Goal: Task Accomplishment & Management: Use online tool/utility

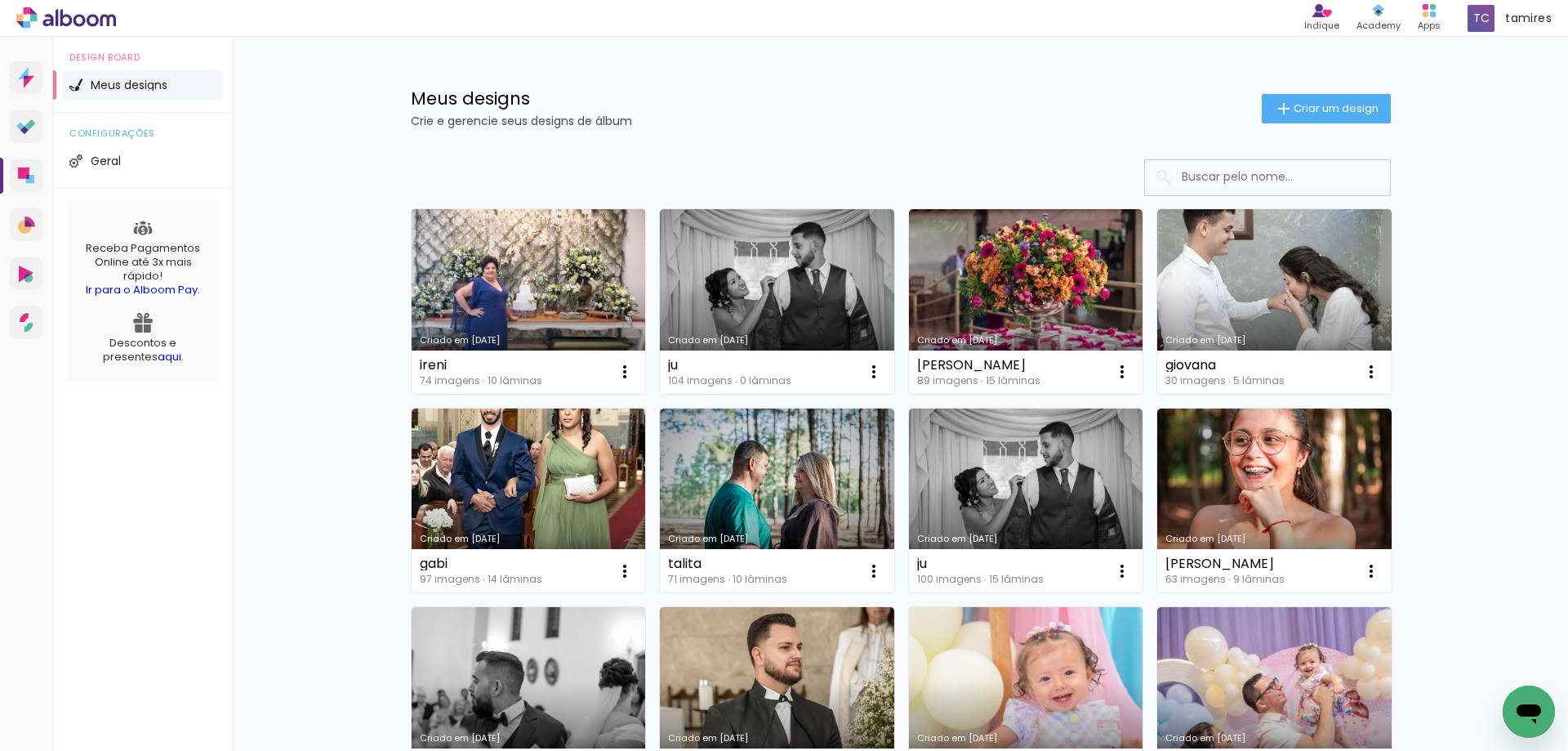
click at [571, 254] on link "Criado em 05/08/25" at bounding box center [529, 301] width 234 height 185
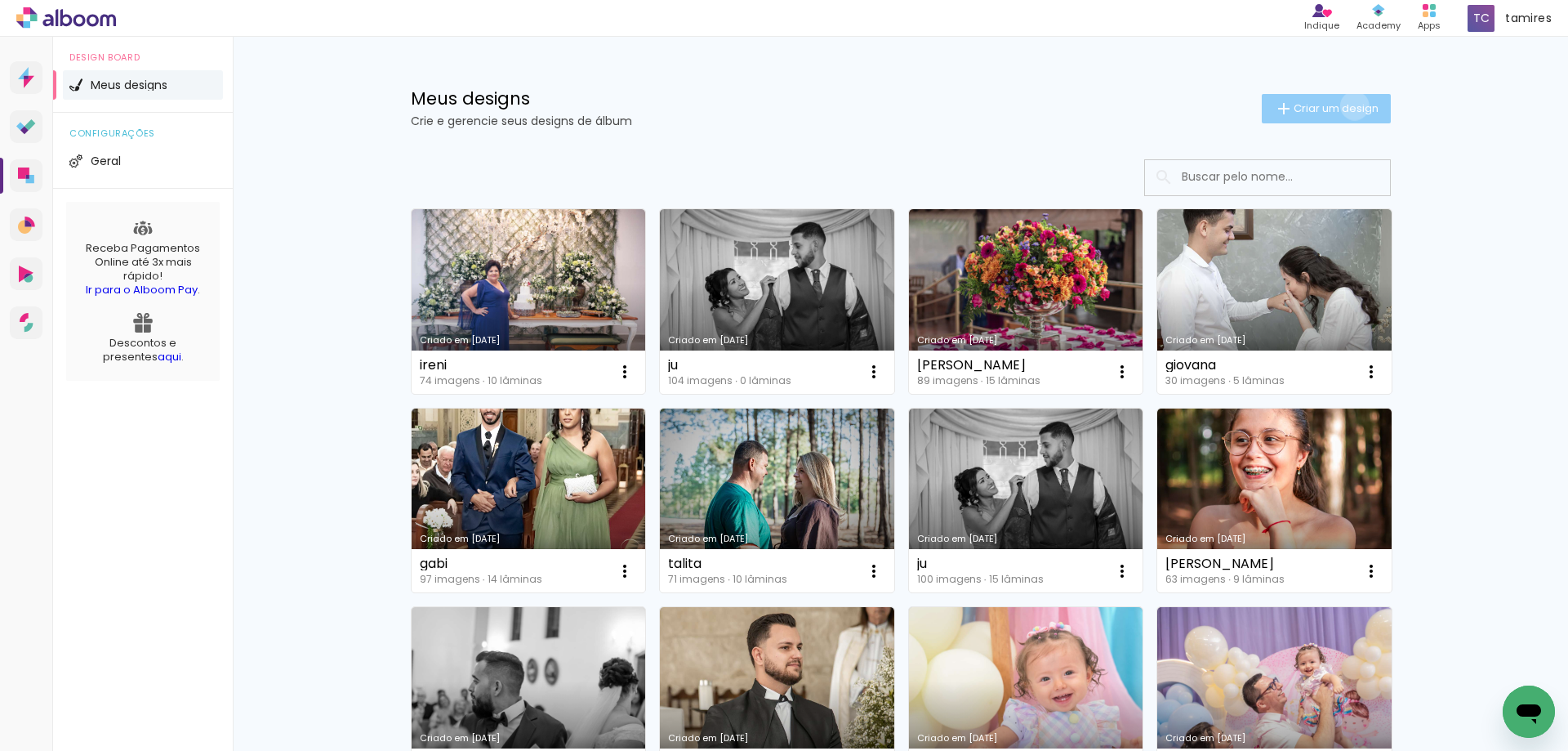
click at [1345, 105] on span "Criar um design" at bounding box center [1336, 108] width 85 height 11
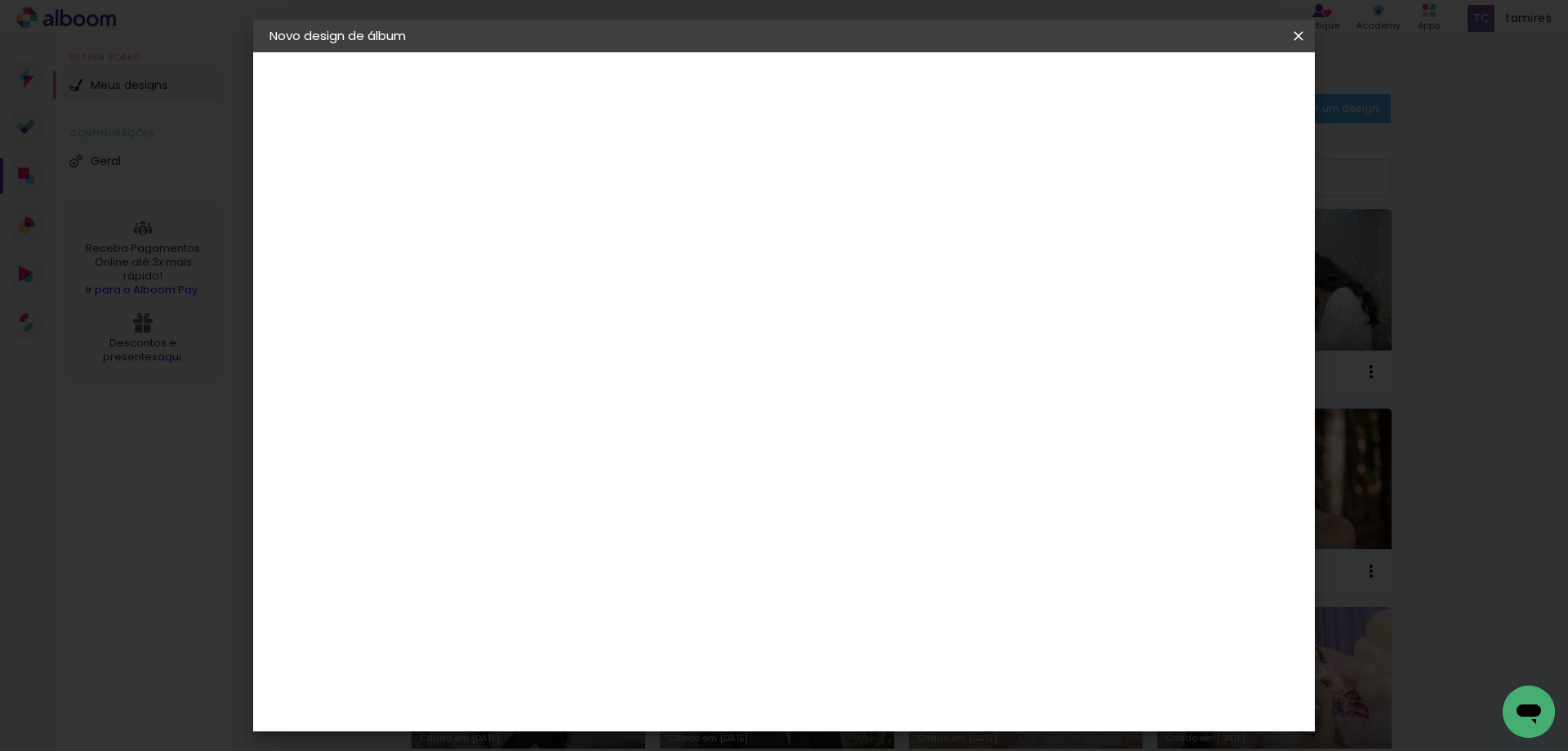
click at [537, 212] on input at bounding box center [537, 219] width 0 height 25
click at [0, 0] on iron-icon at bounding box center [0, 0] width 0 height 0
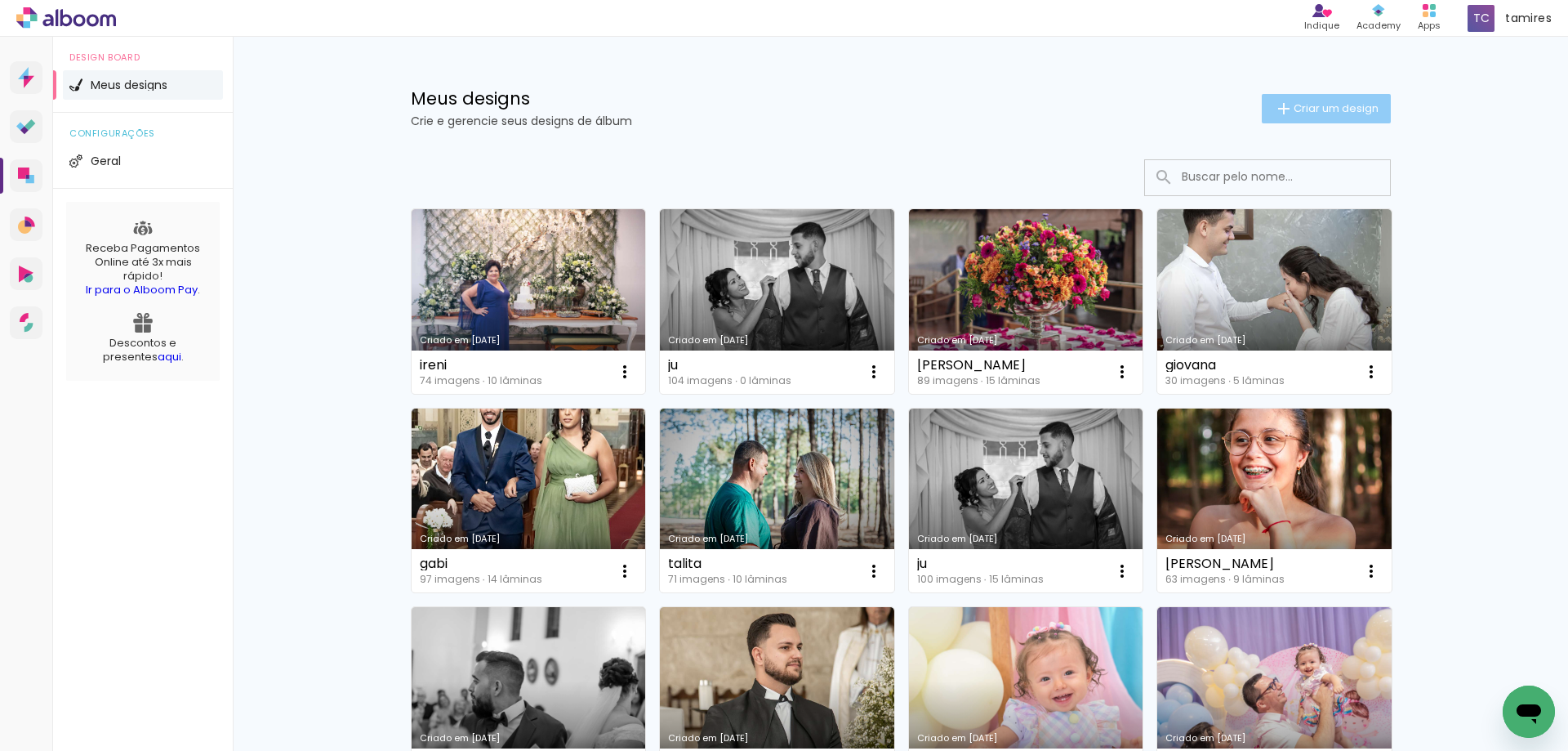
click at [1329, 111] on span "Criar um design" at bounding box center [1336, 108] width 85 height 11
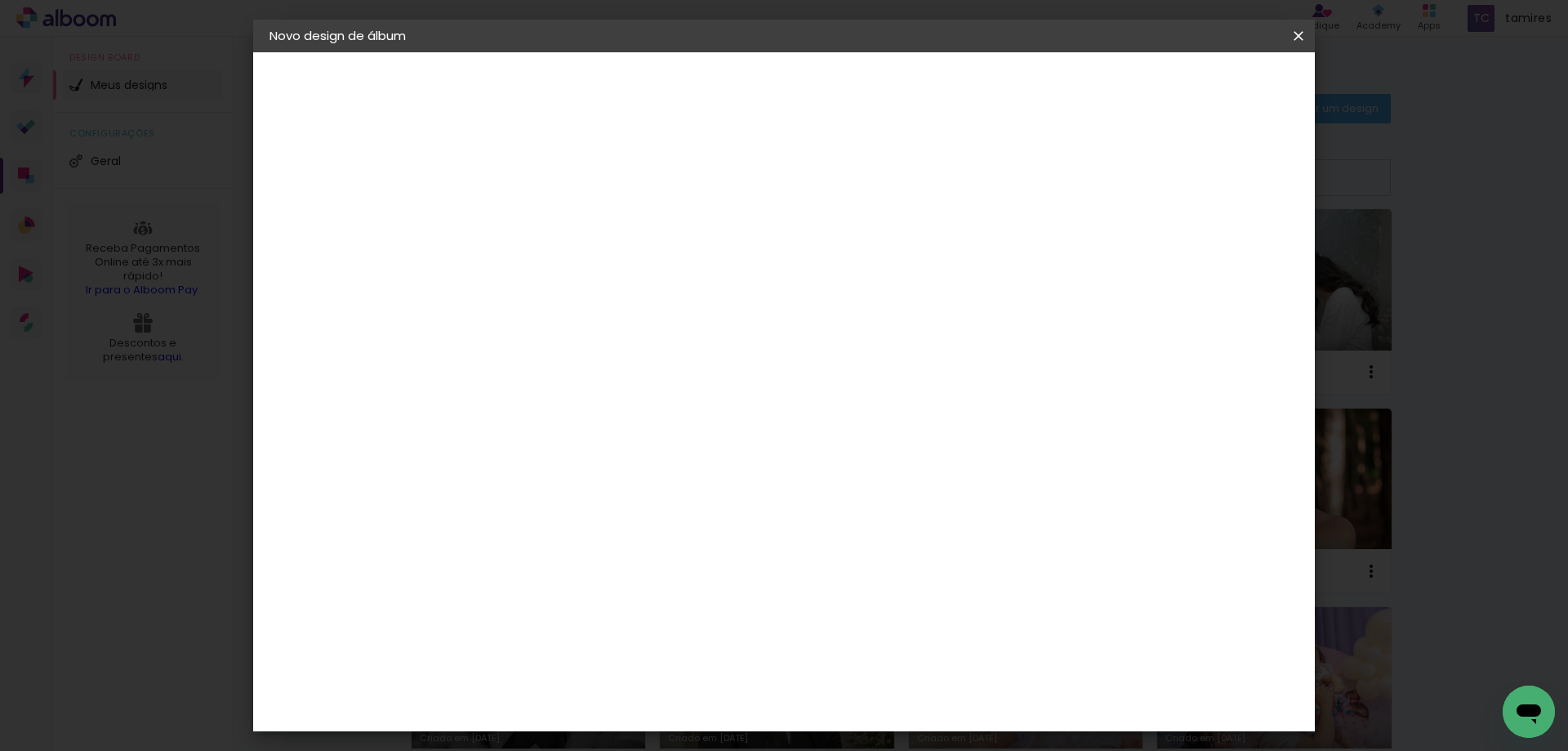
click at [537, 212] on input at bounding box center [537, 219] width 0 height 25
type input "Ireni"
type paper-input "Ireni"
click at [0, 0] on slot "Avançar" at bounding box center [0, 0] width 0 height 0
click at [600, 308] on input at bounding box center [578, 311] width 165 height 20
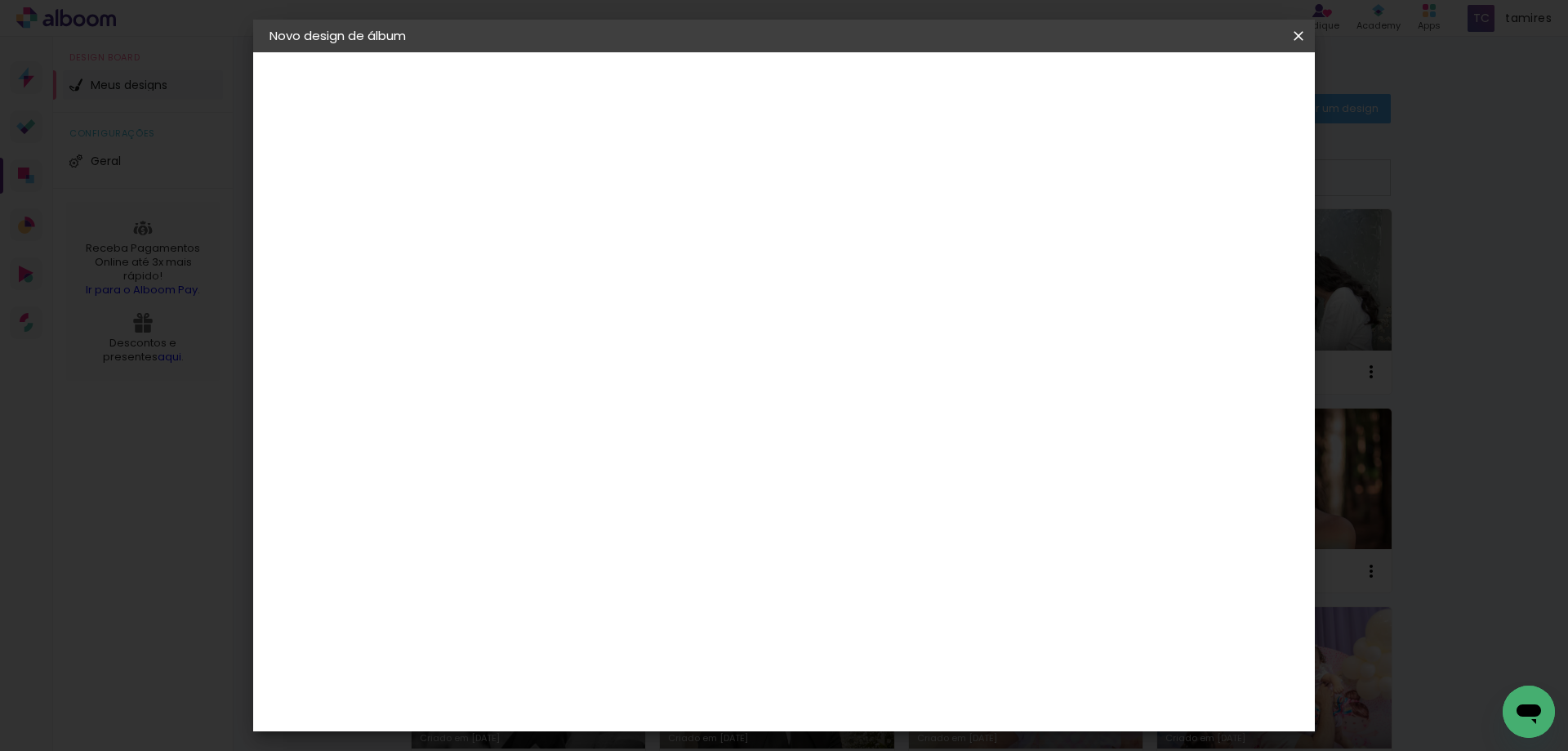
type input "foto"
type paper-input "foto"
click at [555, 365] on div "Foto 15" at bounding box center [540, 372] width 29 height 26
click at [0, 0] on slot "Avançar" at bounding box center [0, 0] width 0 height 0
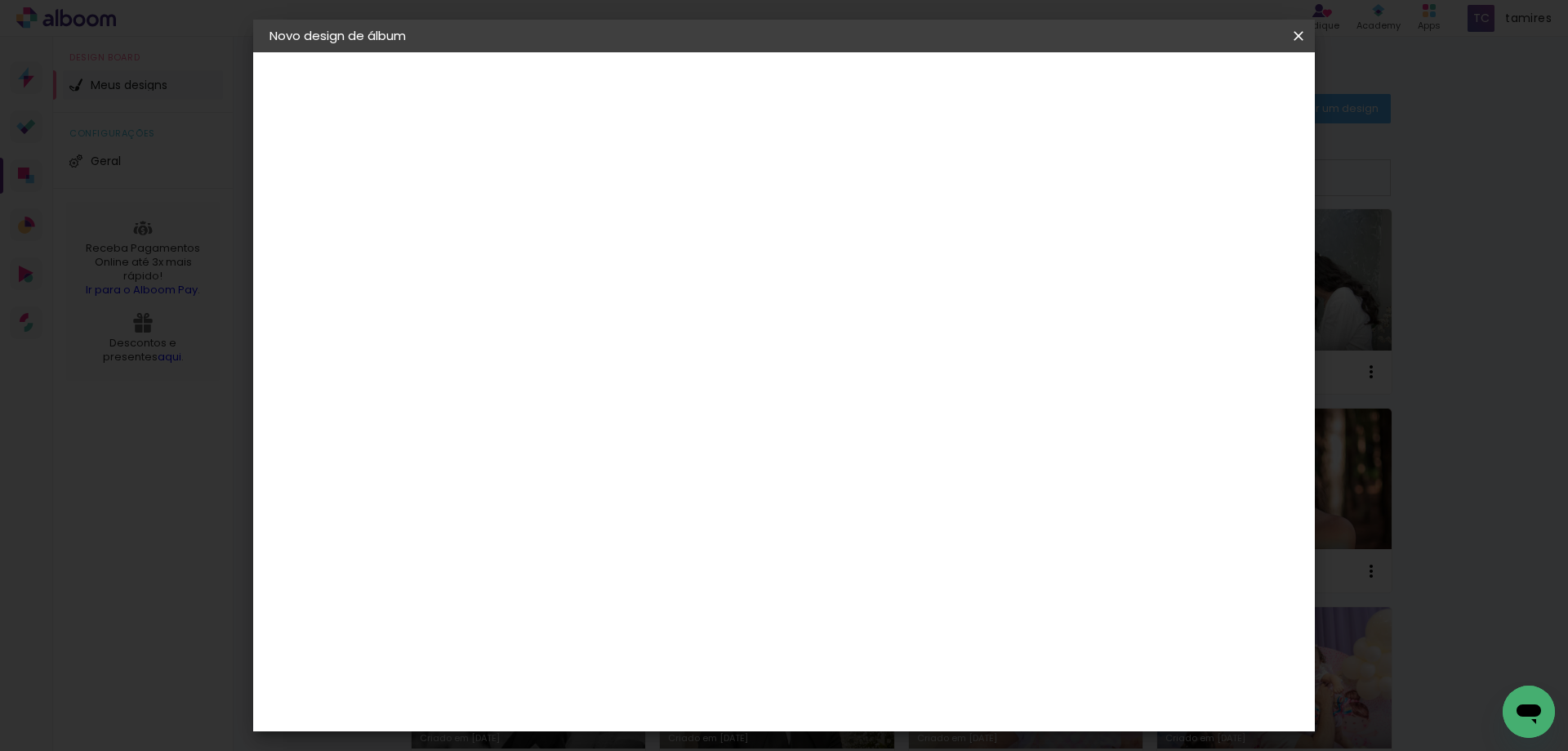
click at [647, 696] on span "30 × 30" at bounding box center [609, 712] width 76 height 33
click at [0, 0] on slot "Avançar" at bounding box center [0, 0] width 0 height 0
click at [1104, 174] on div at bounding box center [1096, 176] width 15 height 15
type paper-checkbox "on"
click at [1196, 87] on span "Iniciar design" at bounding box center [1159, 86] width 74 height 11
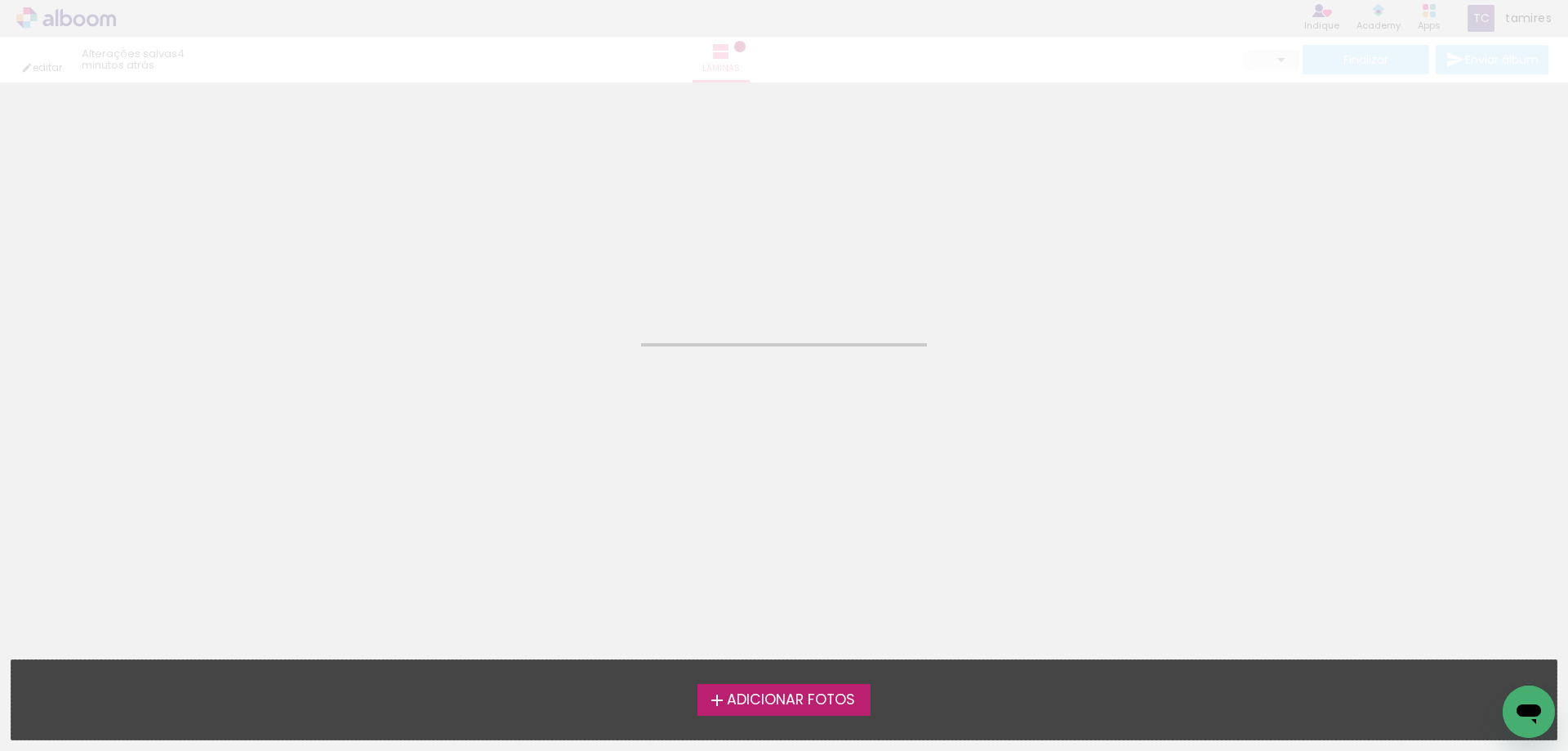
click at [836, 701] on span "Adicionar Fotos" at bounding box center [791, 700] width 128 height 15
click at [0, 0] on input "file" at bounding box center [0, 0] width 0 height 0
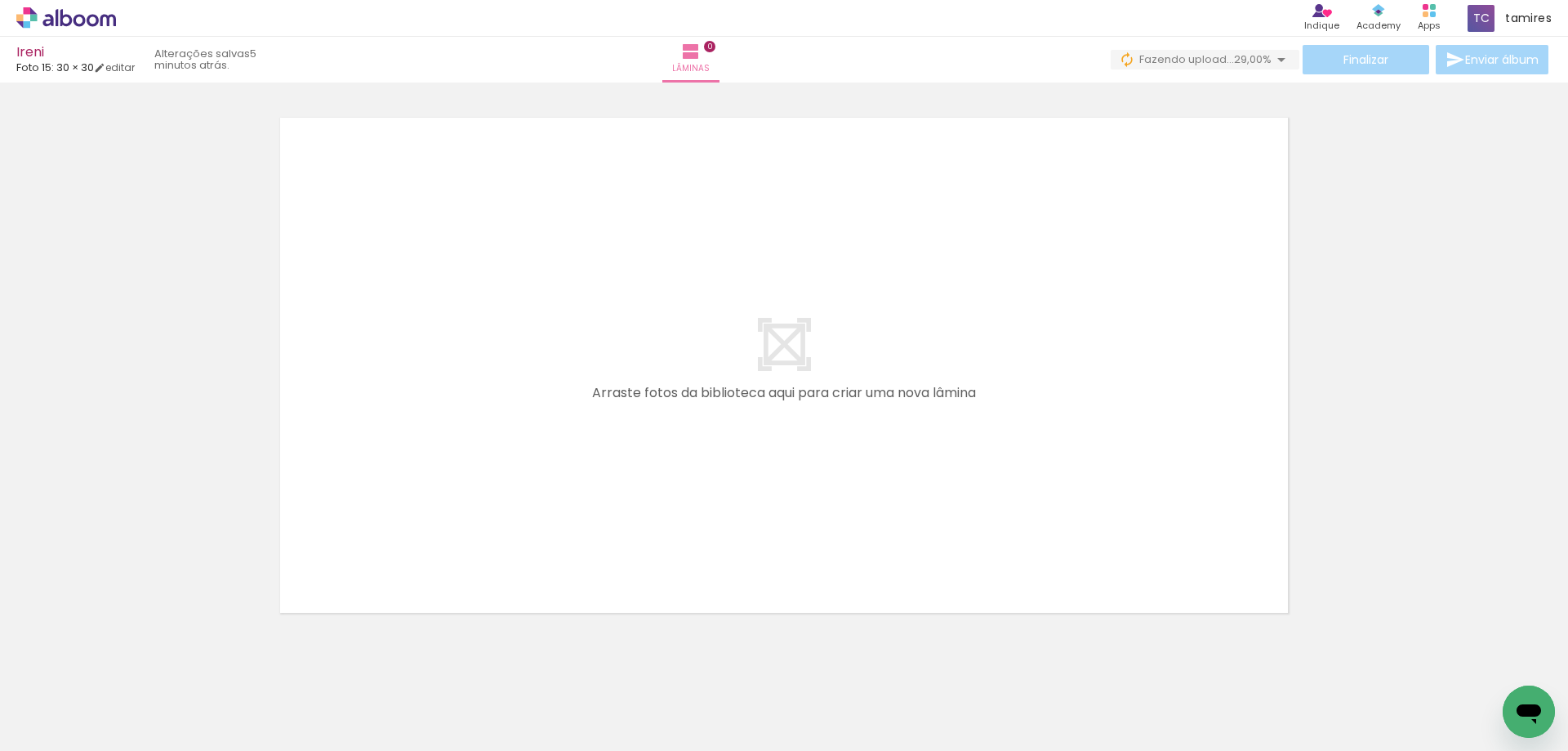
click at [1392, 477] on div at bounding box center [784, 344] width 1568 height 555
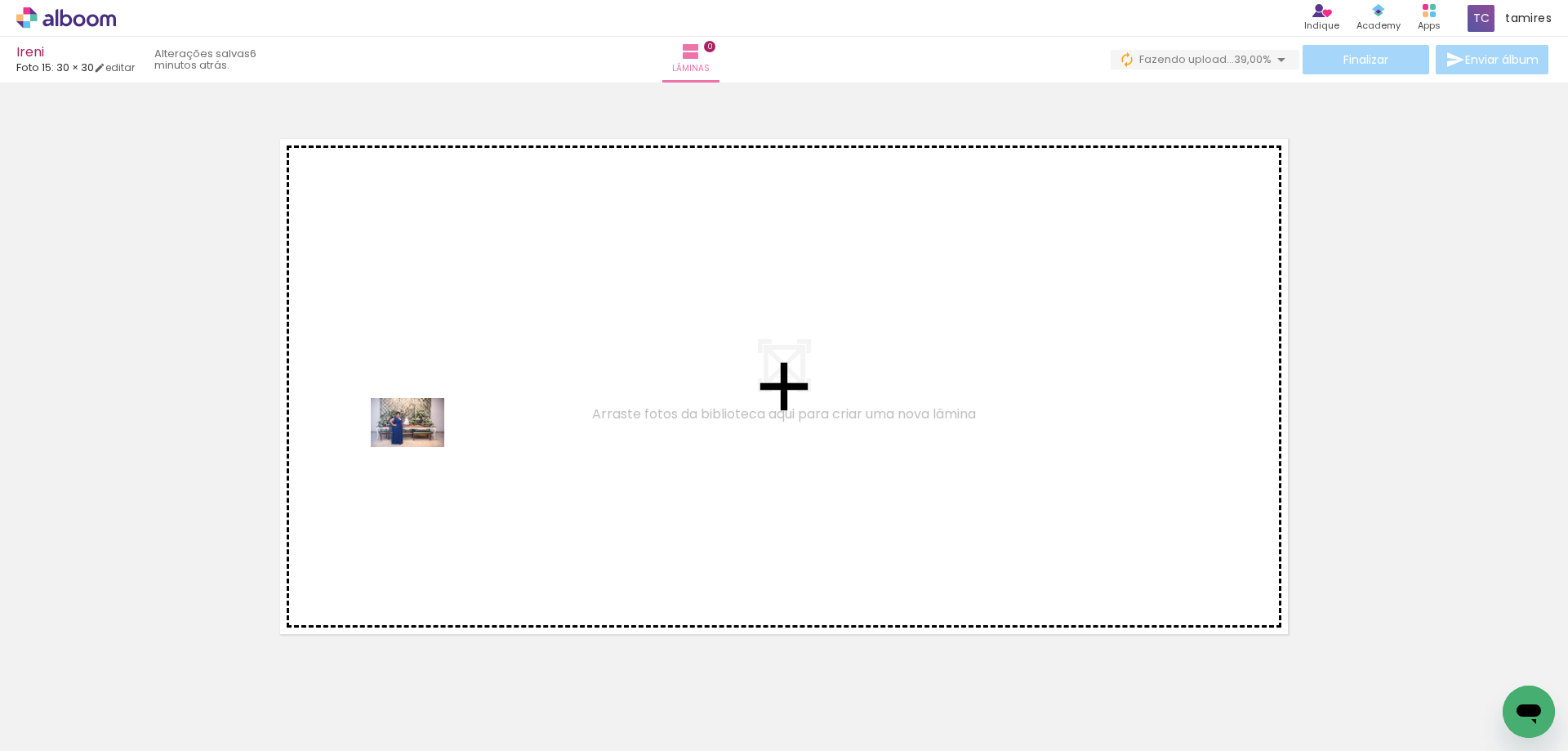
drag, startPoint x: 275, startPoint y: 706, endPoint x: 420, endPoint y: 447, distance: 297.2
click at [420, 447] on quentale-workspace at bounding box center [784, 375] width 1568 height 751
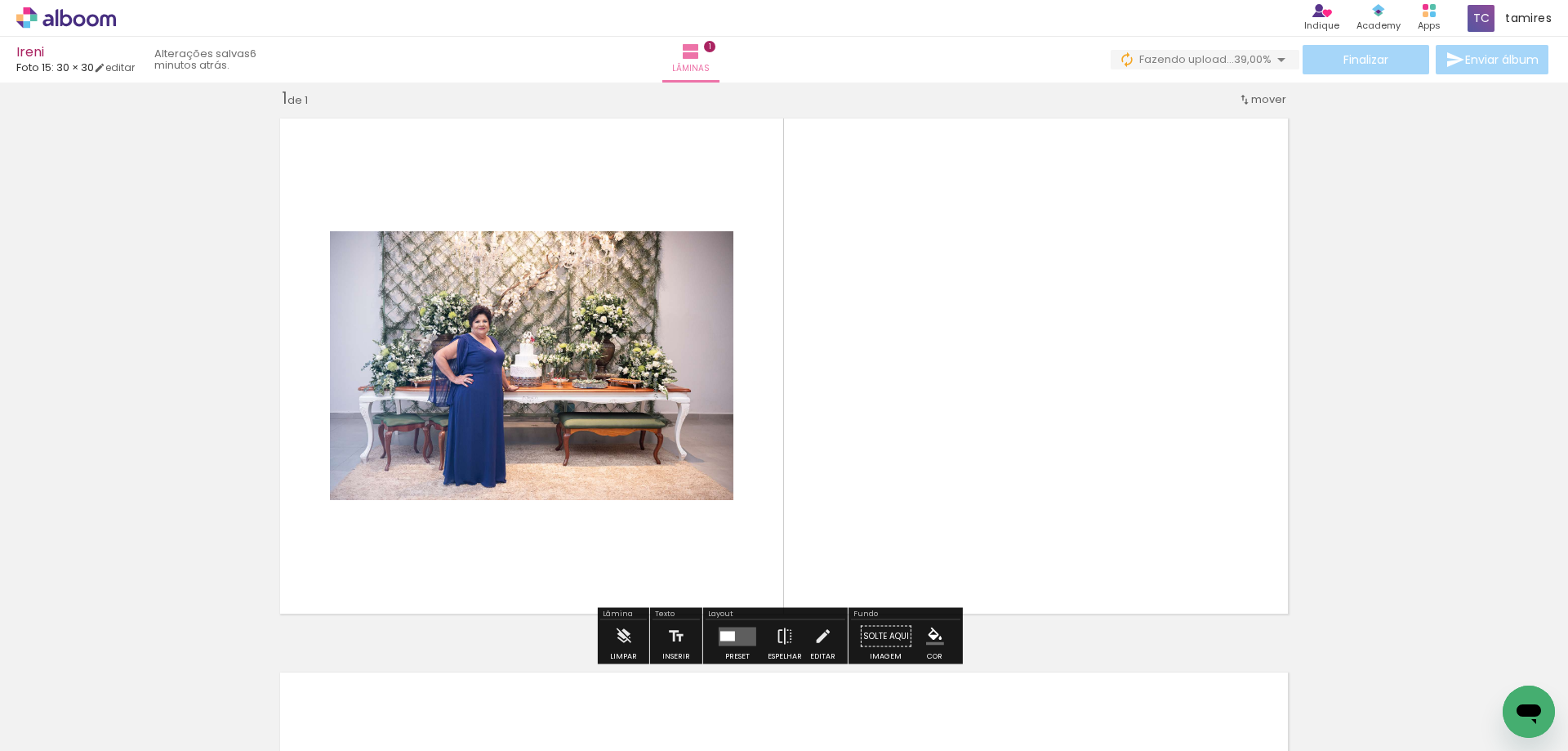
scroll to position [21, 0]
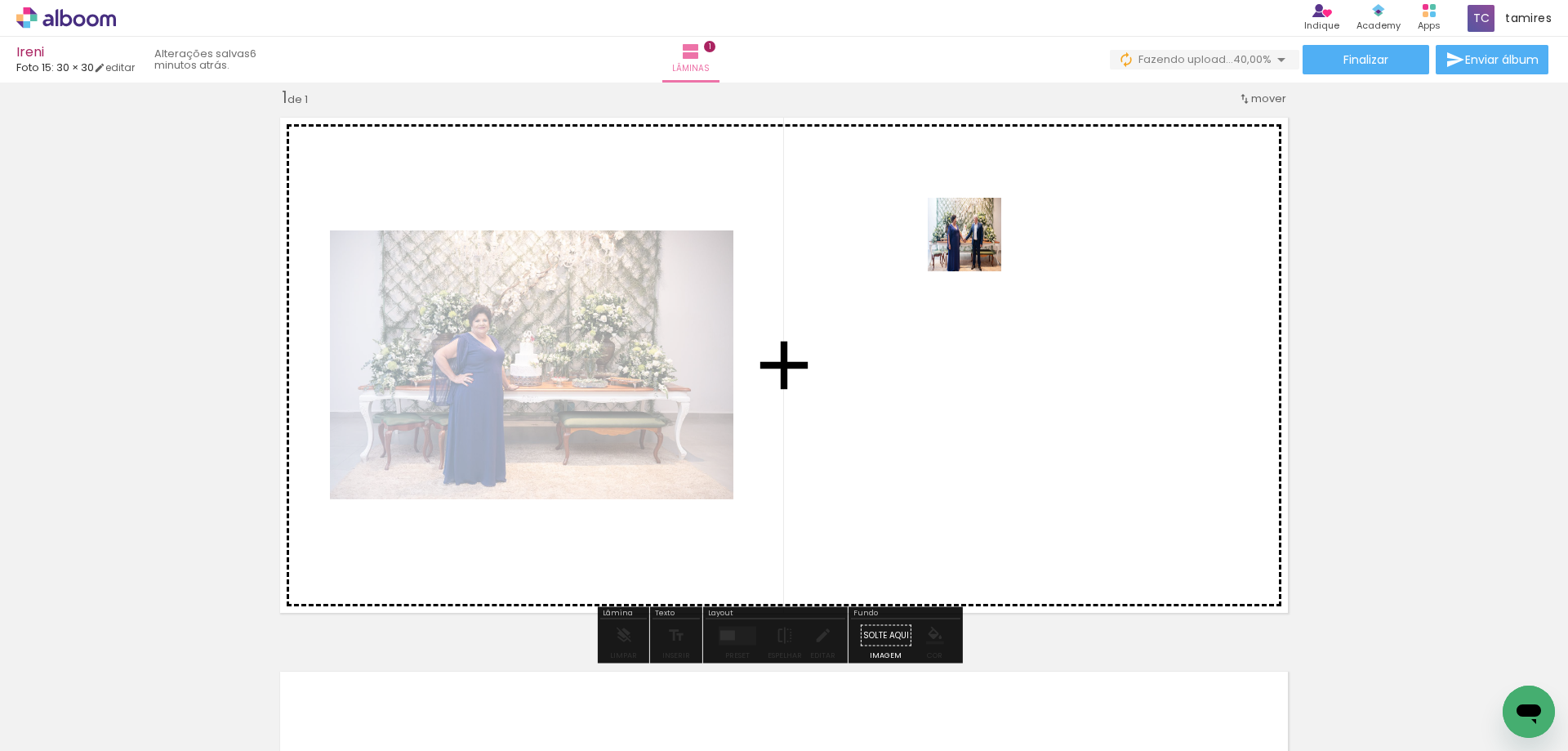
drag, startPoint x: 1083, startPoint y: 706, endPoint x: 977, endPoint y: 247, distance: 471.1
click at [977, 247] on quentale-workspace at bounding box center [784, 375] width 1568 height 751
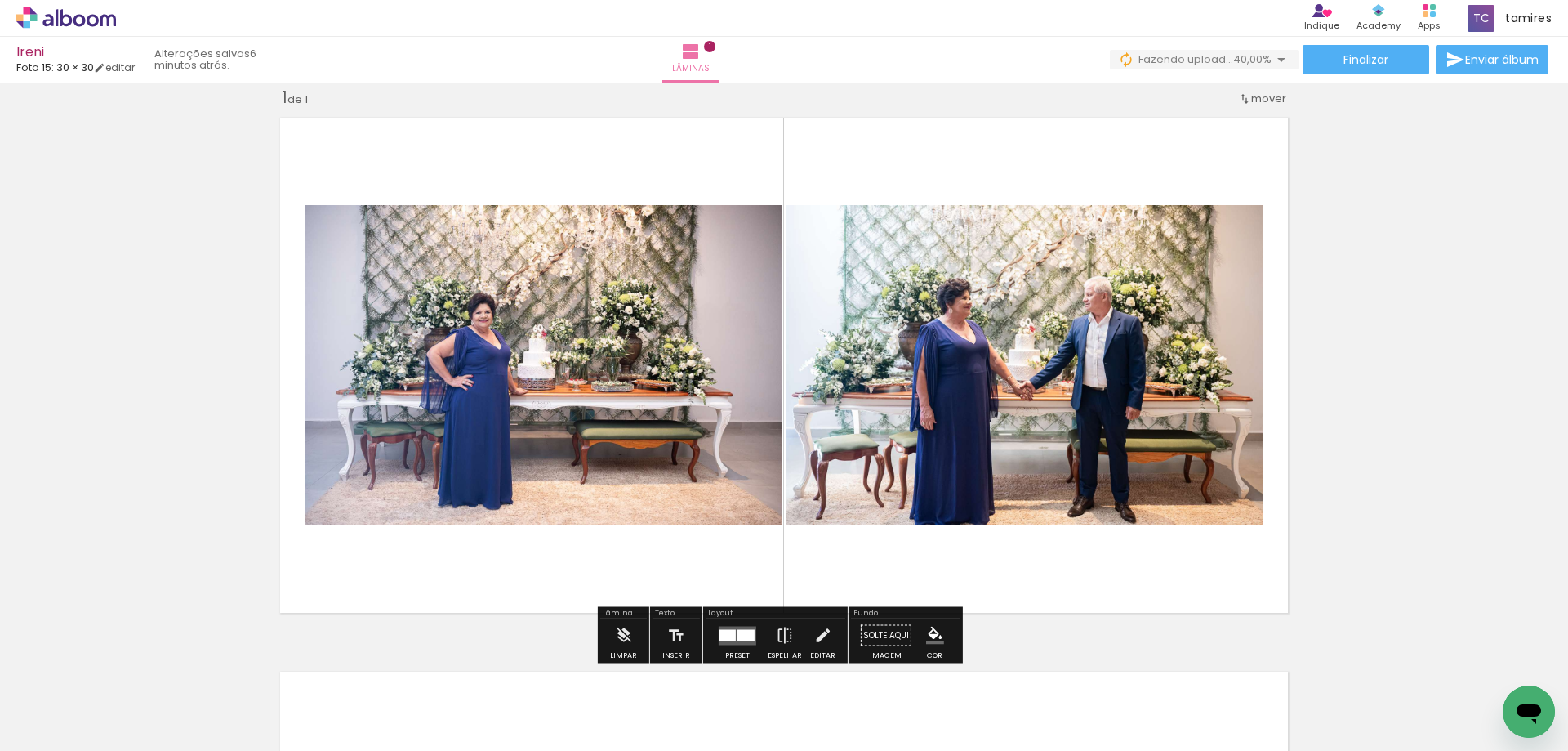
click at [742, 635] on div at bounding box center [745, 634] width 17 height 11
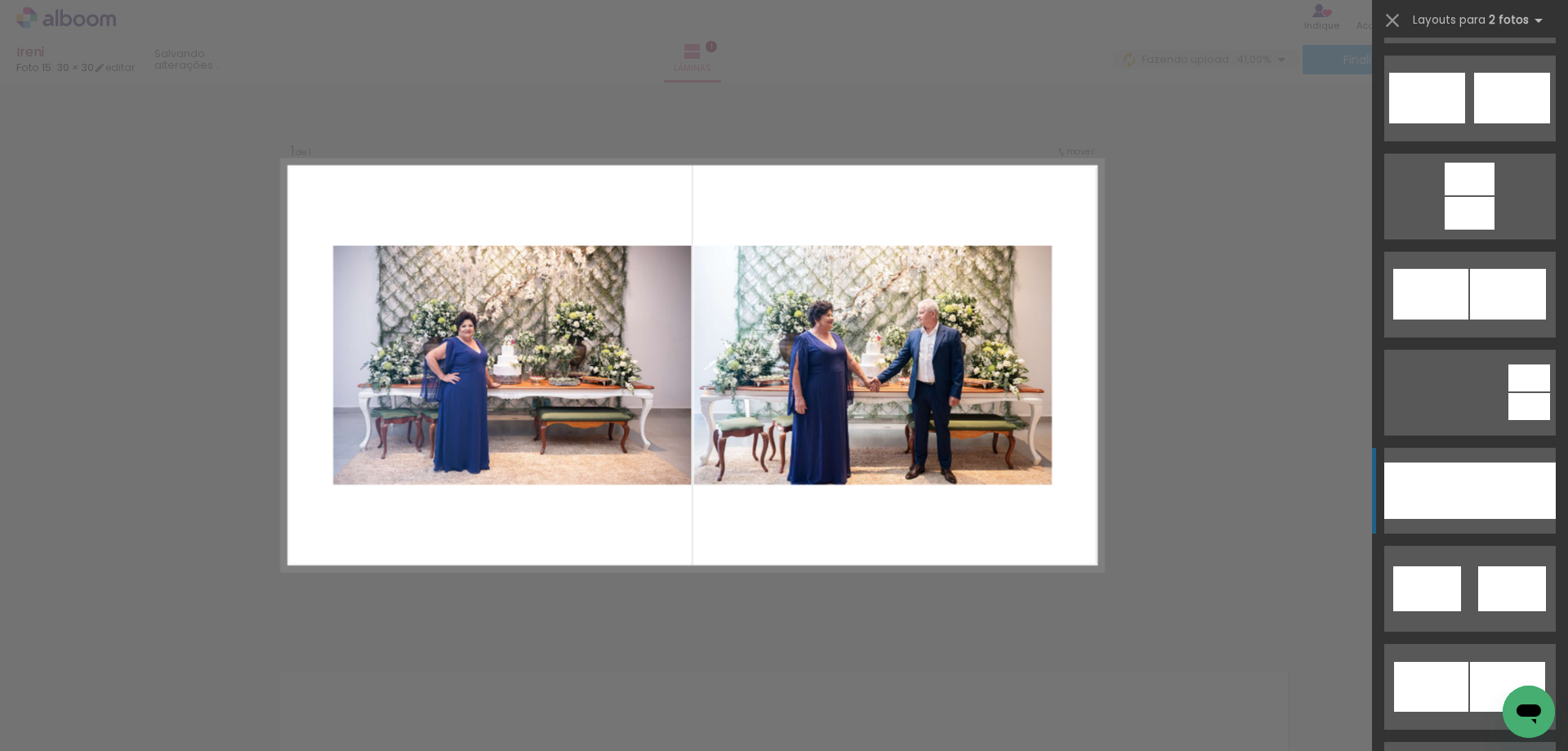
scroll to position [735, 0]
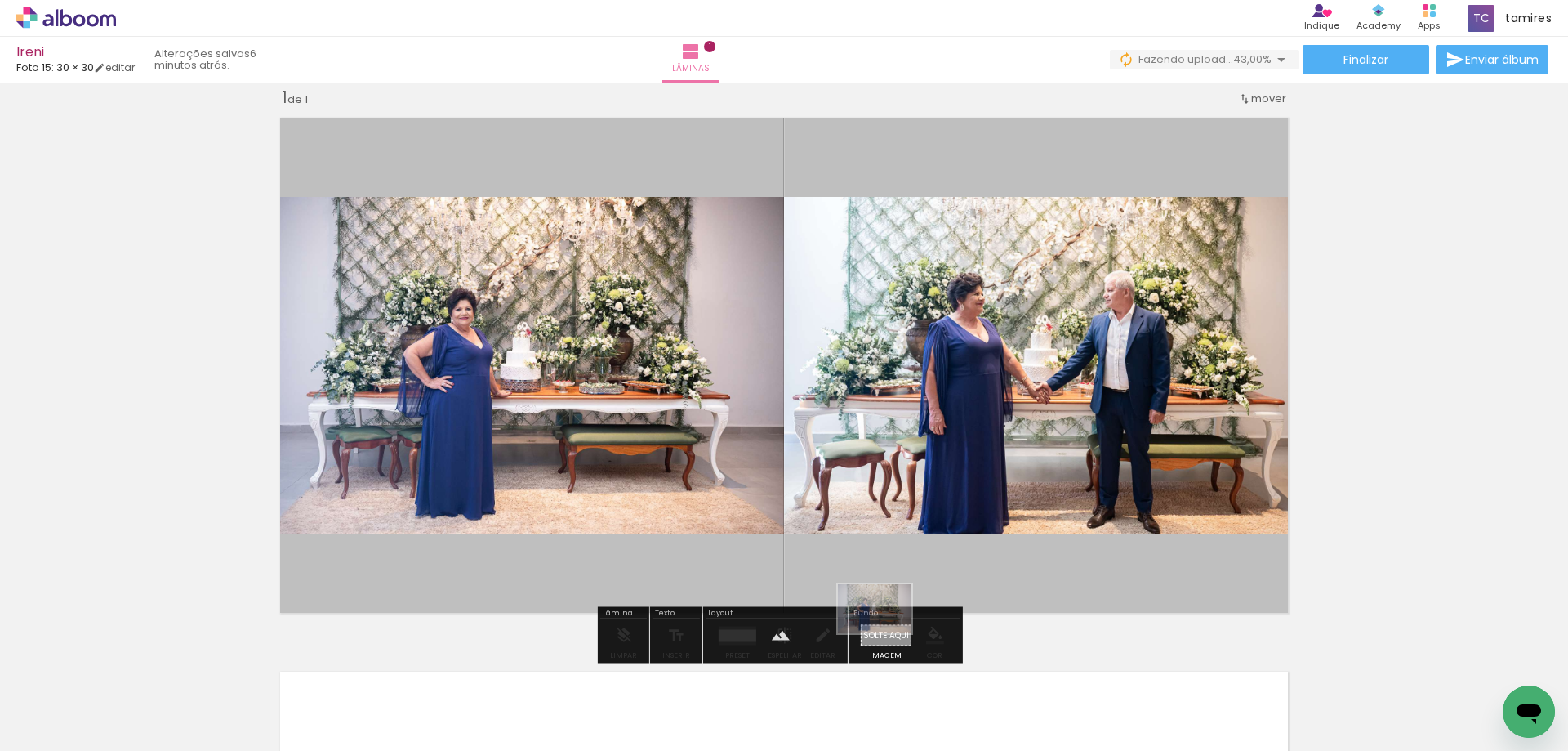
drag, startPoint x: 274, startPoint y: 714, endPoint x: 887, endPoint y: 633, distance: 618.6
click at [887, 633] on quentale-workspace at bounding box center [784, 375] width 1568 height 751
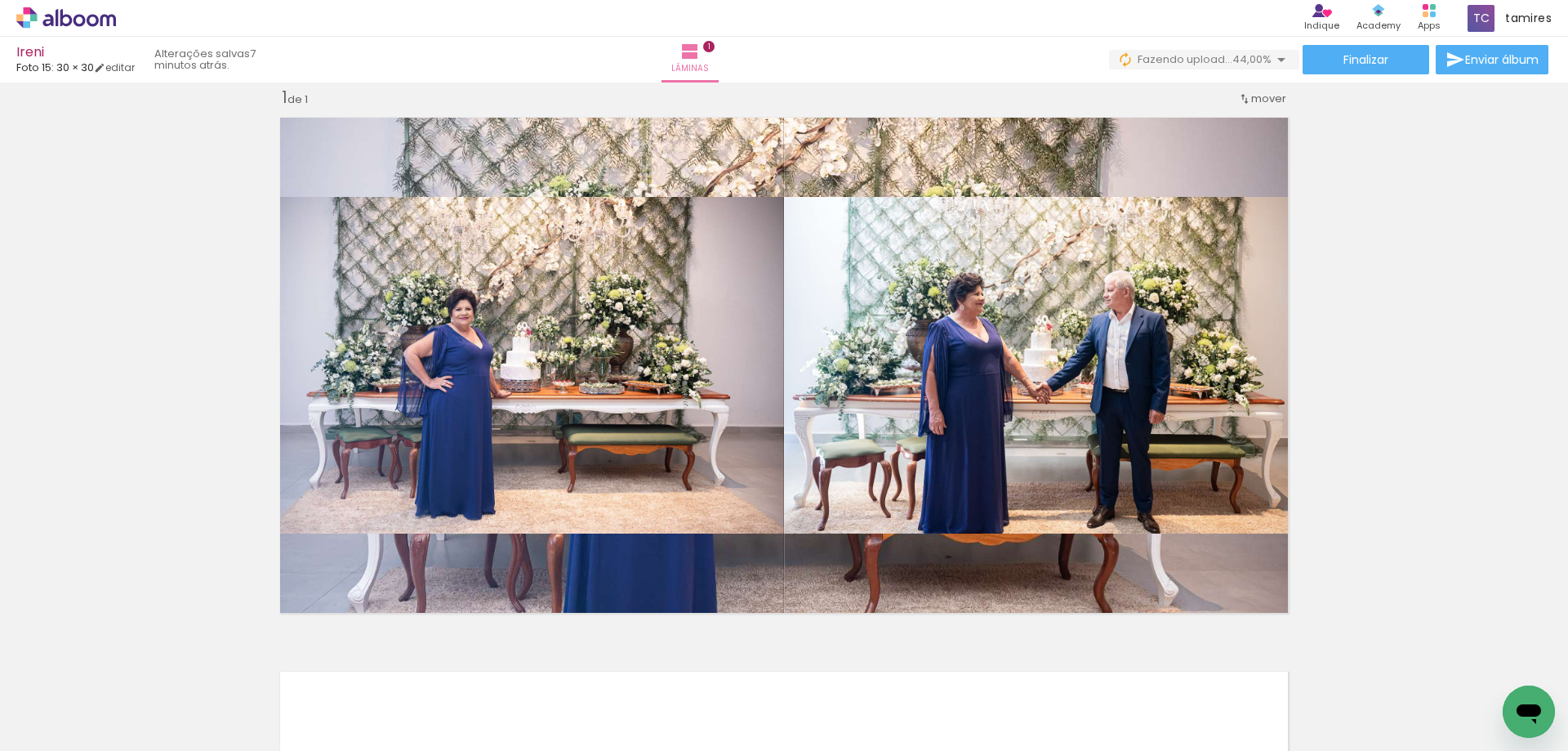
scroll to position [0, 2768]
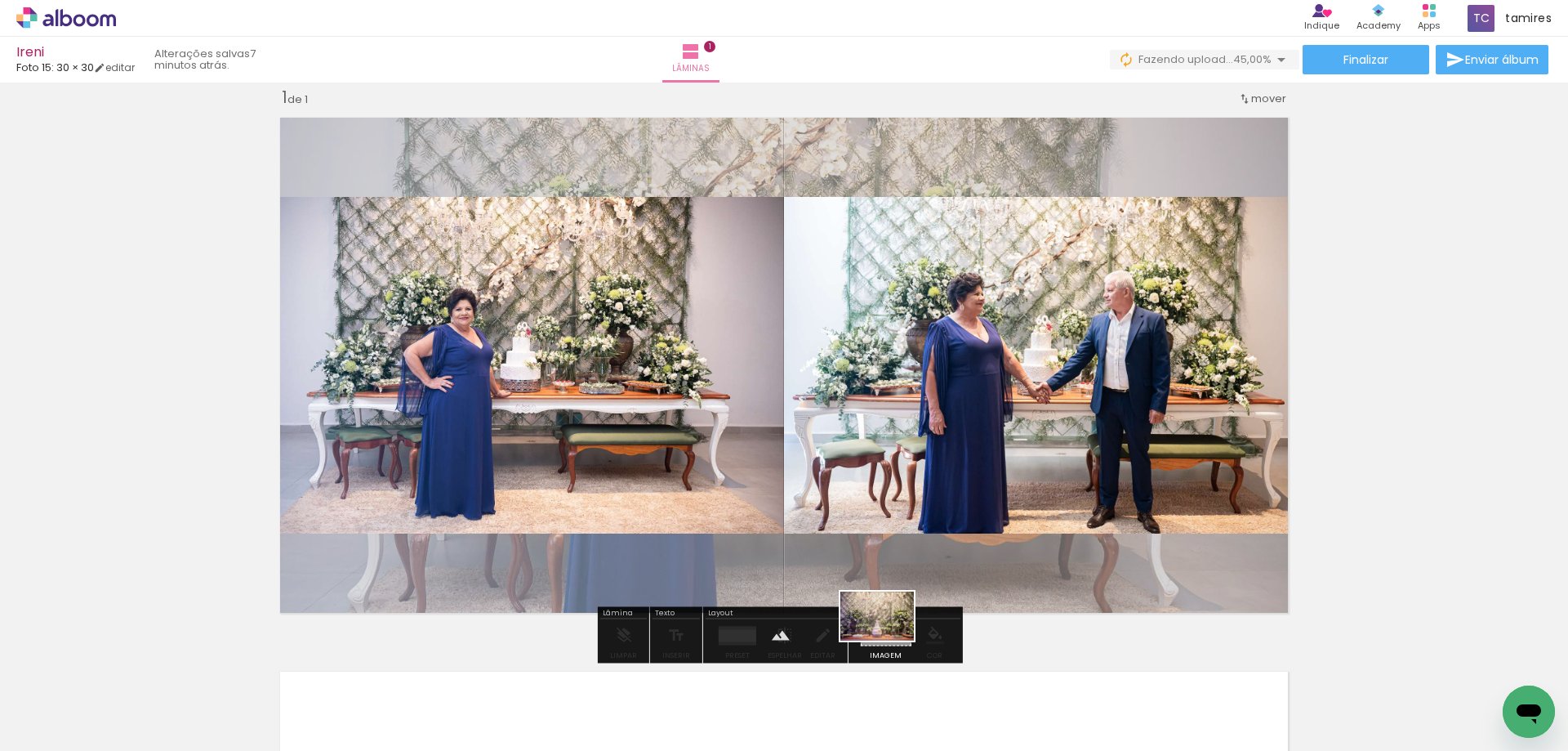
drag, startPoint x: 709, startPoint y: 706, endPoint x: 889, endPoint y: 640, distance: 191.9
click at [889, 640] on quentale-workspace at bounding box center [784, 375] width 1568 height 751
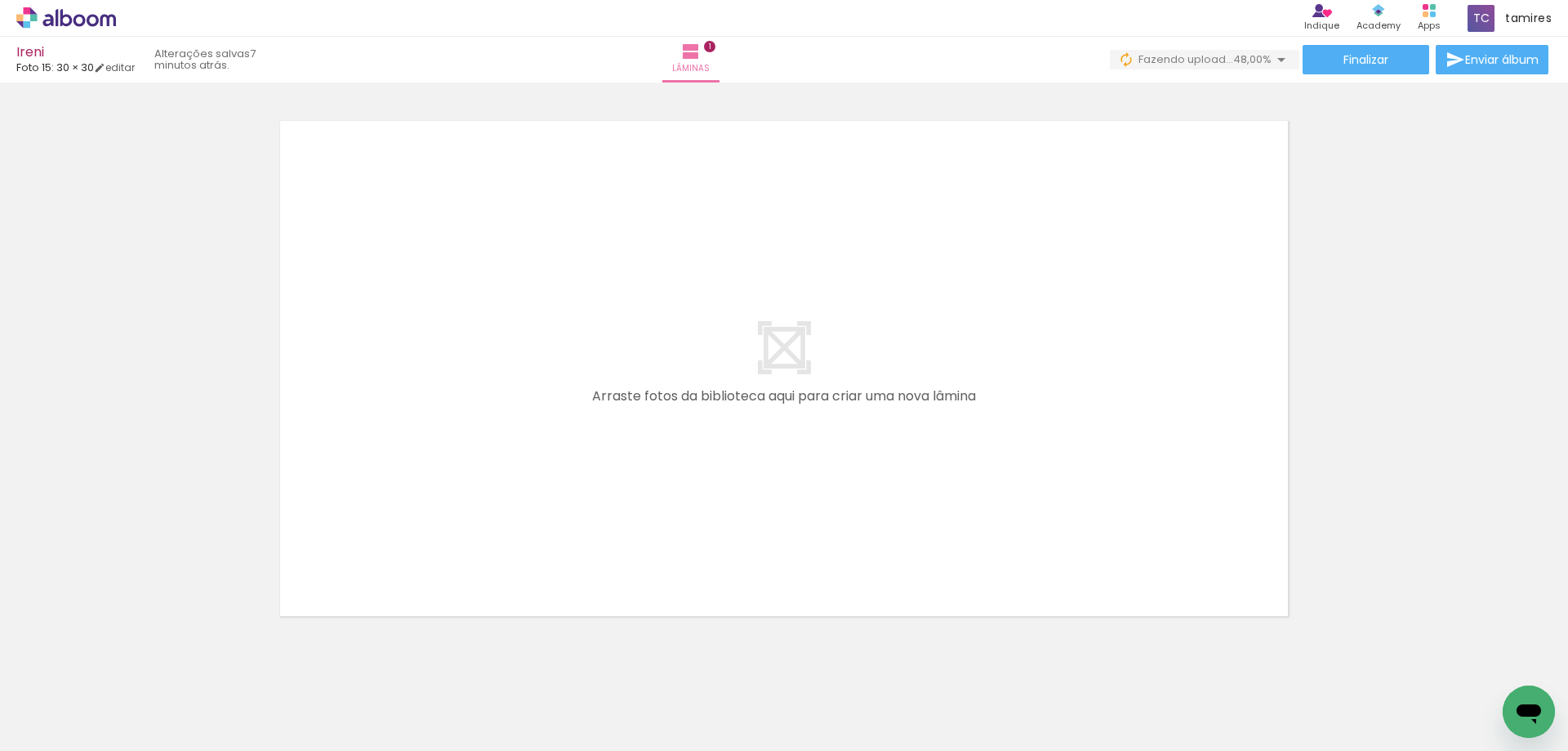
scroll to position [0, 220]
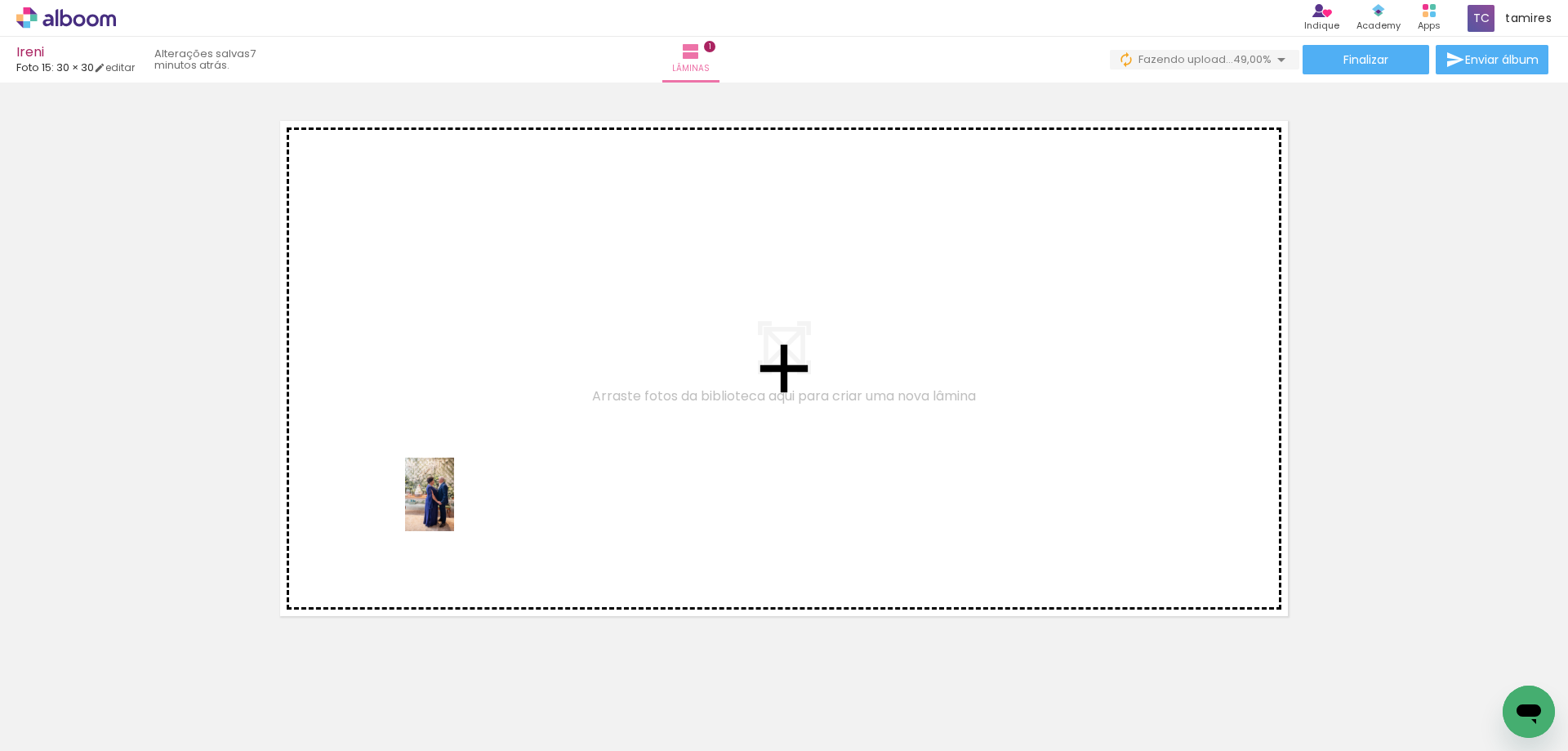
drag, startPoint x: 506, startPoint y: 711, endPoint x: 454, endPoint y: 506, distance: 210.8
click at [454, 506] on quentale-workspace at bounding box center [784, 375] width 1568 height 751
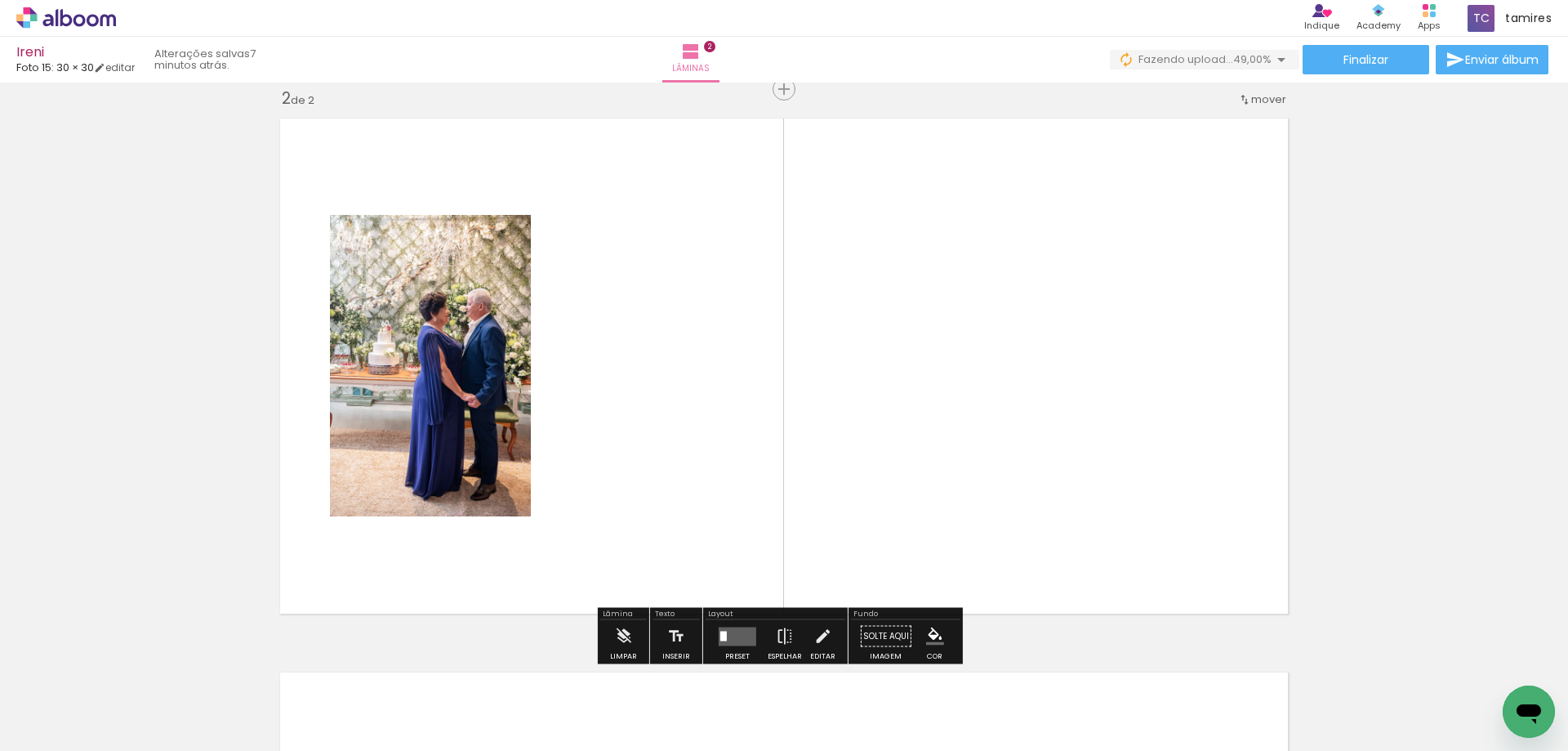
scroll to position [575, 0]
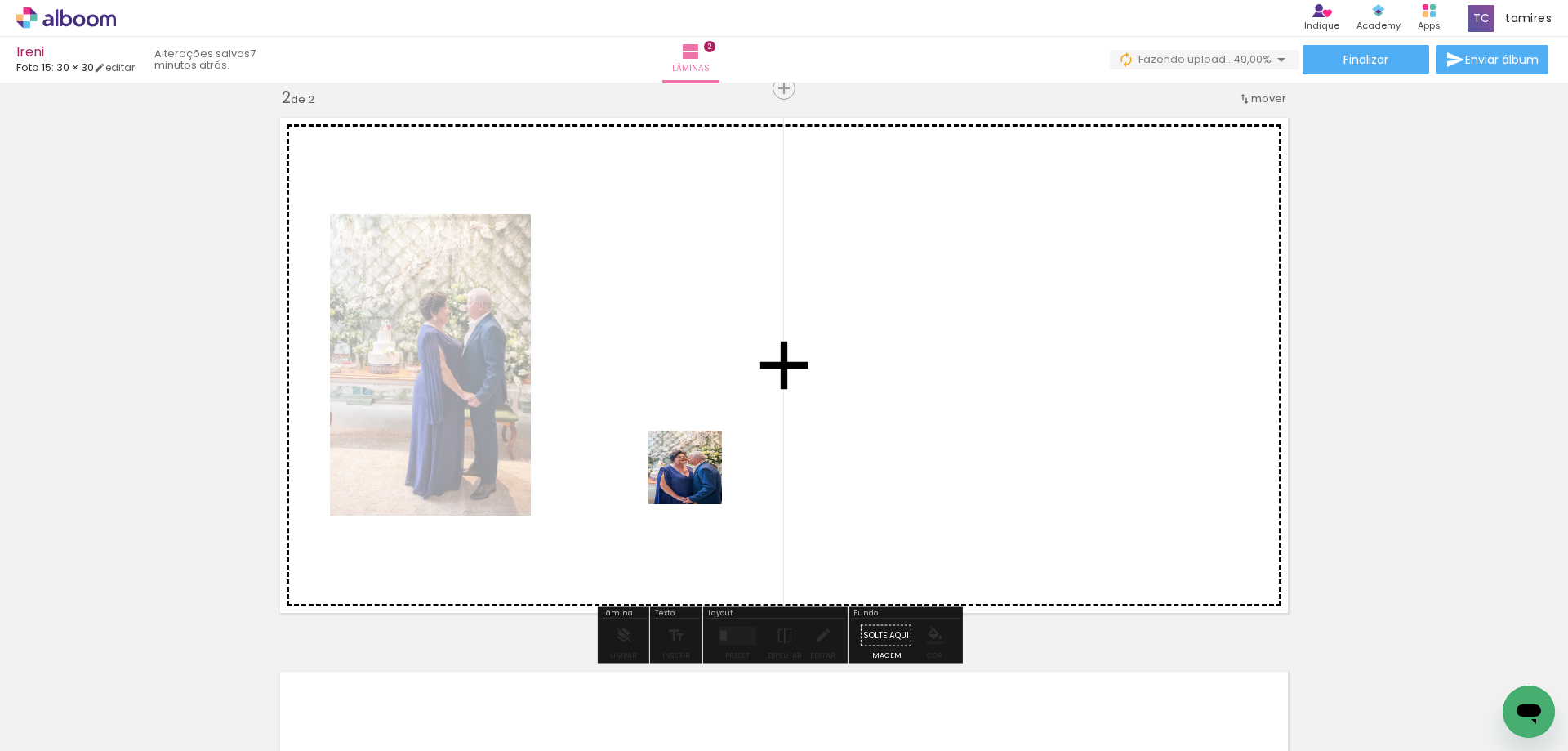
drag, startPoint x: 721, startPoint y: 566, endPoint x: 685, endPoint y: 454, distance: 117.5
click at [685, 454] on quentale-workspace at bounding box center [784, 375] width 1568 height 751
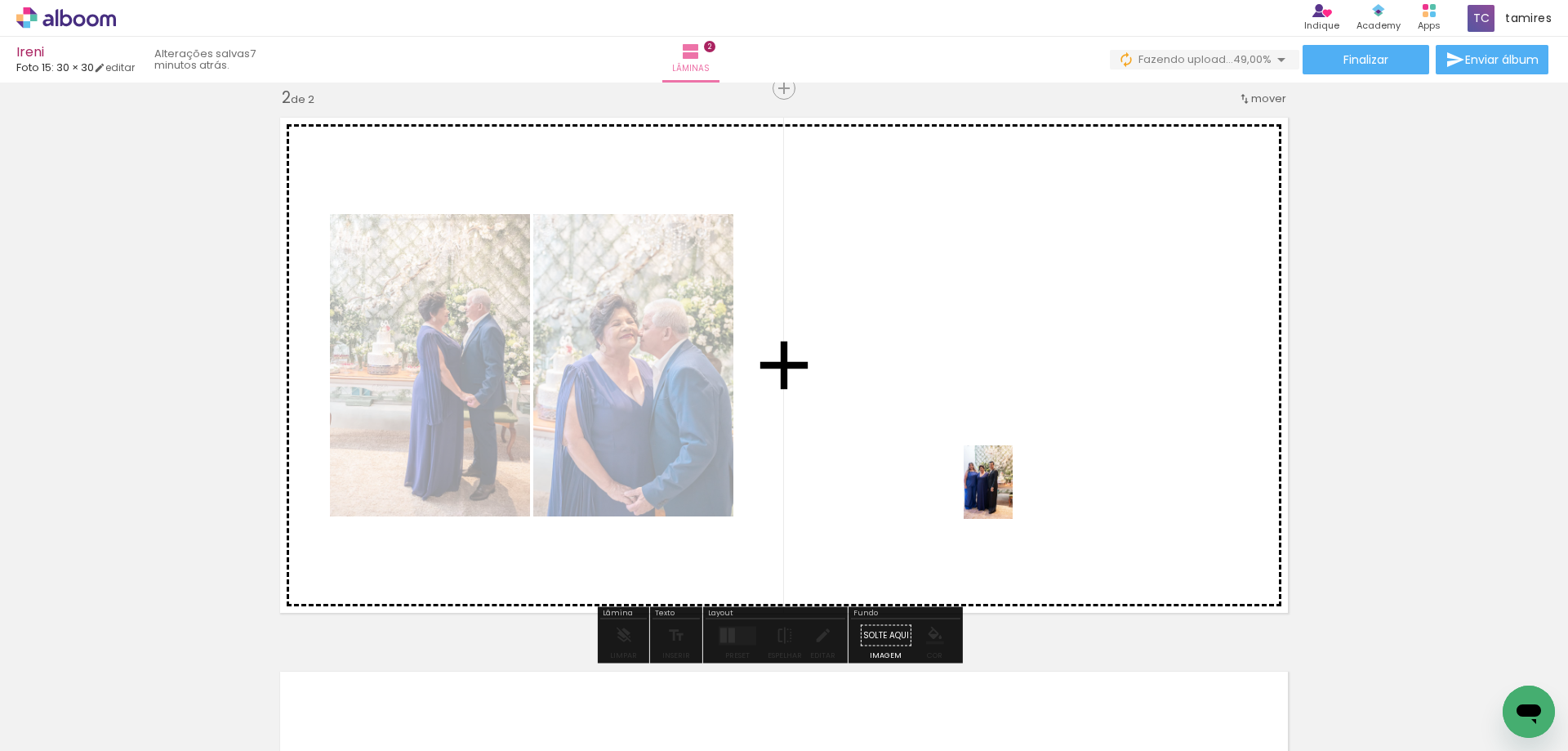
drag, startPoint x: 1047, startPoint y: 710, endPoint x: 1013, endPoint y: 494, distance: 218.3
click at [1013, 494] on quentale-workspace at bounding box center [784, 375] width 1568 height 751
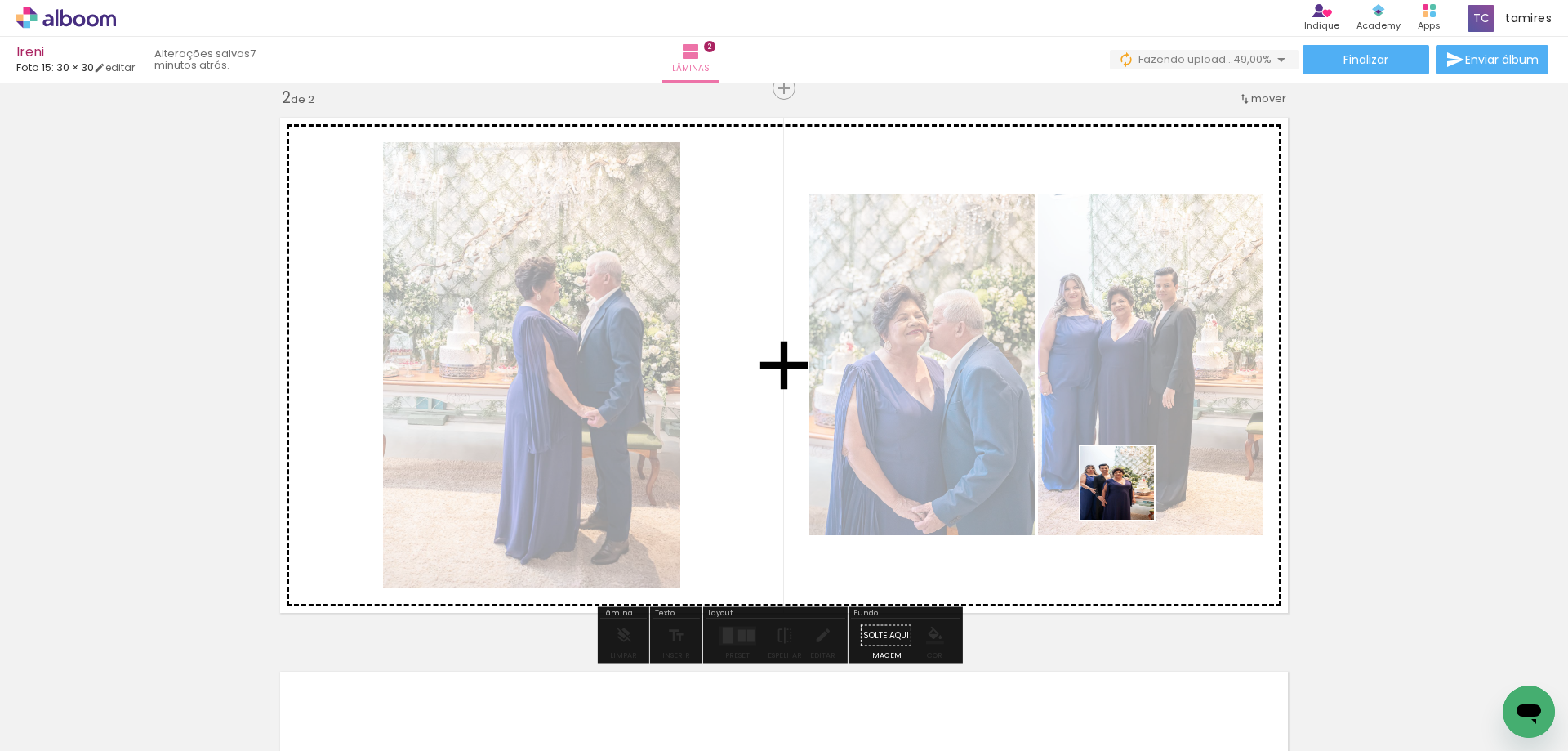
drag, startPoint x: 1139, startPoint y: 717, endPoint x: 1129, endPoint y: 495, distance: 222.4
click at [1129, 495] on quentale-workspace at bounding box center [784, 375] width 1568 height 751
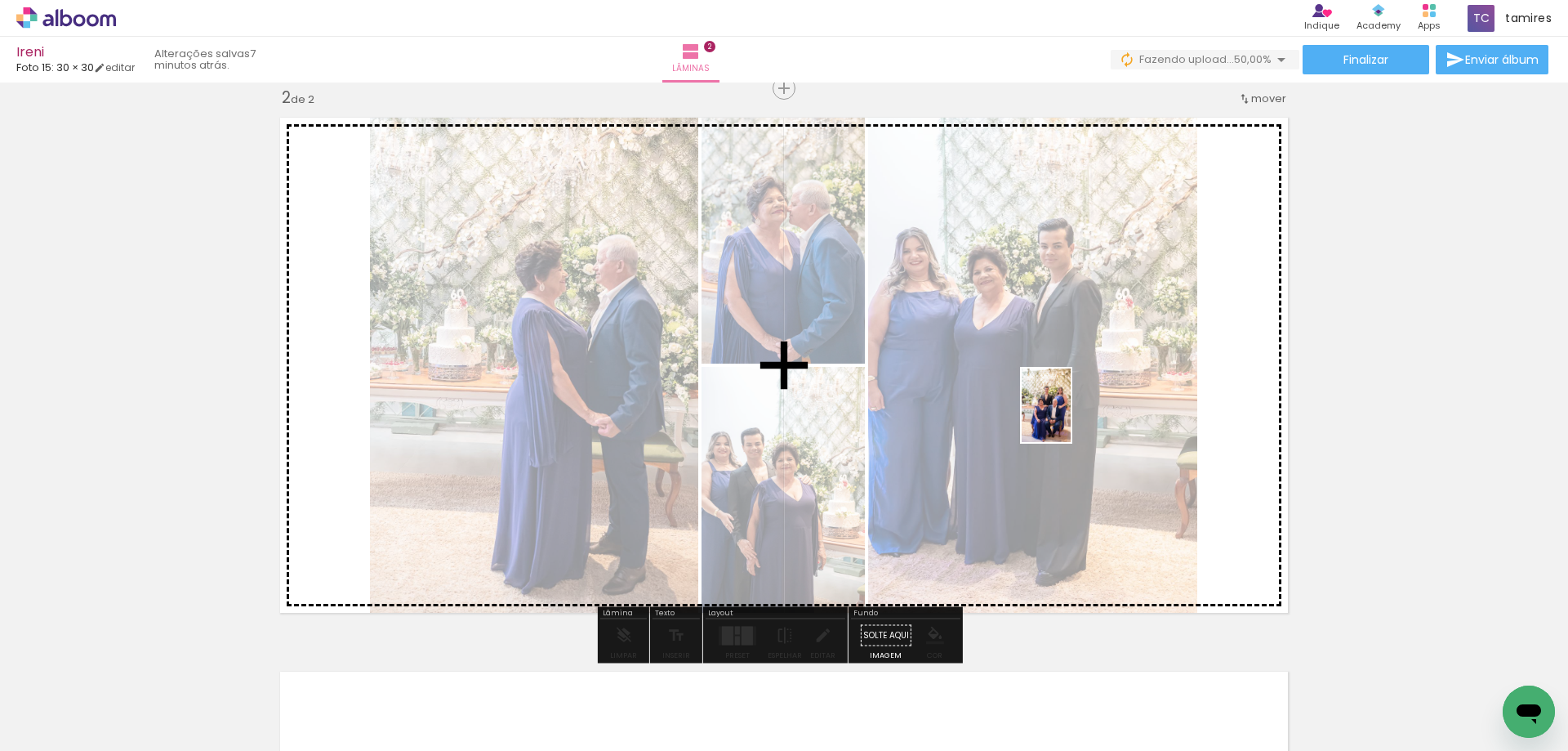
drag, startPoint x: 1420, startPoint y: 714, endPoint x: 1073, endPoint y: 416, distance: 457.5
click at [1071, 417] on quentale-workspace at bounding box center [784, 375] width 1568 height 751
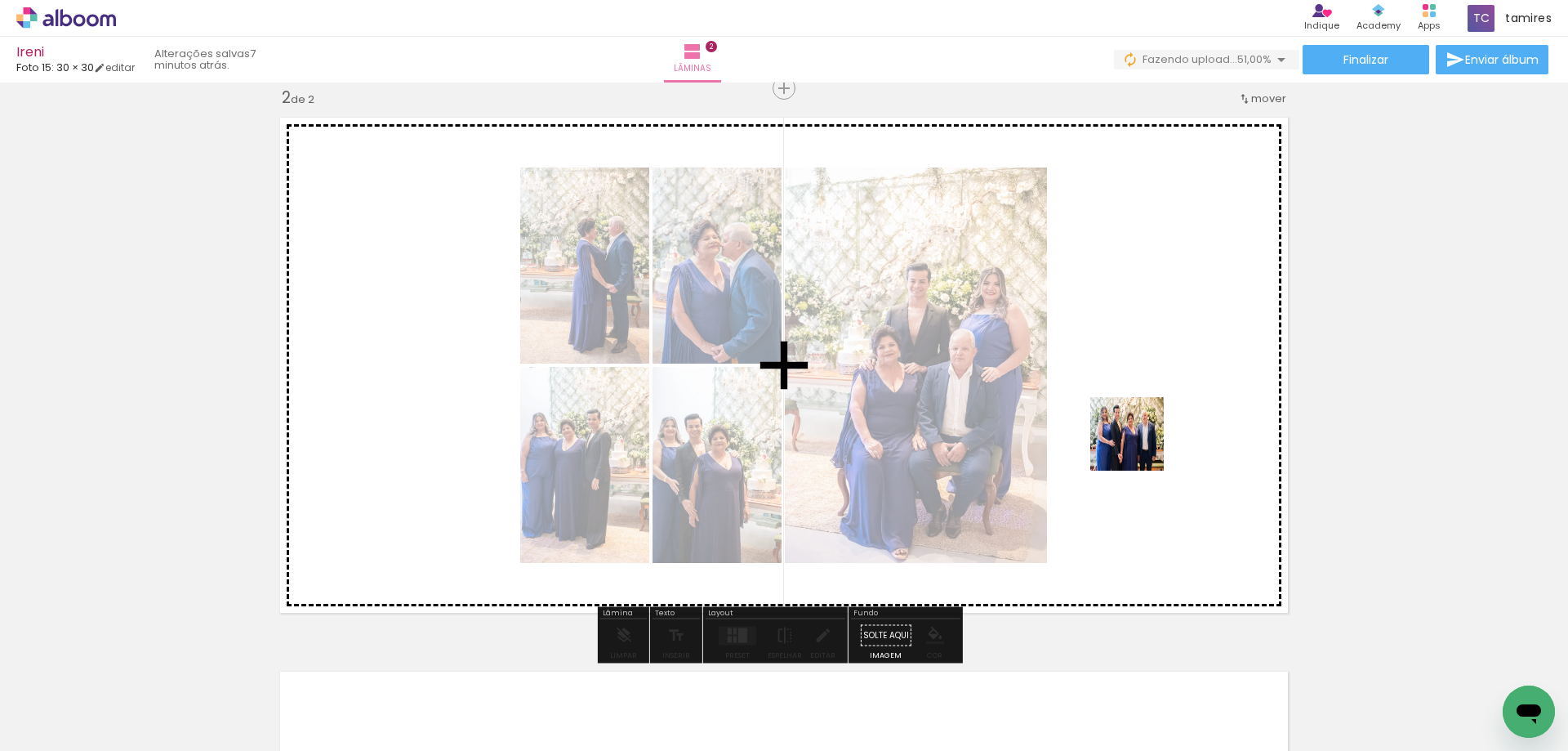
drag, startPoint x: 1327, startPoint y: 706, endPoint x: 1098, endPoint y: 375, distance: 402.6
click at [1096, 376] on quentale-workspace at bounding box center [784, 375] width 1568 height 751
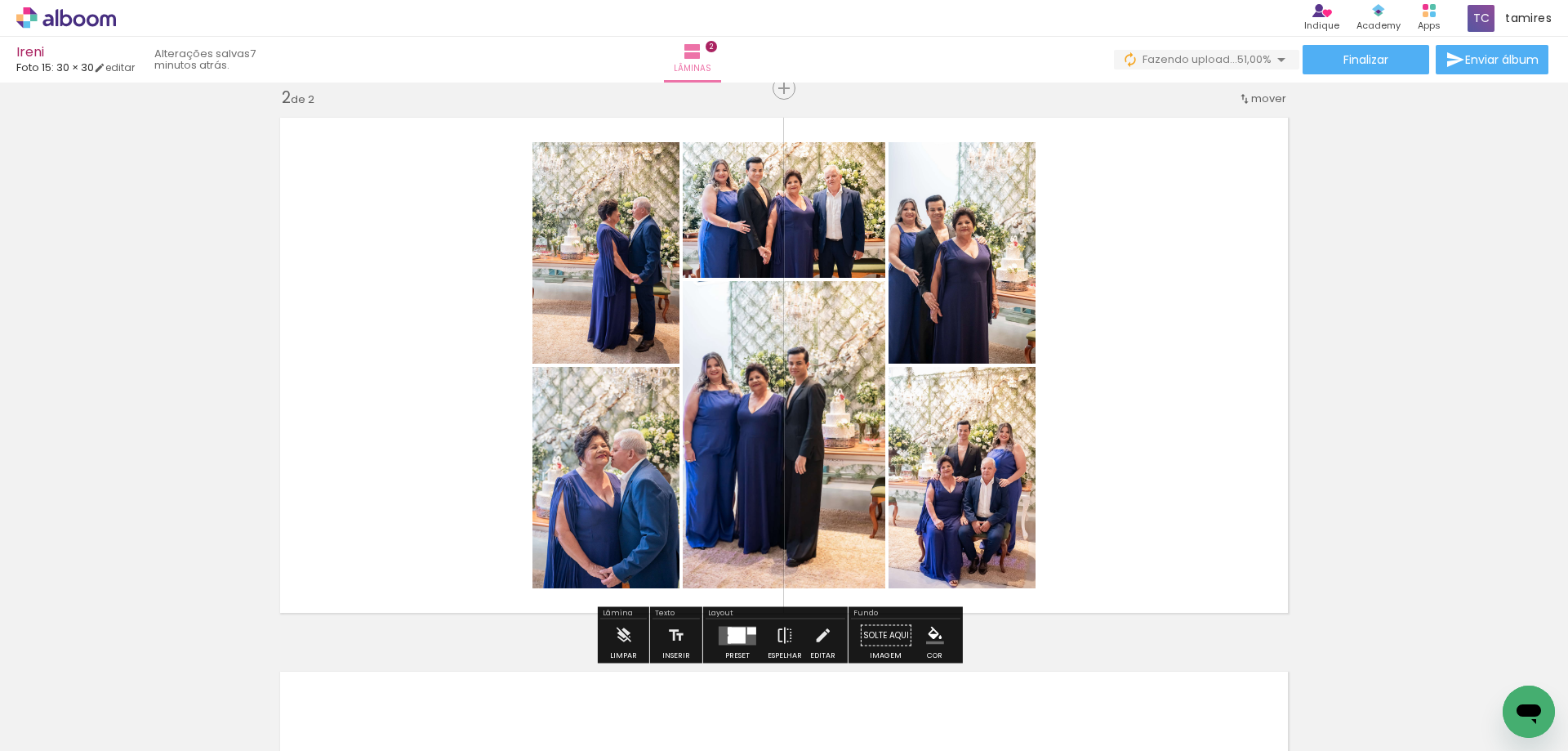
click at [733, 634] on div at bounding box center [736, 635] width 17 height 16
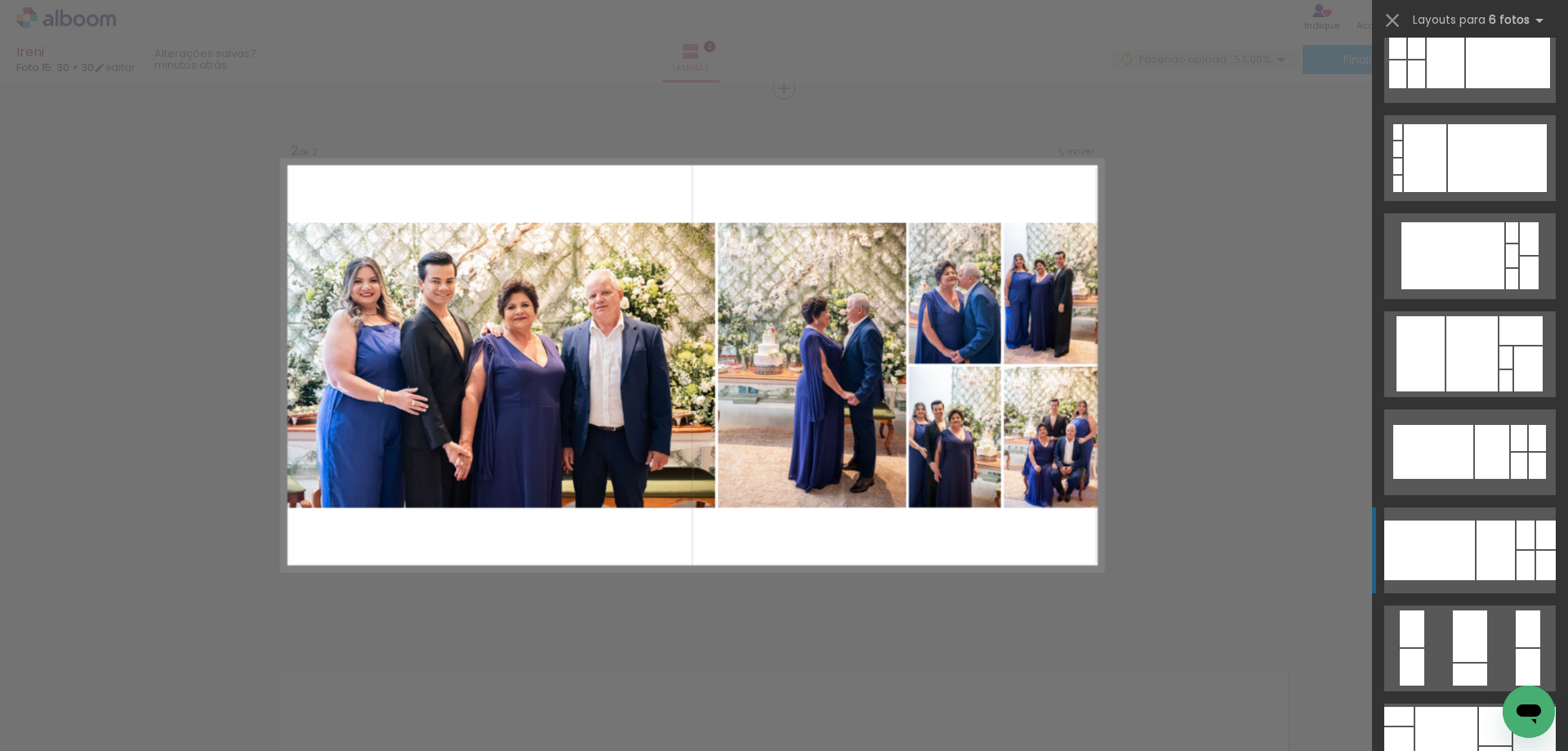
scroll to position [653, 0]
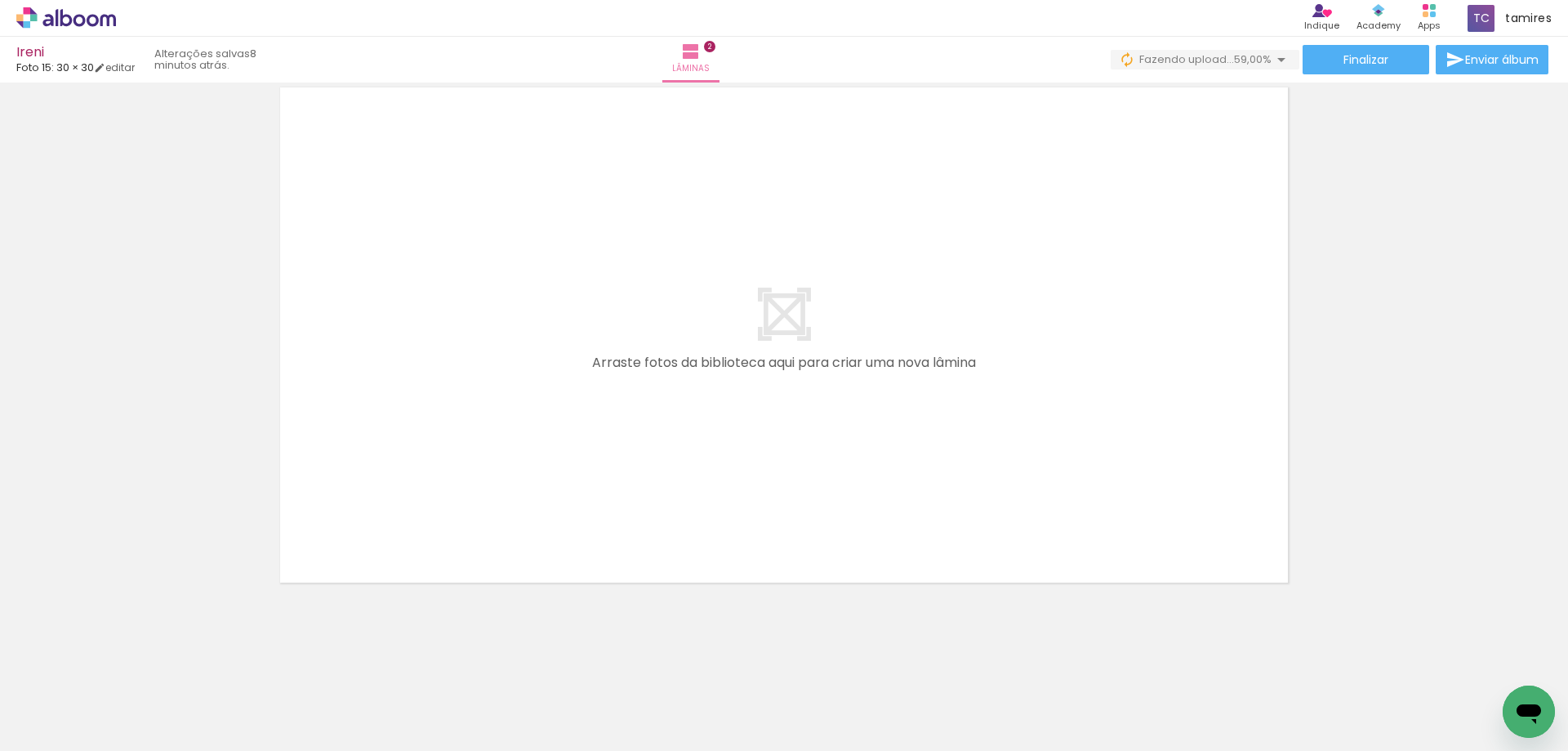
scroll to position [0, 1700]
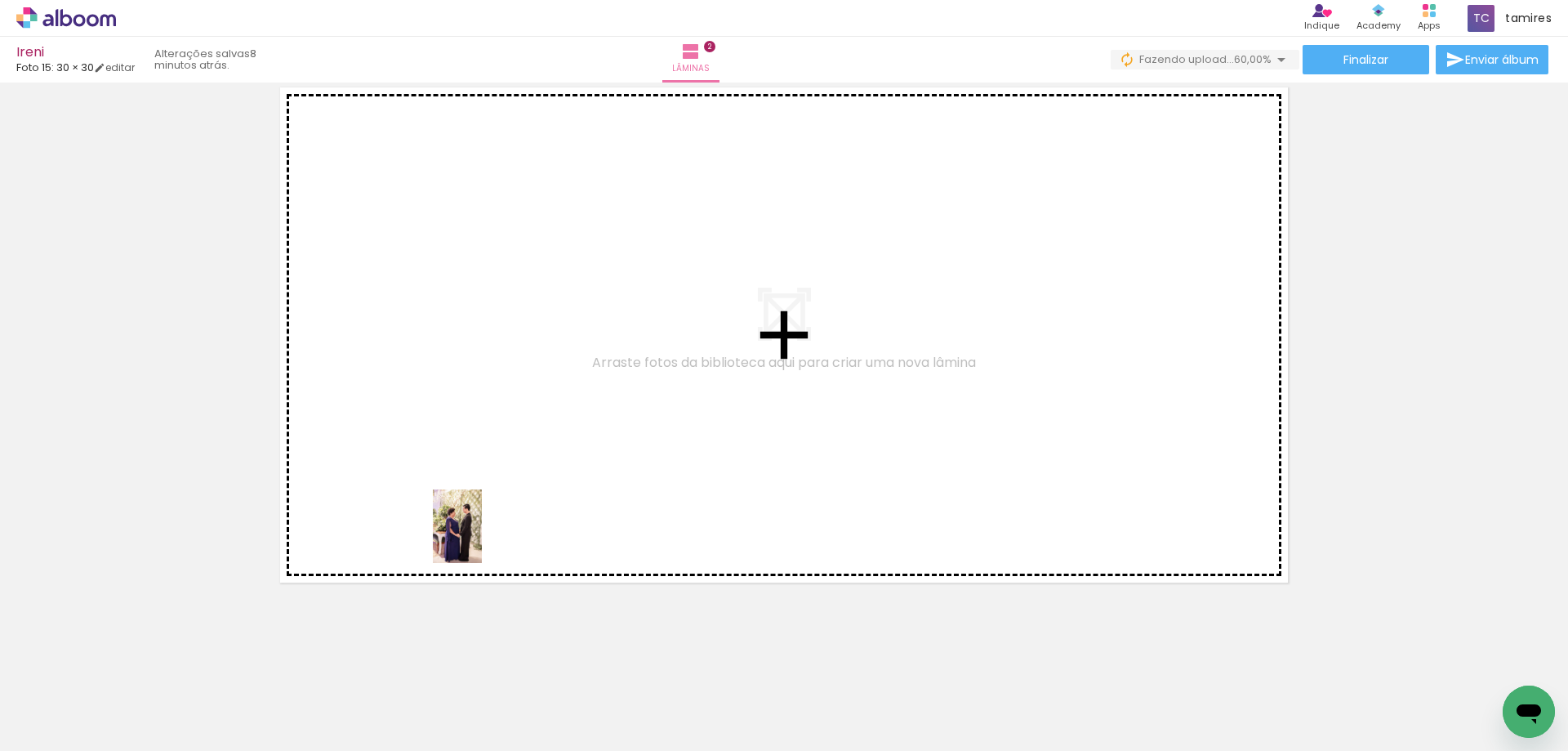
drag, startPoint x: 492, startPoint y: 704, endPoint x: 482, endPoint y: 538, distance: 166.1
click at [482, 538] on quentale-workspace at bounding box center [784, 375] width 1568 height 751
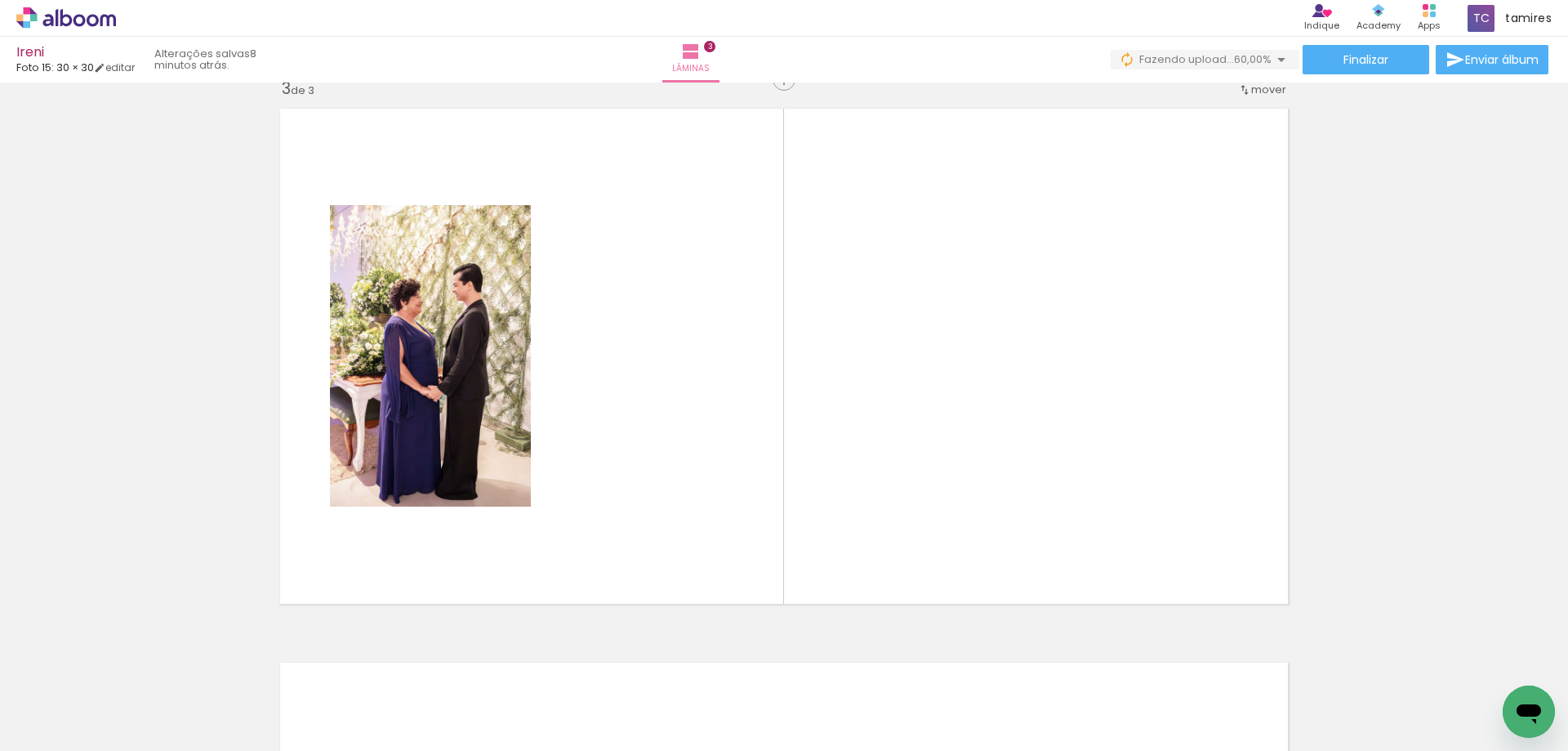
scroll to position [1129, 0]
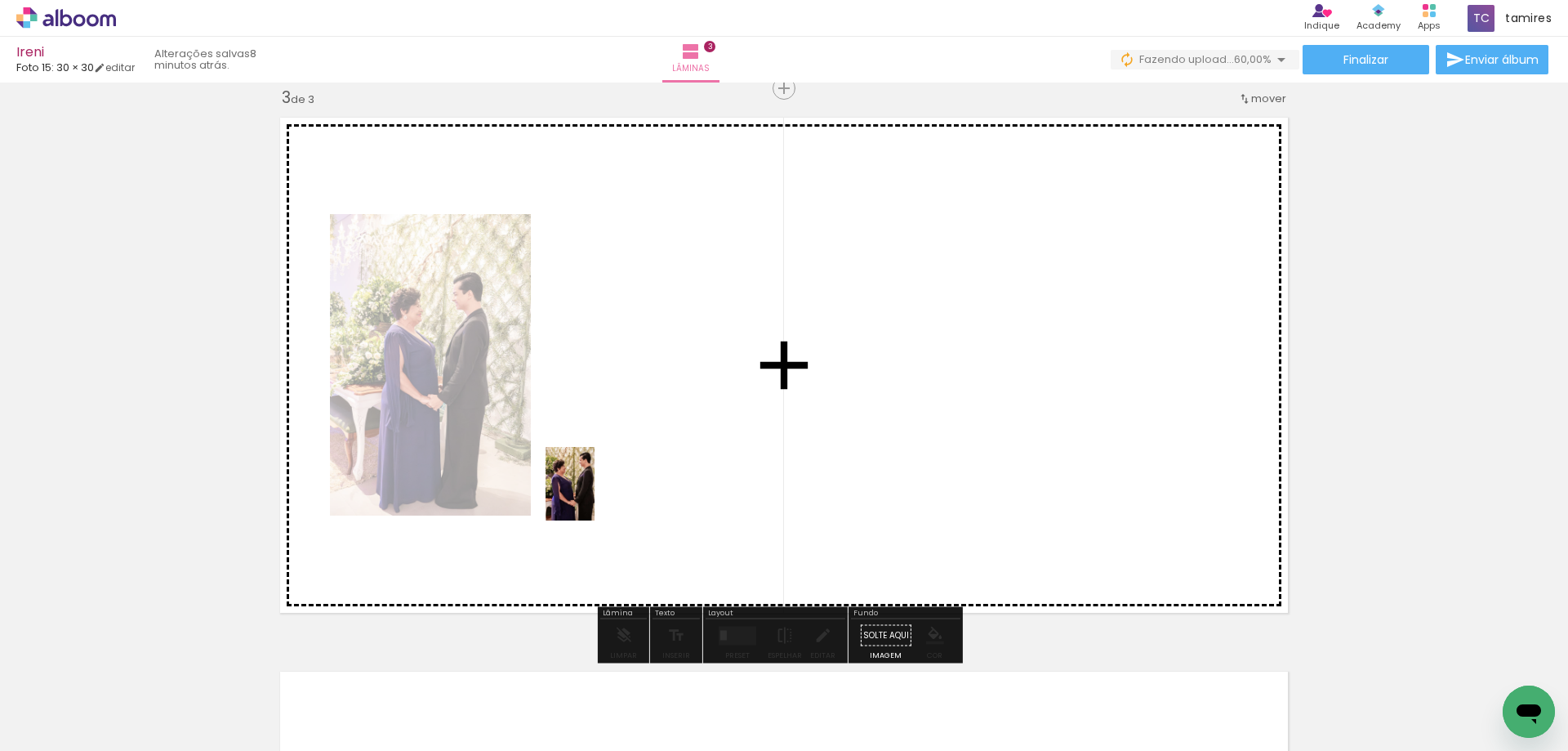
drag, startPoint x: 586, startPoint y: 706, endPoint x: 595, endPoint y: 496, distance: 210.0
click at [595, 496] on quentale-workspace at bounding box center [784, 375] width 1568 height 751
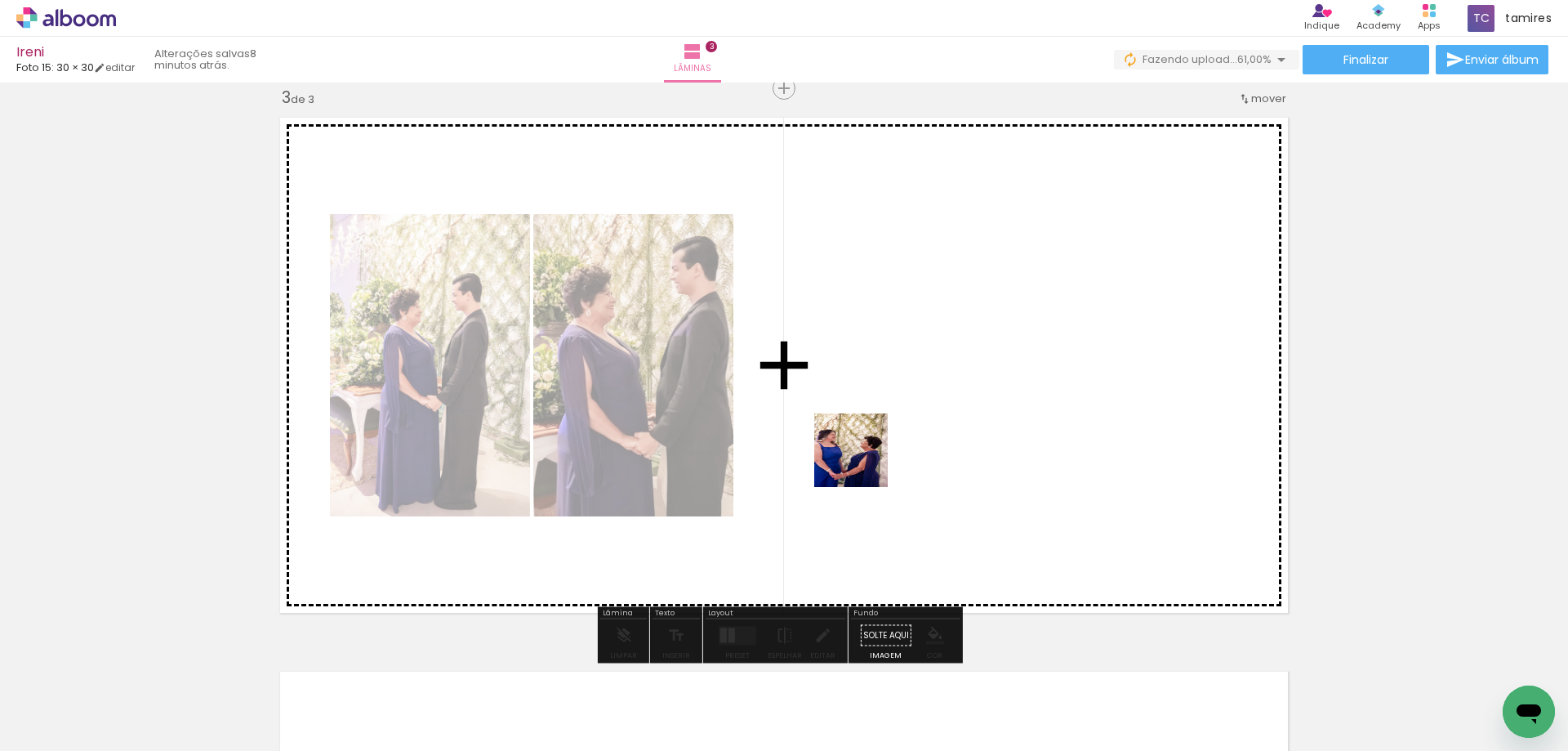
drag, startPoint x: 845, startPoint y: 716, endPoint x: 873, endPoint y: 434, distance: 283.9
click at [873, 434] on quentale-workspace at bounding box center [784, 375] width 1568 height 751
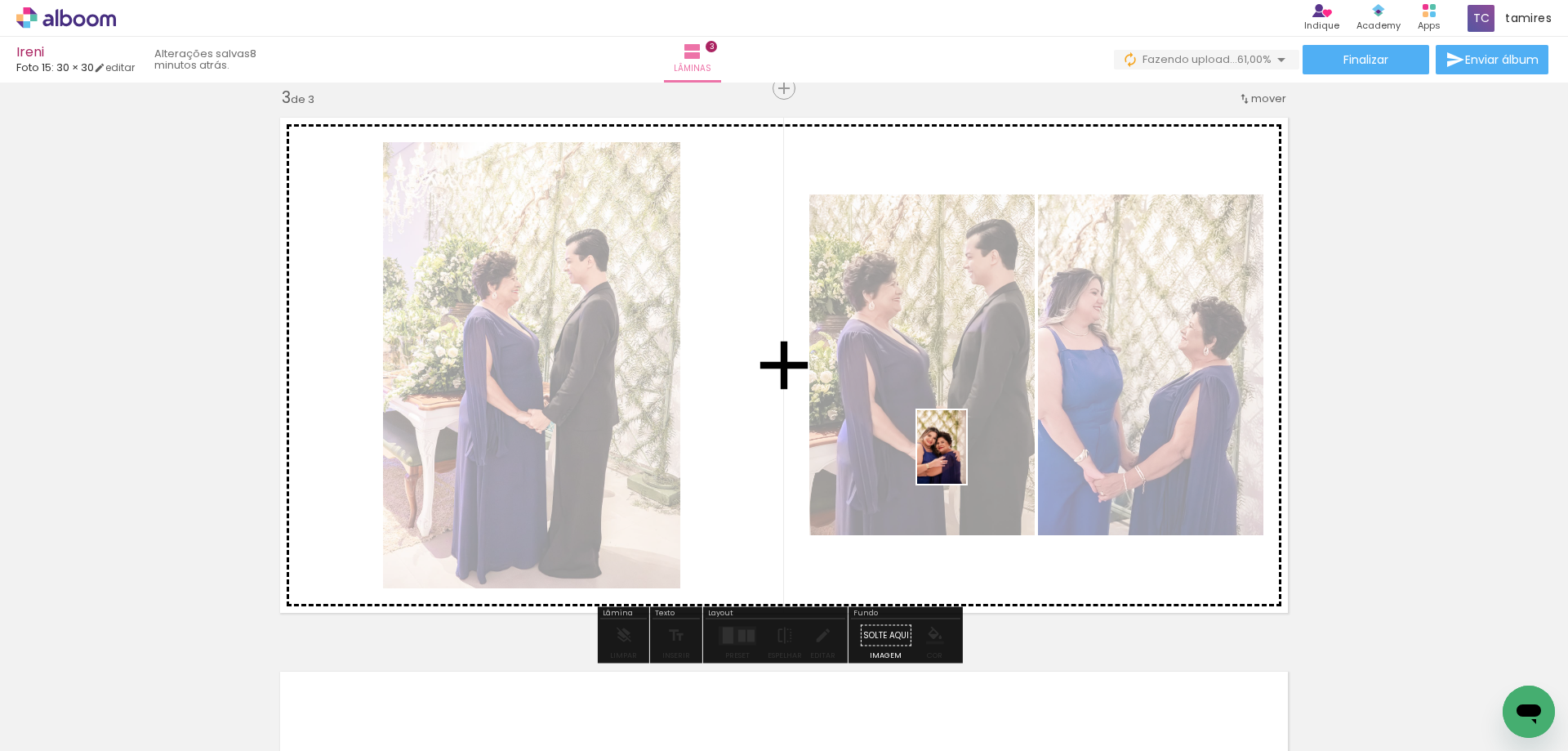
drag, startPoint x: 959, startPoint y: 648, endPoint x: 966, endPoint y: 459, distance: 189.6
click at [966, 459] on quentale-workspace at bounding box center [784, 375] width 1568 height 751
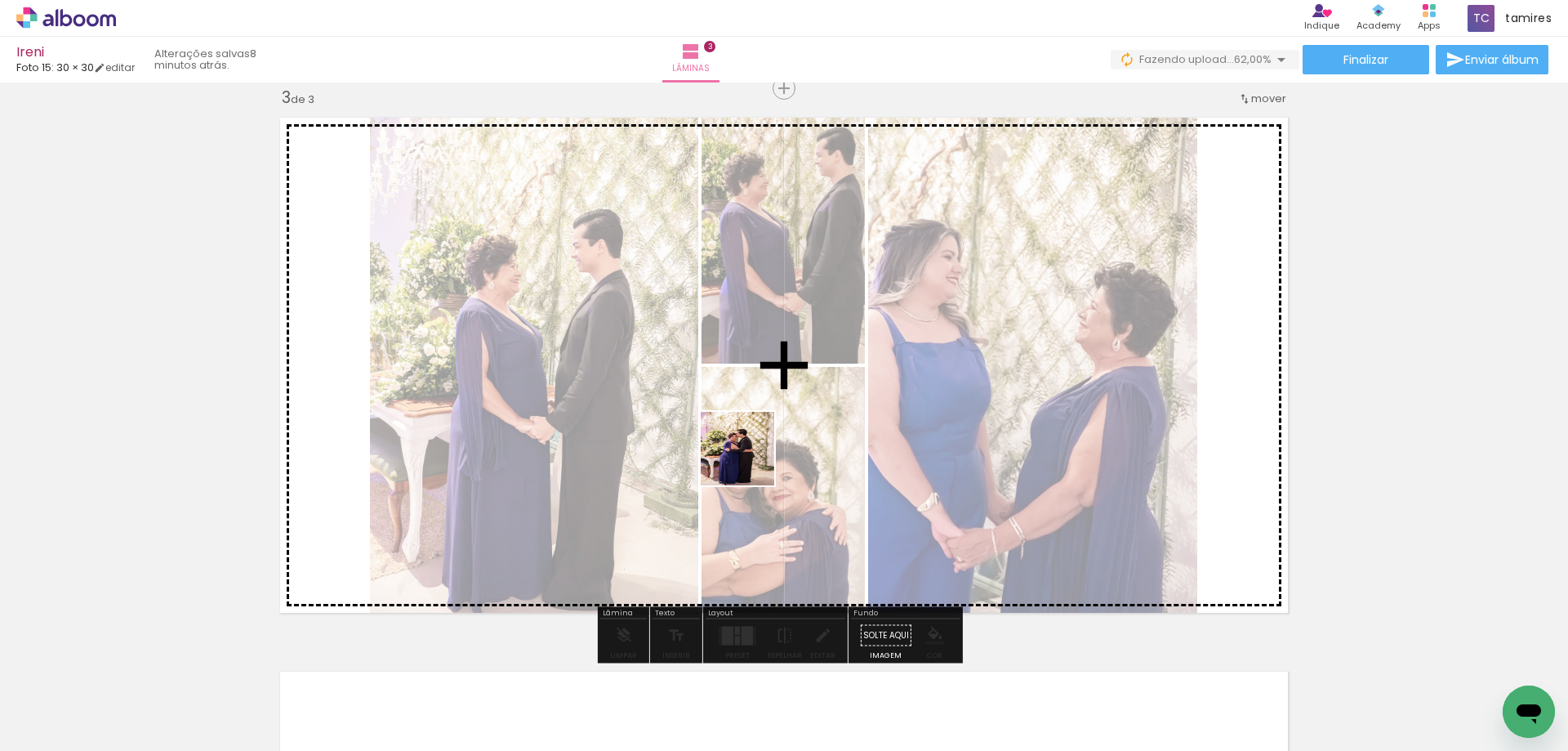
drag, startPoint x: 755, startPoint y: 718, endPoint x: 750, endPoint y: 461, distance: 257.3
click at [750, 461] on quentale-workspace at bounding box center [784, 375] width 1568 height 751
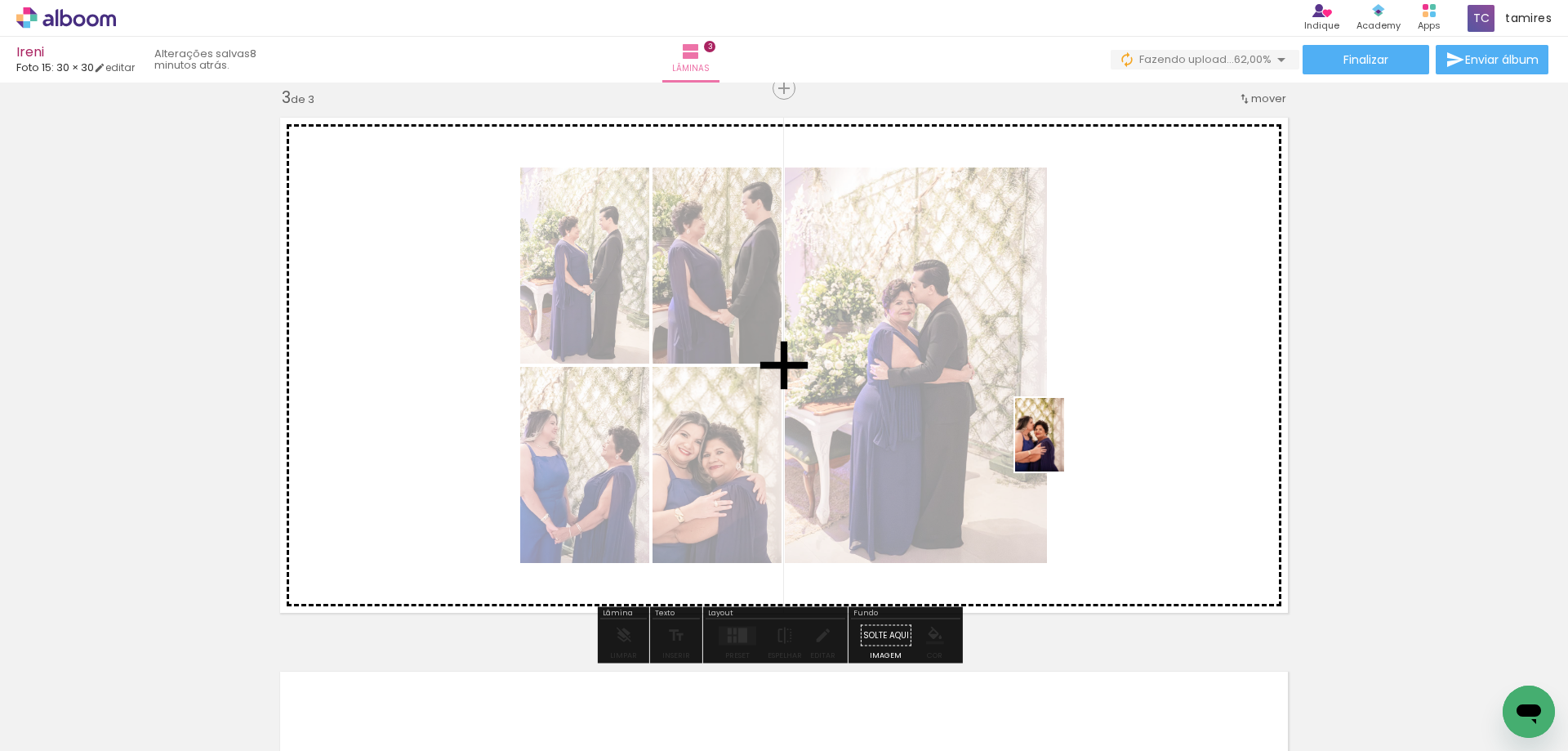
drag, startPoint x: 1035, startPoint y: 719, endPoint x: 1064, endPoint y: 447, distance: 273.5
click at [1064, 447] on quentale-workspace at bounding box center [784, 375] width 1568 height 751
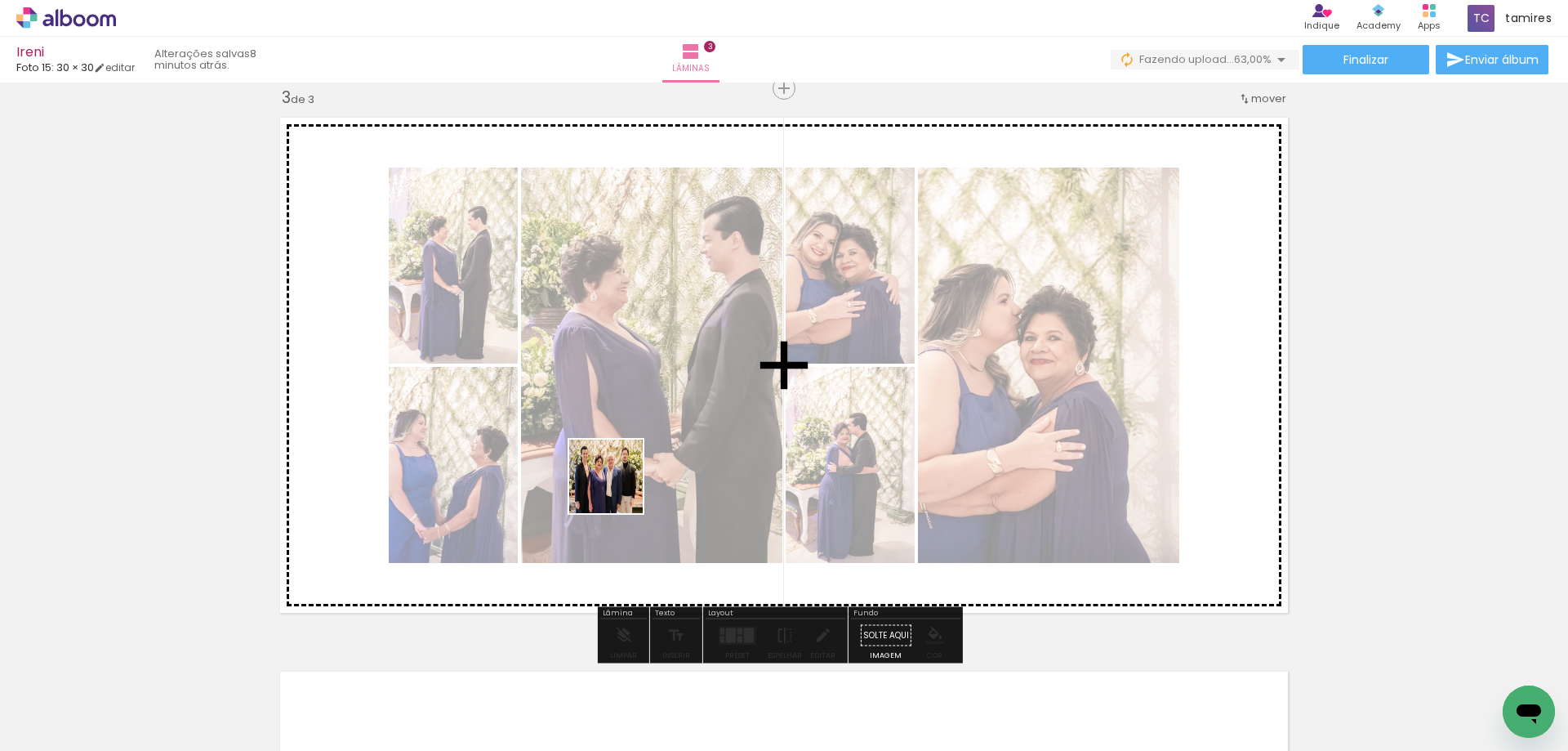
drag, startPoint x: 404, startPoint y: 702, endPoint x: 626, endPoint y: 480, distance: 313.0
click at [626, 480] on quentale-workspace at bounding box center [784, 375] width 1568 height 751
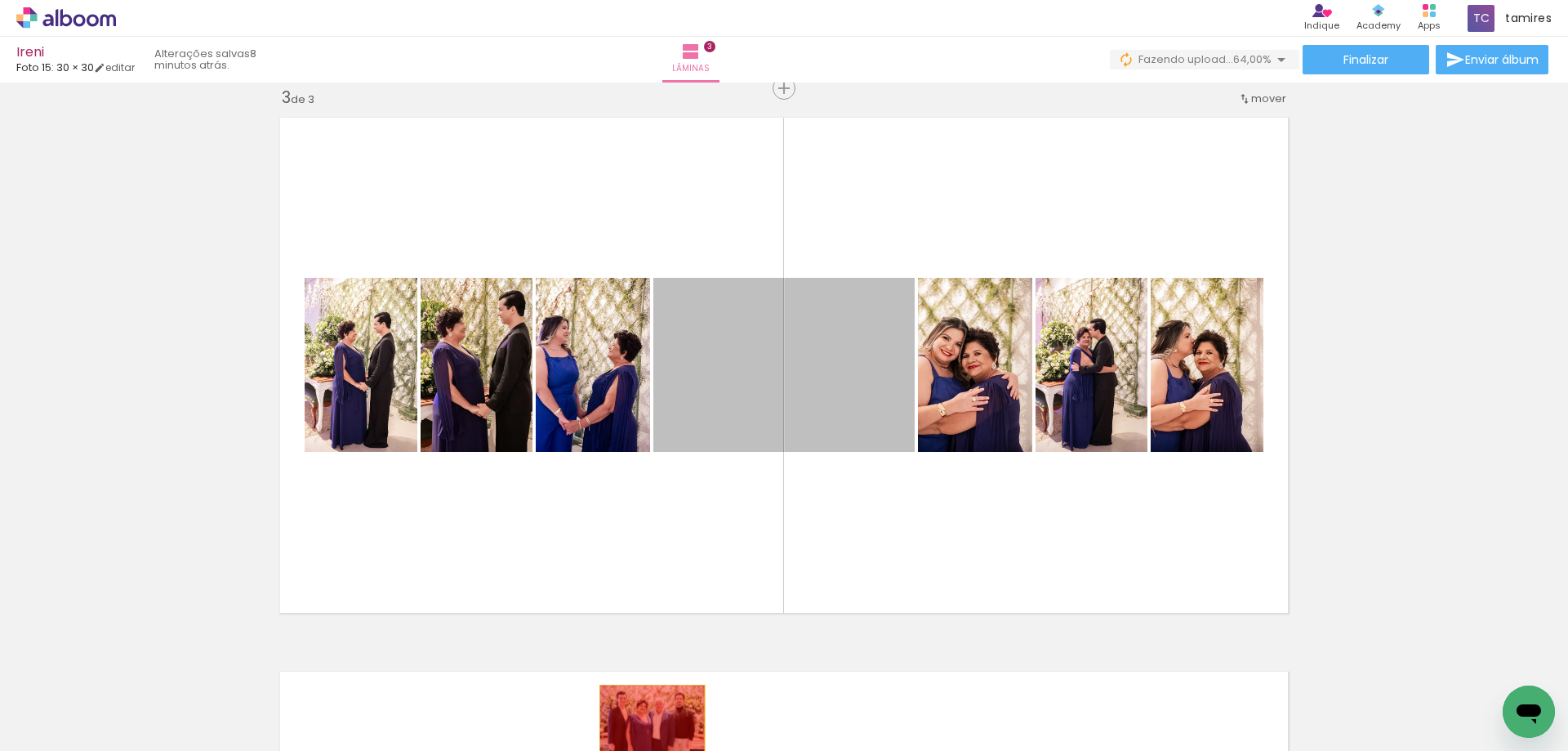
drag, startPoint x: 809, startPoint y: 372, endPoint x: 653, endPoint y: 715, distance: 376.8
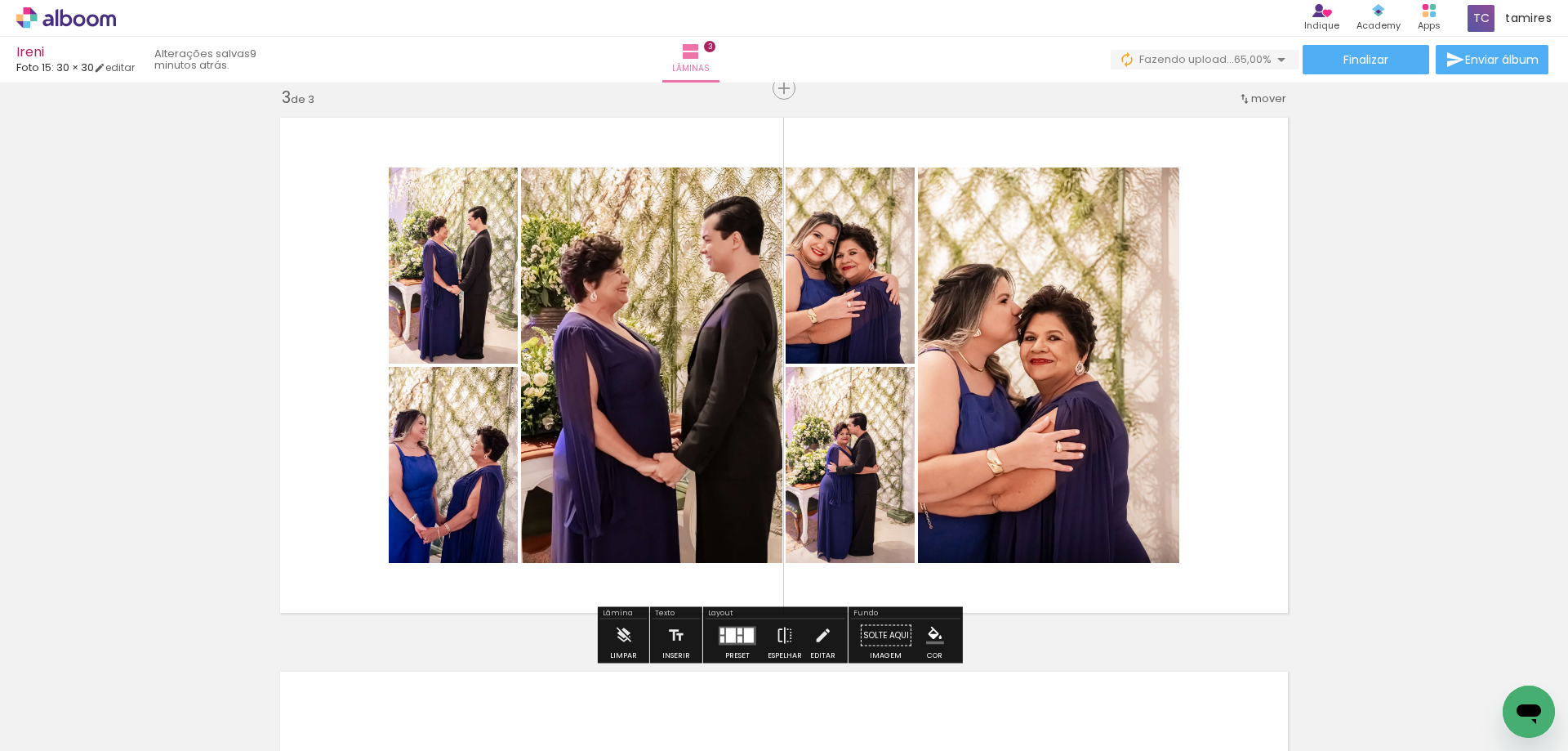
click at [727, 631] on div at bounding box center [731, 634] width 10 height 15
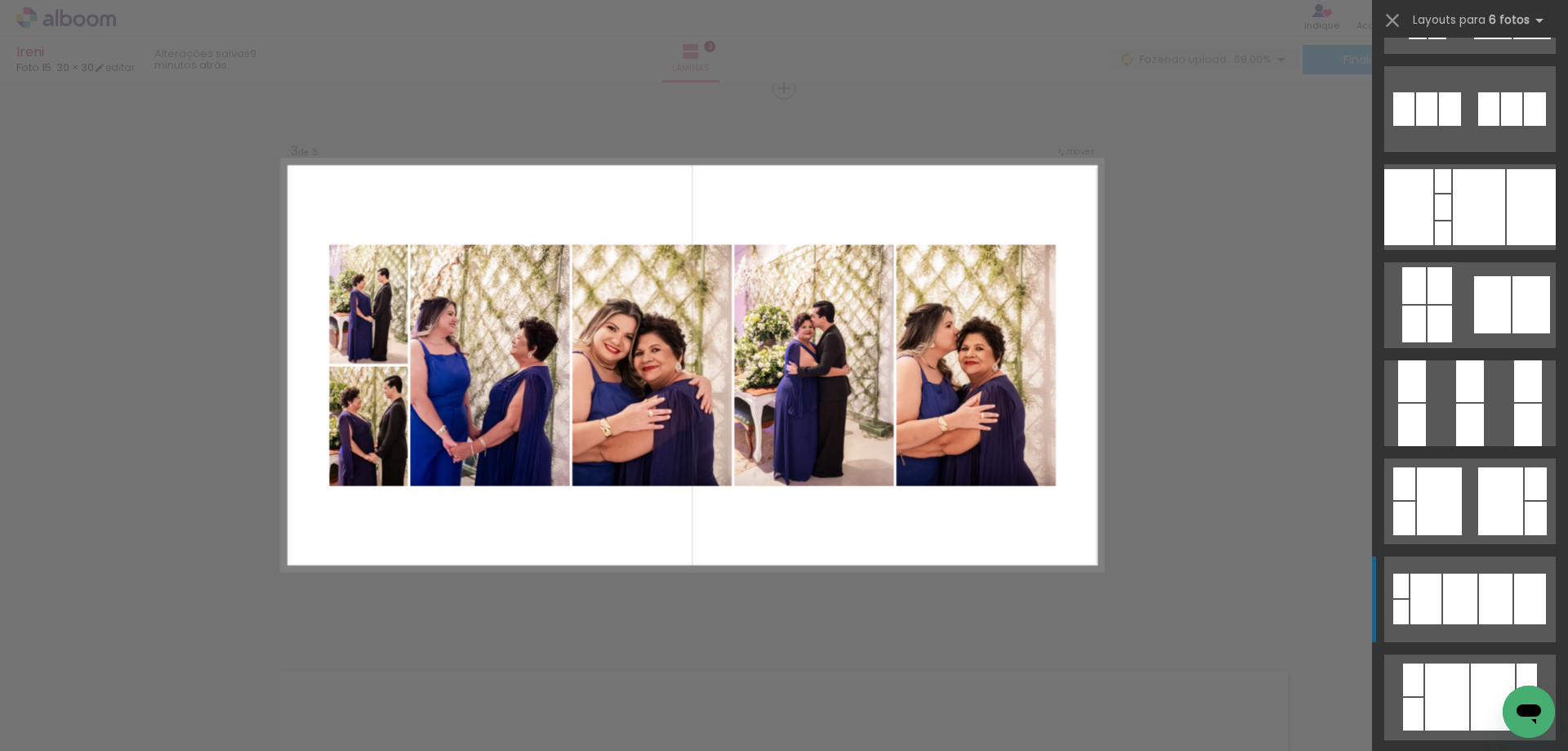
scroll to position [1307, 0]
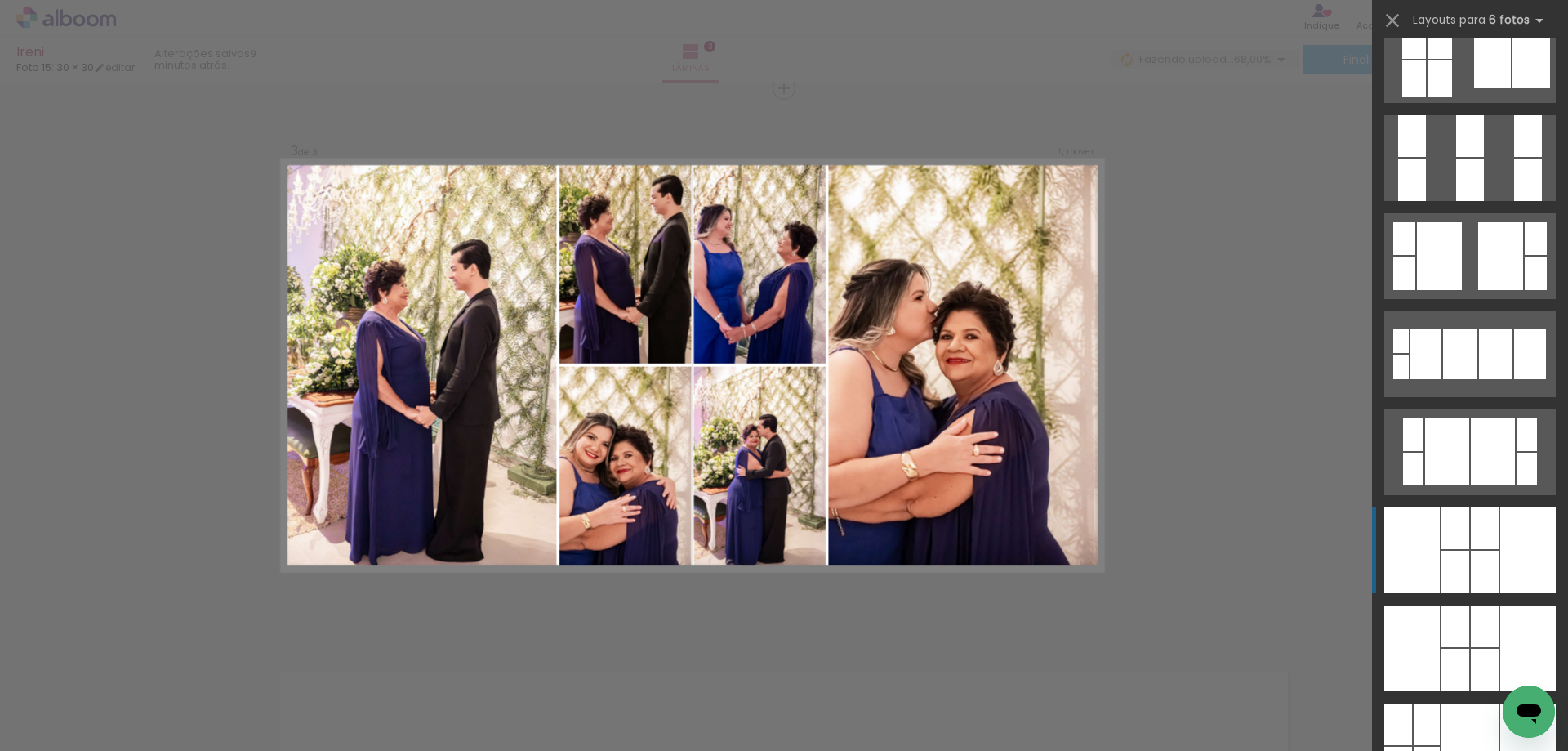
click at [1469, 648] on div at bounding box center [1455, 669] width 28 height 42
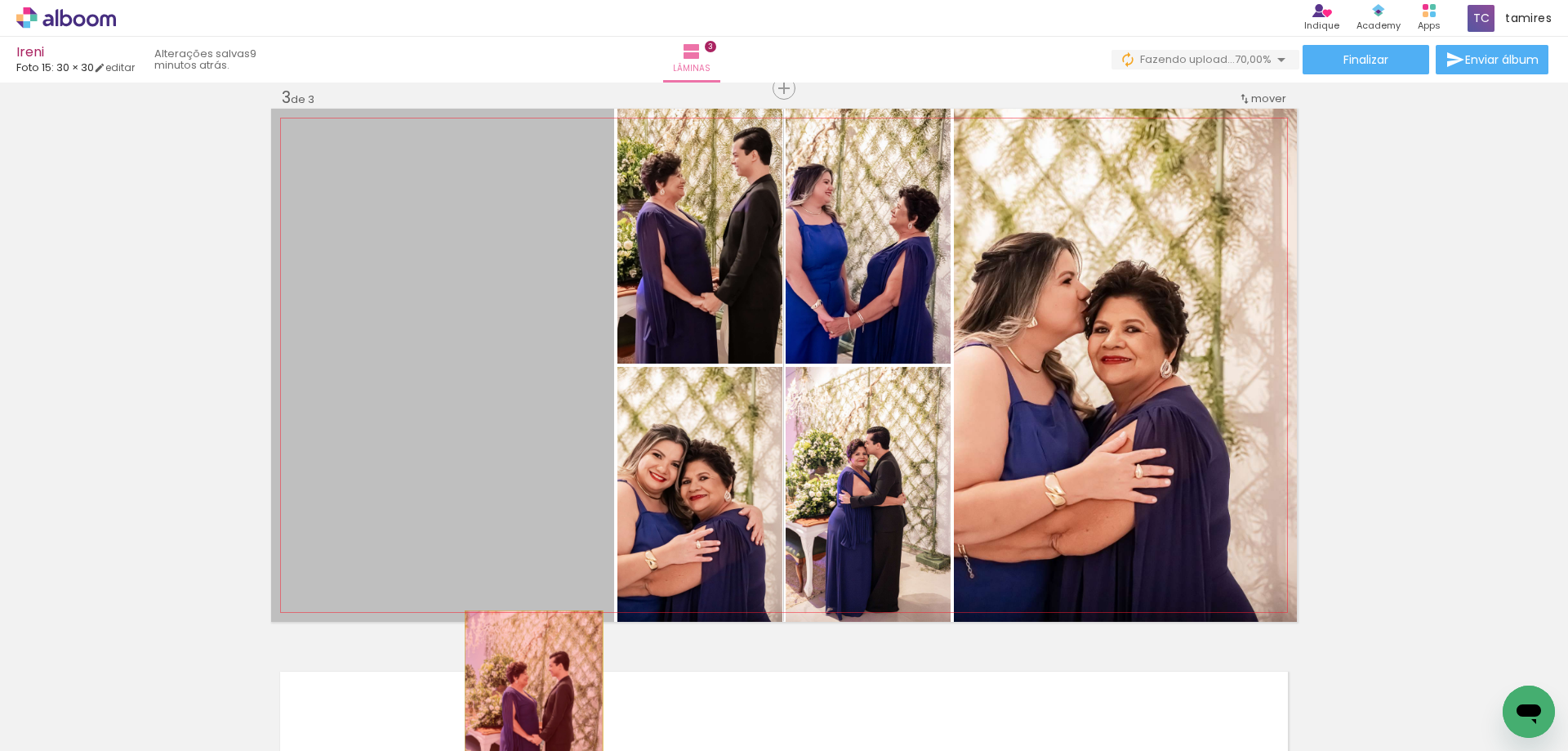
drag, startPoint x: 481, startPoint y: 483, endPoint x: 528, endPoint y: 713, distance: 234.2
click at [528, 713] on quentale-workspace at bounding box center [784, 375] width 1568 height 751
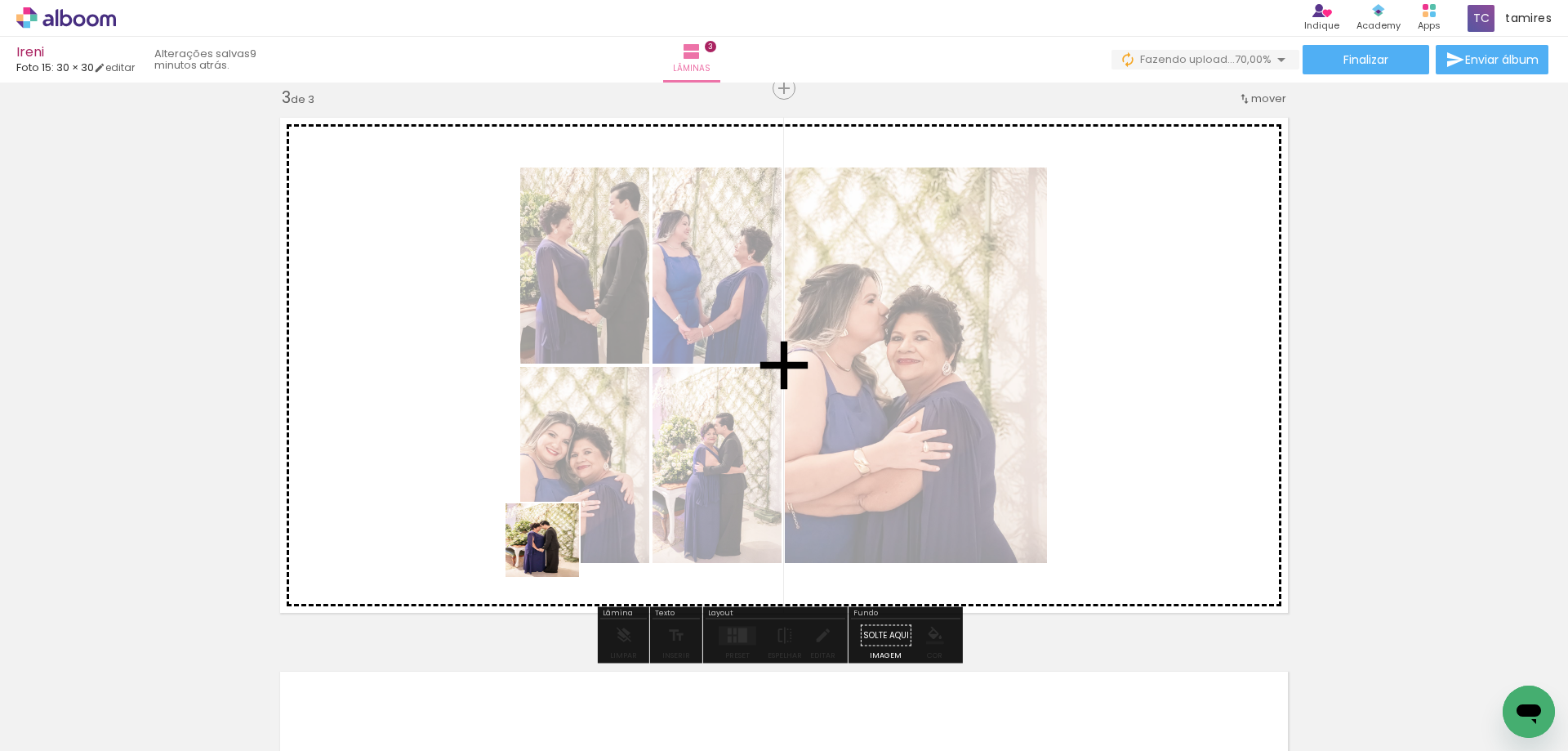
drag, startPoint x: 616, startPoint y: 637, endPoint x: 488, endPoint y: 474, distance: 206.5
click at [491, 482] on quentale-workspace at bounding box center [784, 375] width 1568 height 751
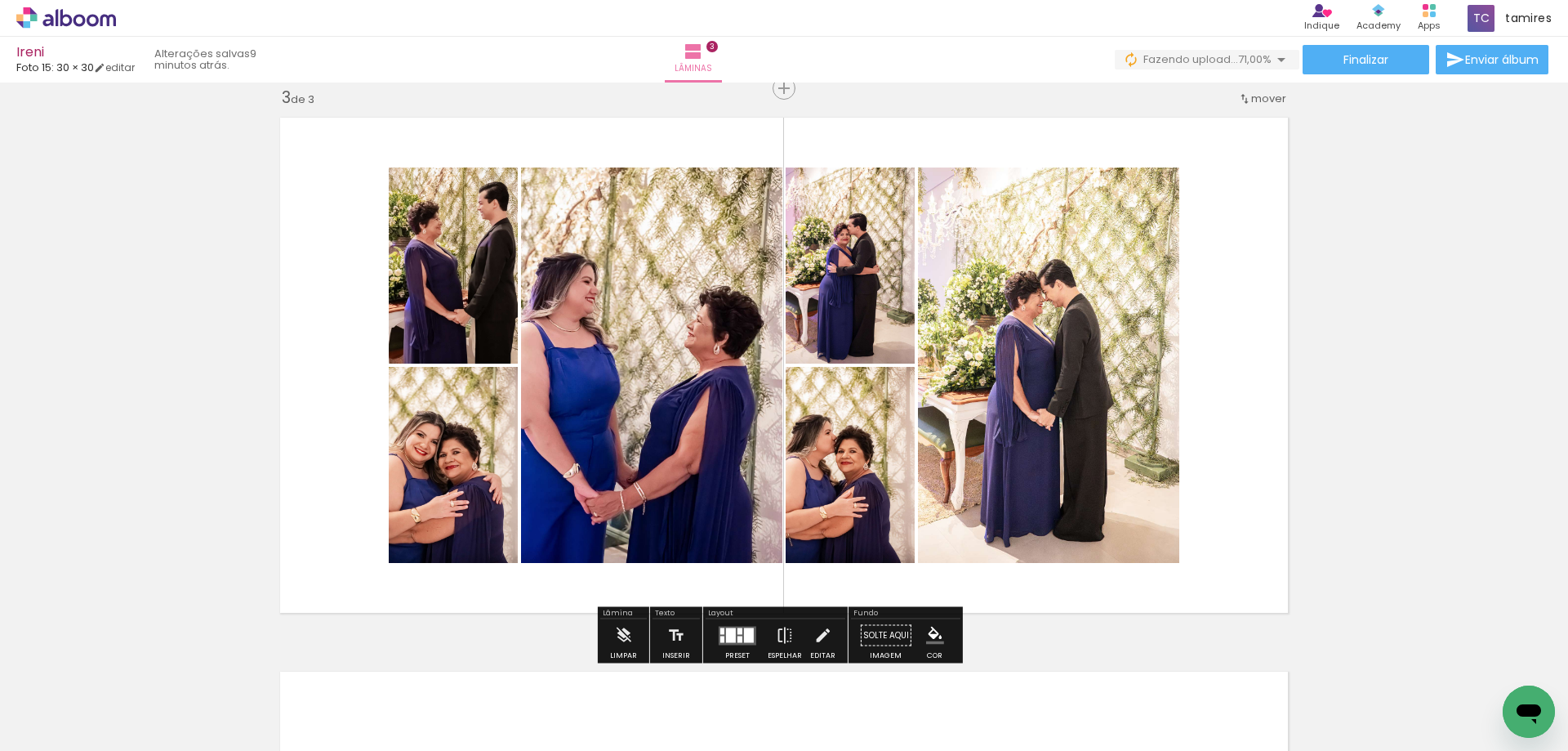
click at [737, 627] on div at bounding box center [739, 630] width 5 height 7
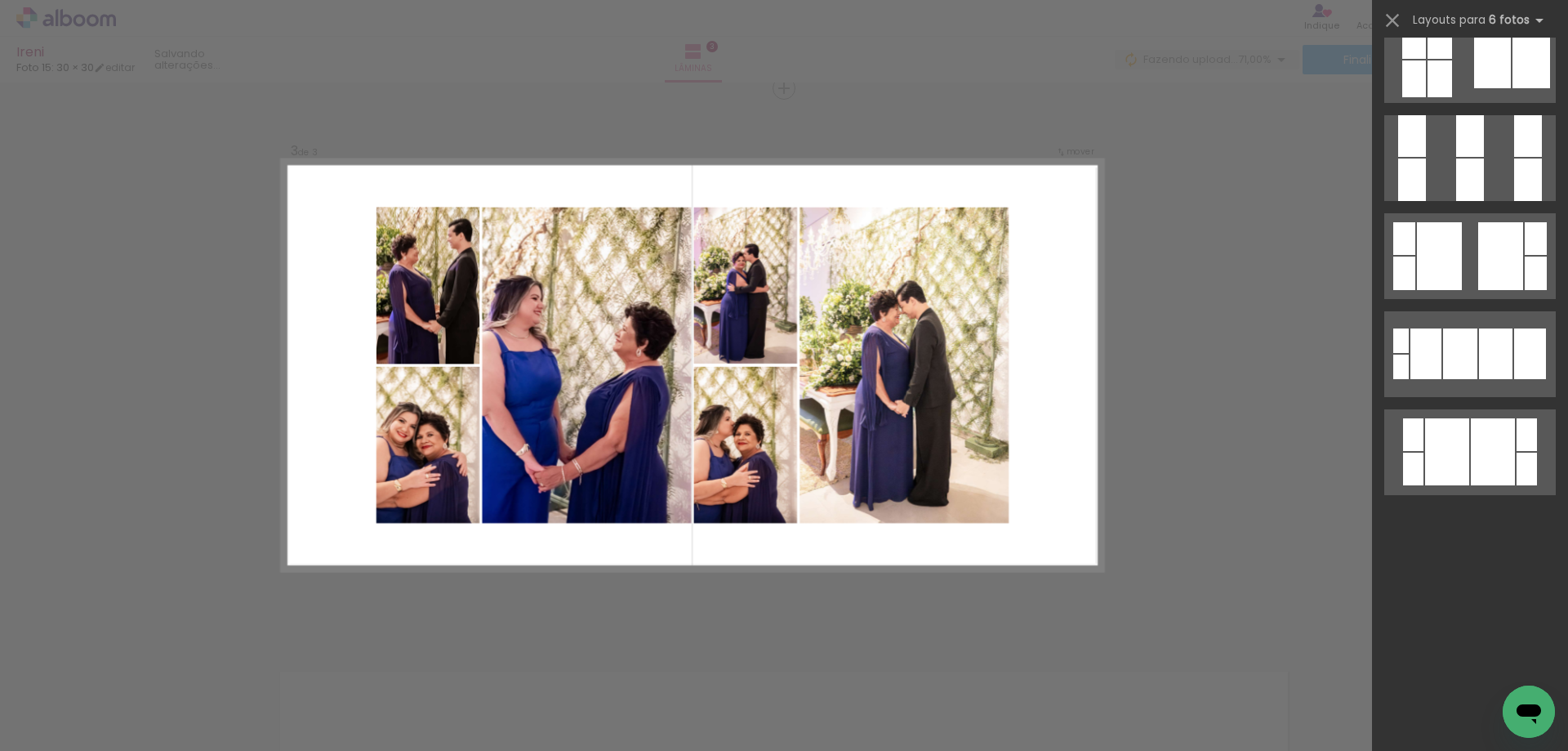
scroll to position [0, 0]
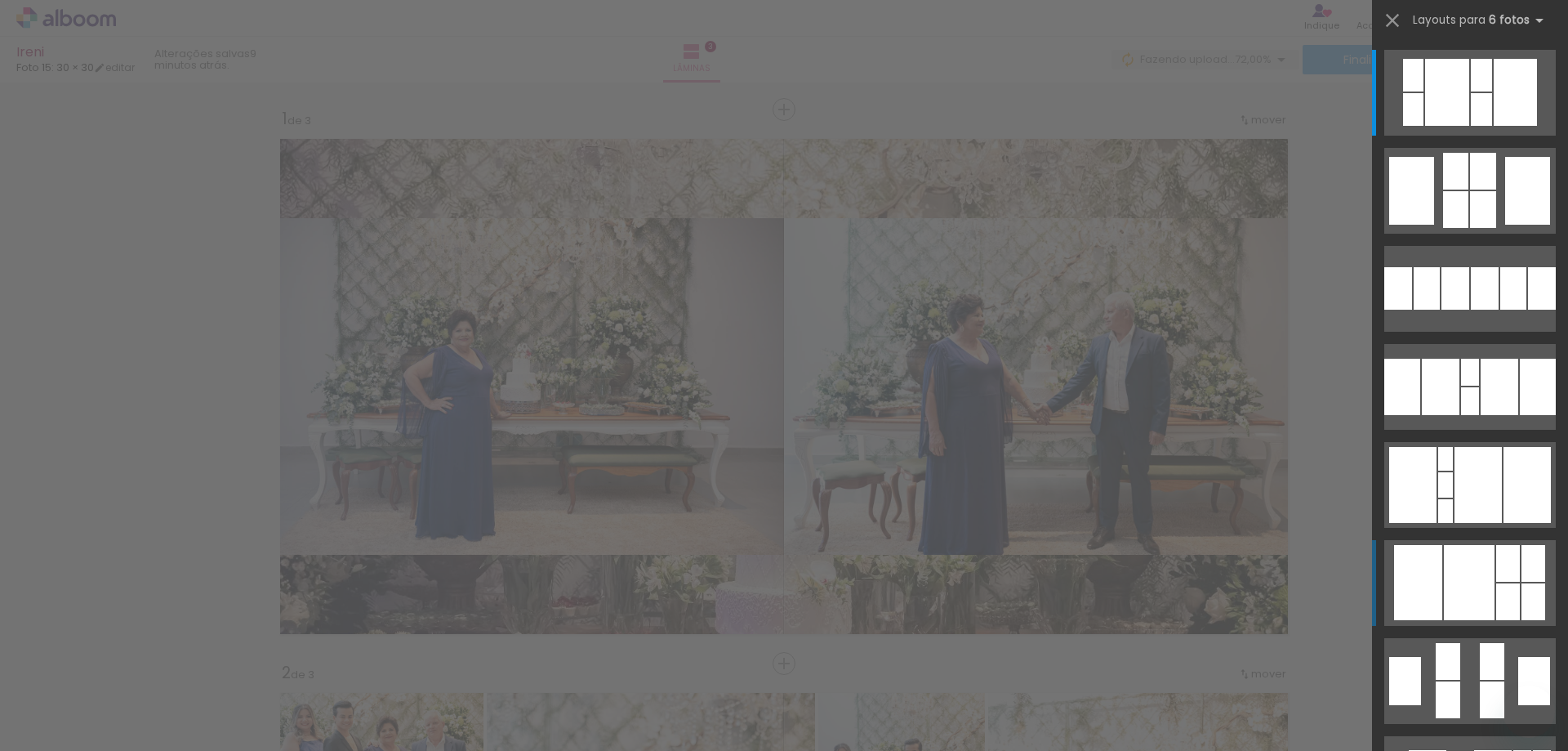
click at [1464, 572] on div at bounding box center [1469, 582] width 51 height 75
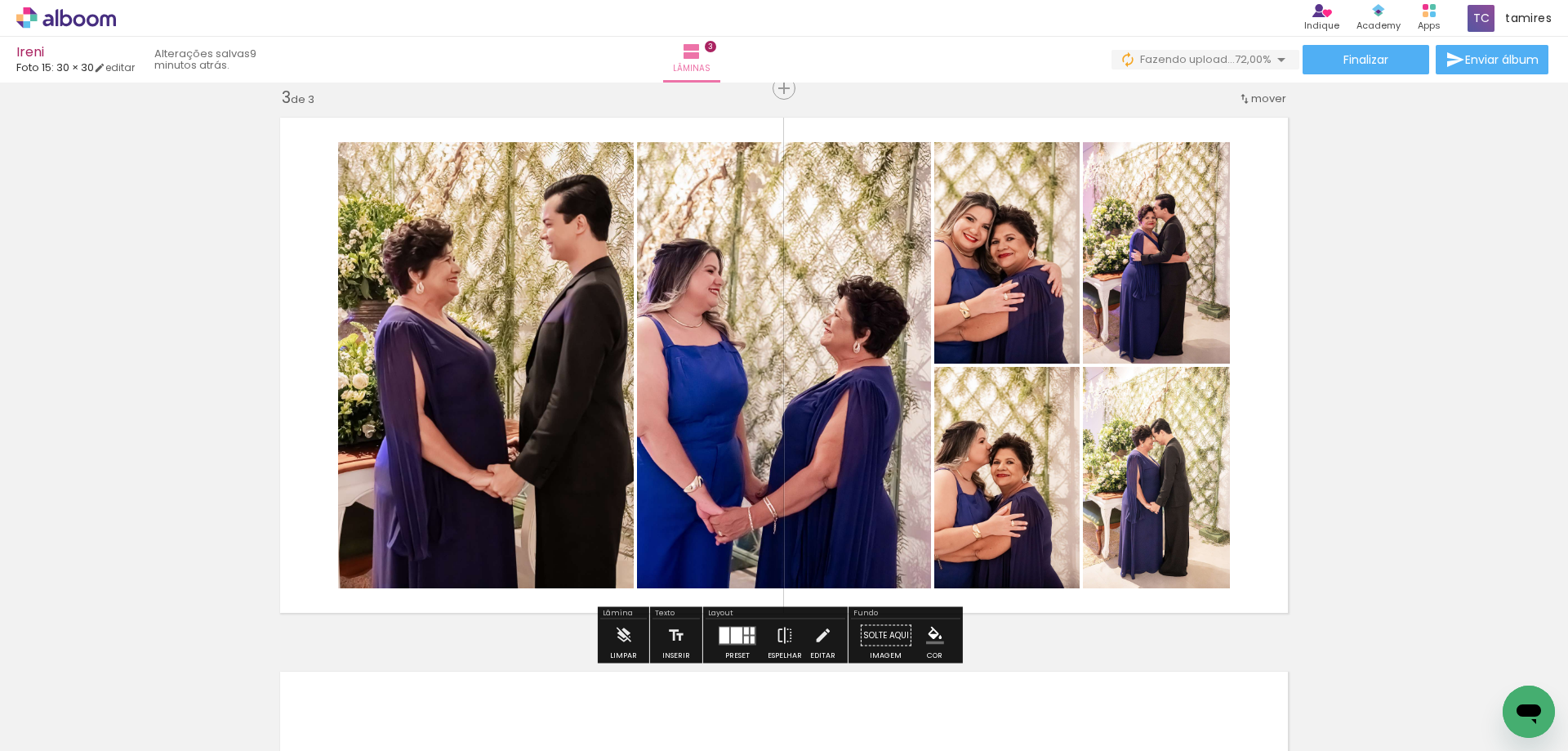
scroll to position [0, 1700]
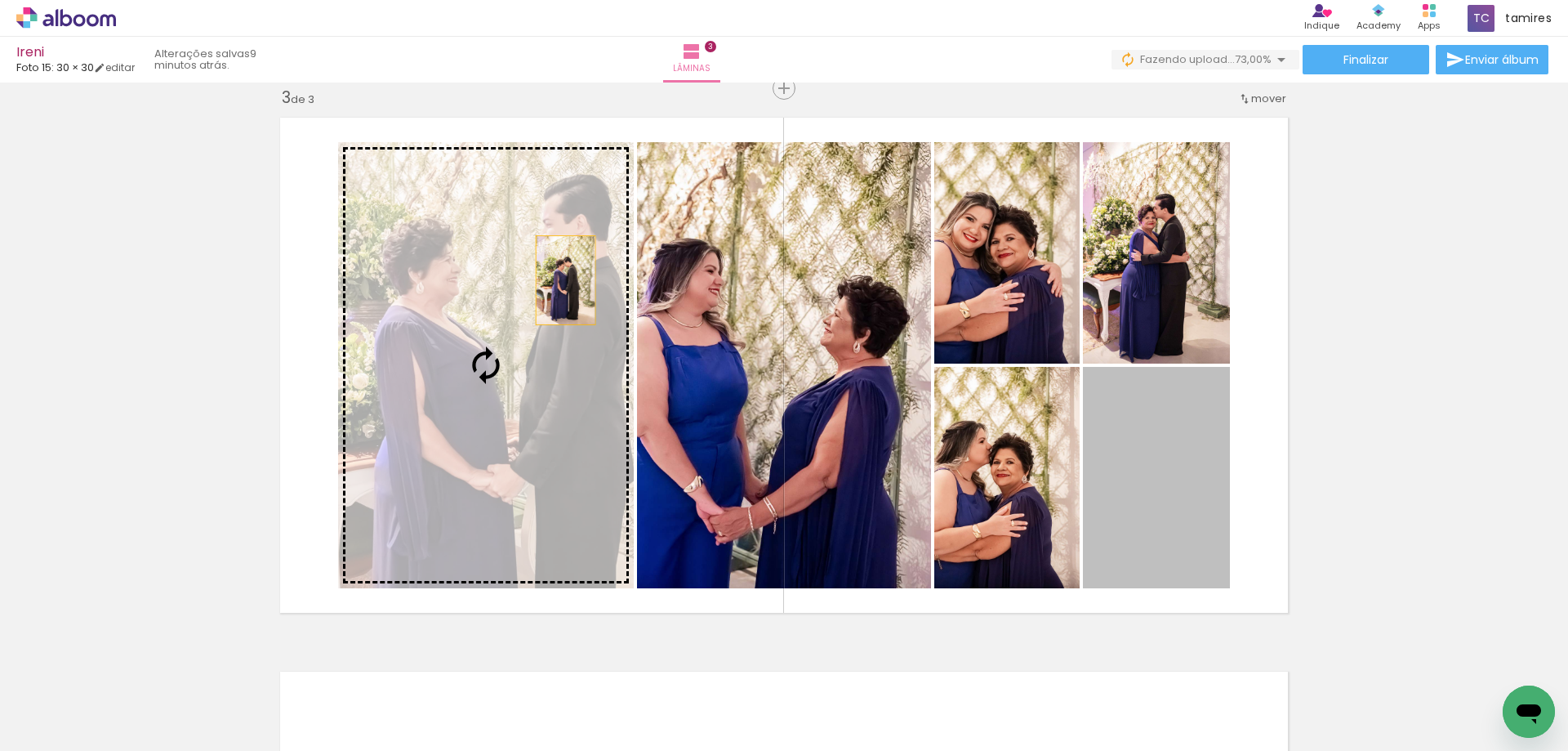
drag, startPoint x: 1174, startPoint y: 470, endPoint x: 559, endPoint y: 280, distance: 642.7
click at [0, 0] on slot at bounding box center [0, 0] width 0 height 0
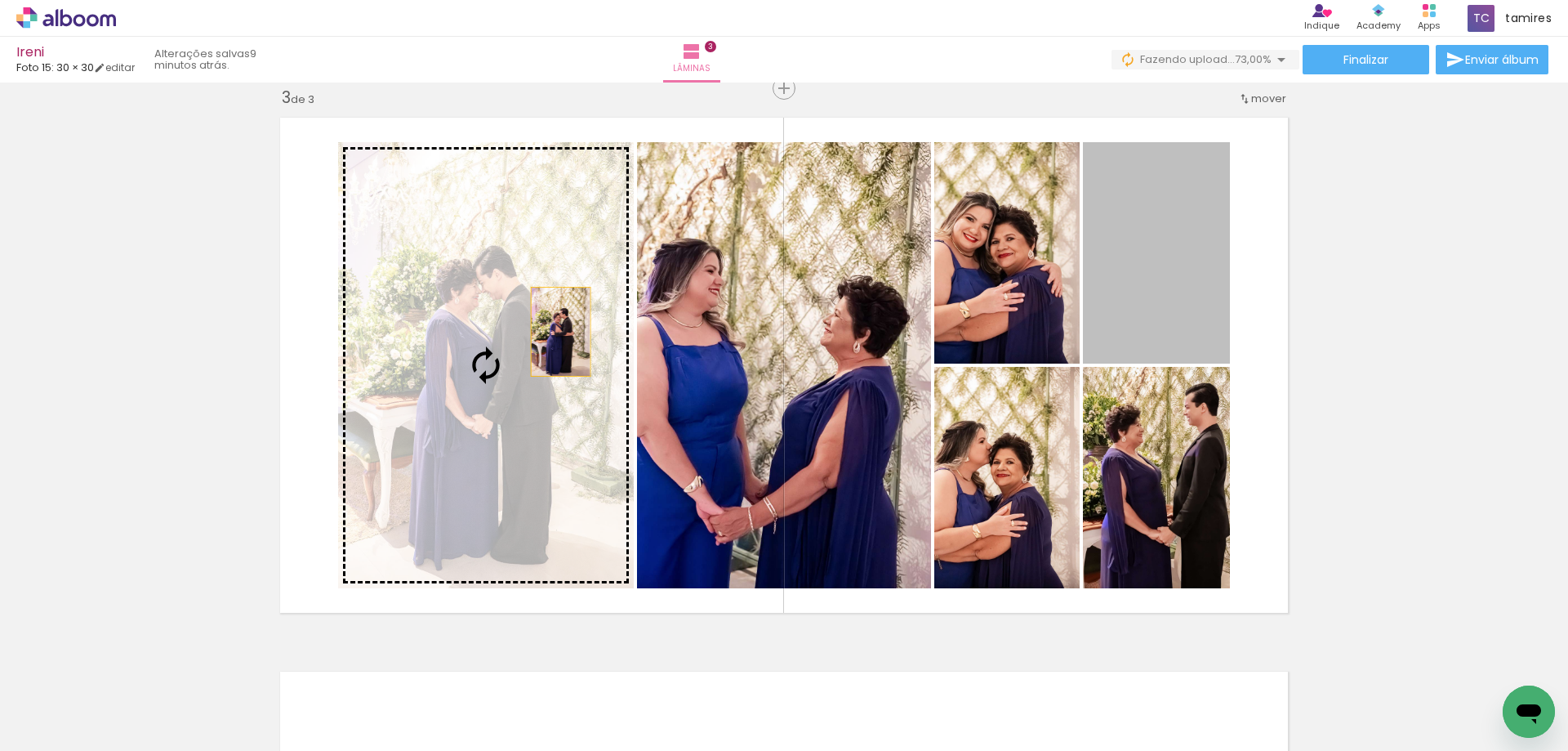
drag, startPoint x: 1161, startPoint y: 271, endPoint x: 557, endPoint y: 332, distance: 607.4
click at [0, 0] on slot at bounding box center [0, 0] width 0 height 0
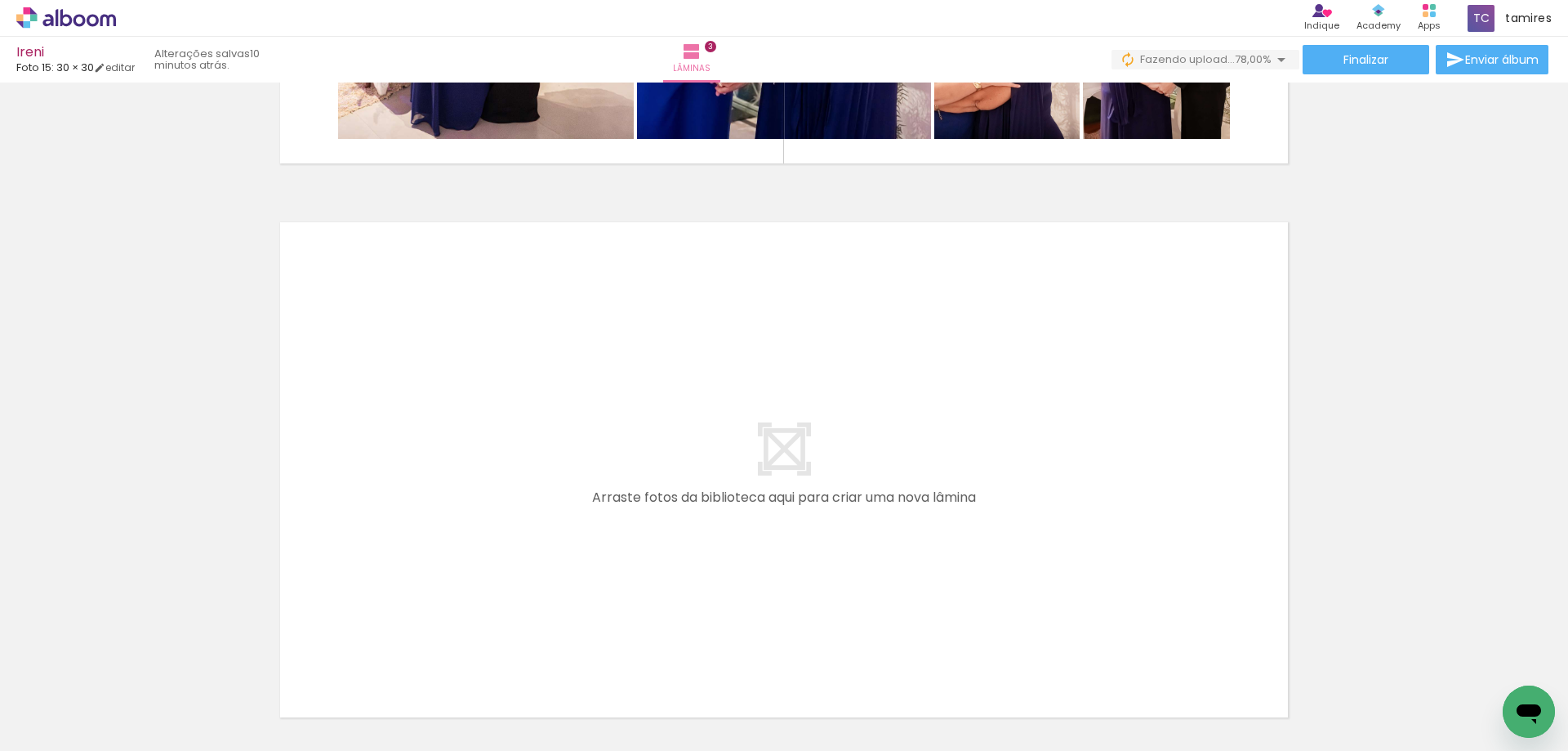
scroll to position [1549, 0]
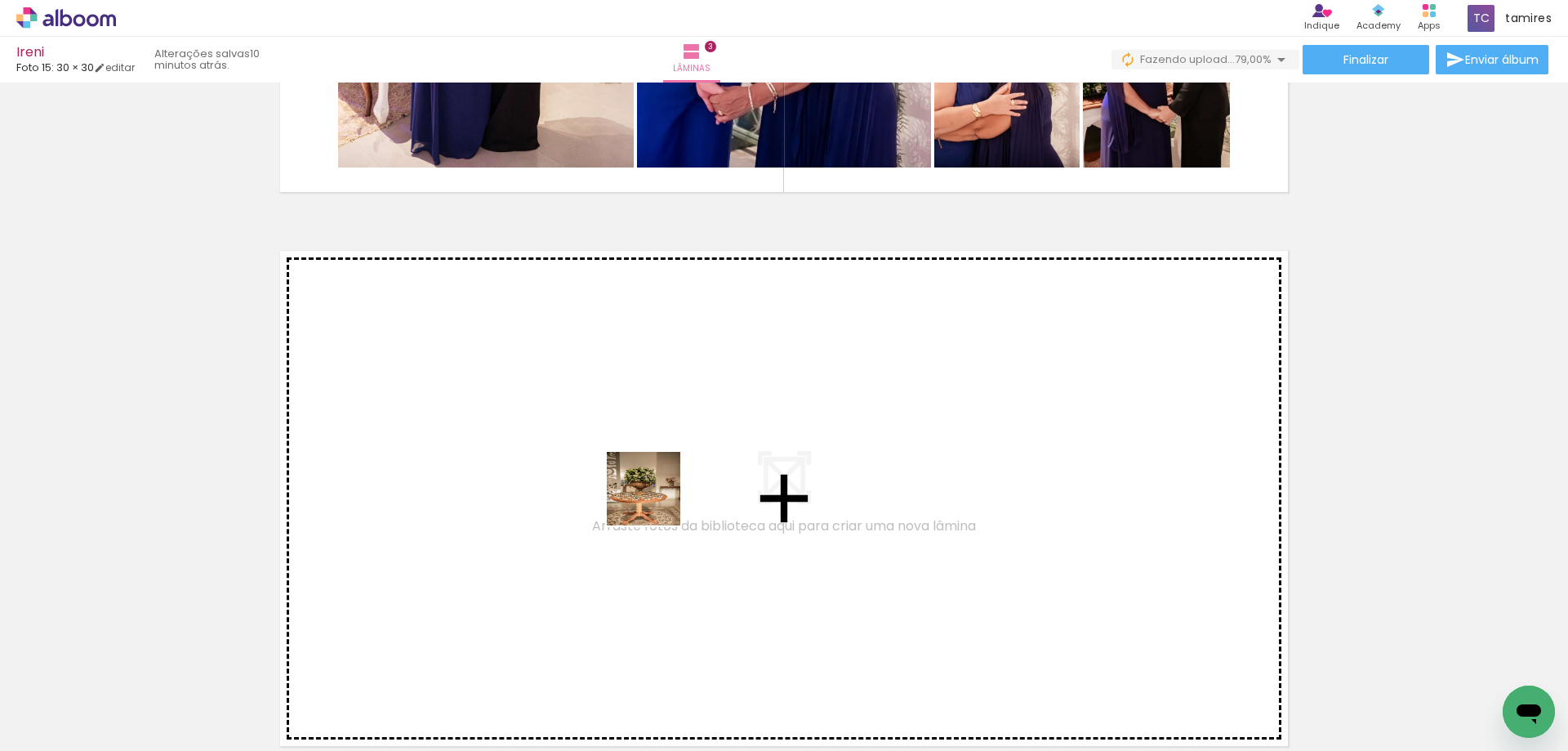
drag, startPoint x: 691, startPoint y: 711, endPoint x: 656, endPoint y: 501, distance: 213.6
click at [656, 501] on quentale-workspace at bounding box center [784, 375] width 1568 height 751
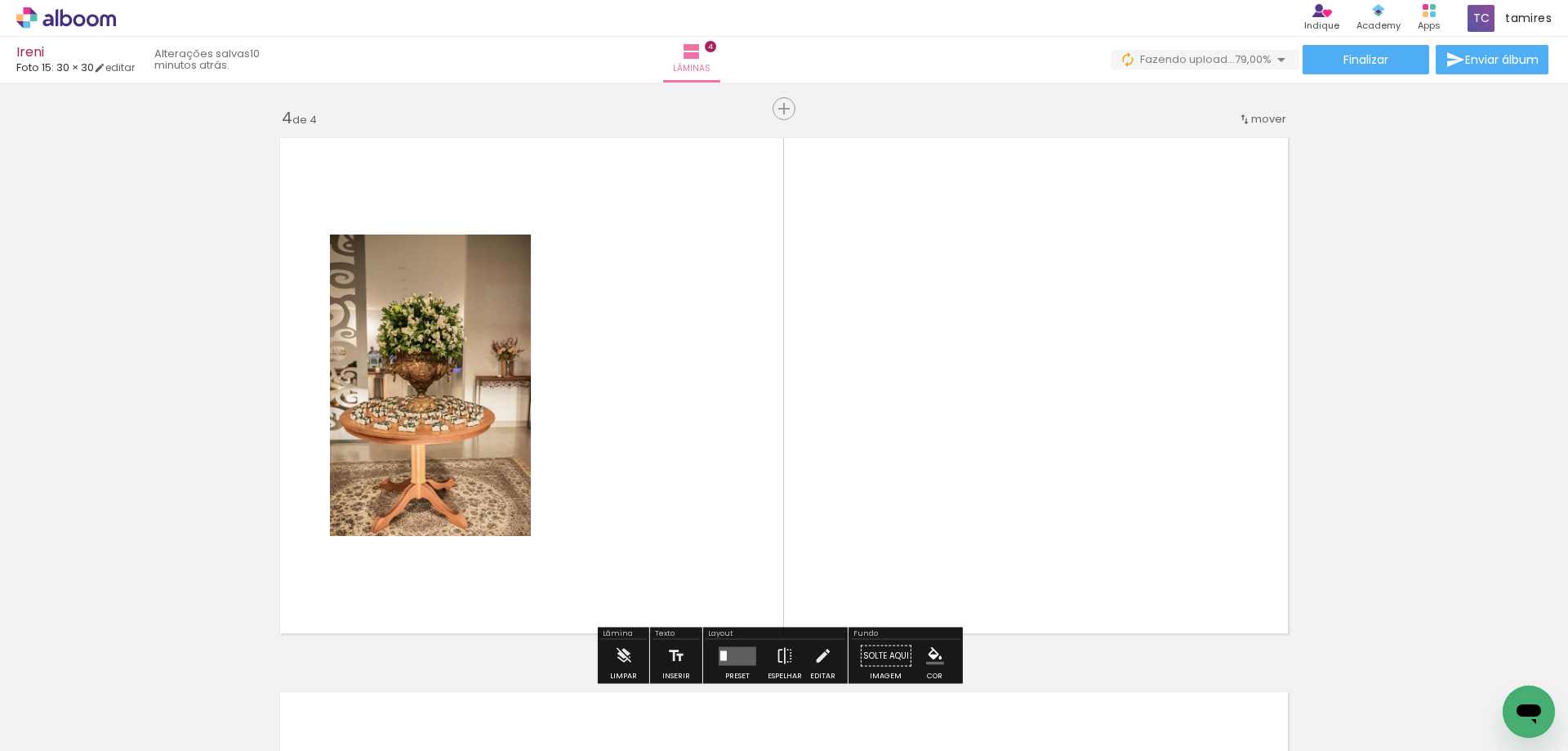
scroll to position [1682, 0]
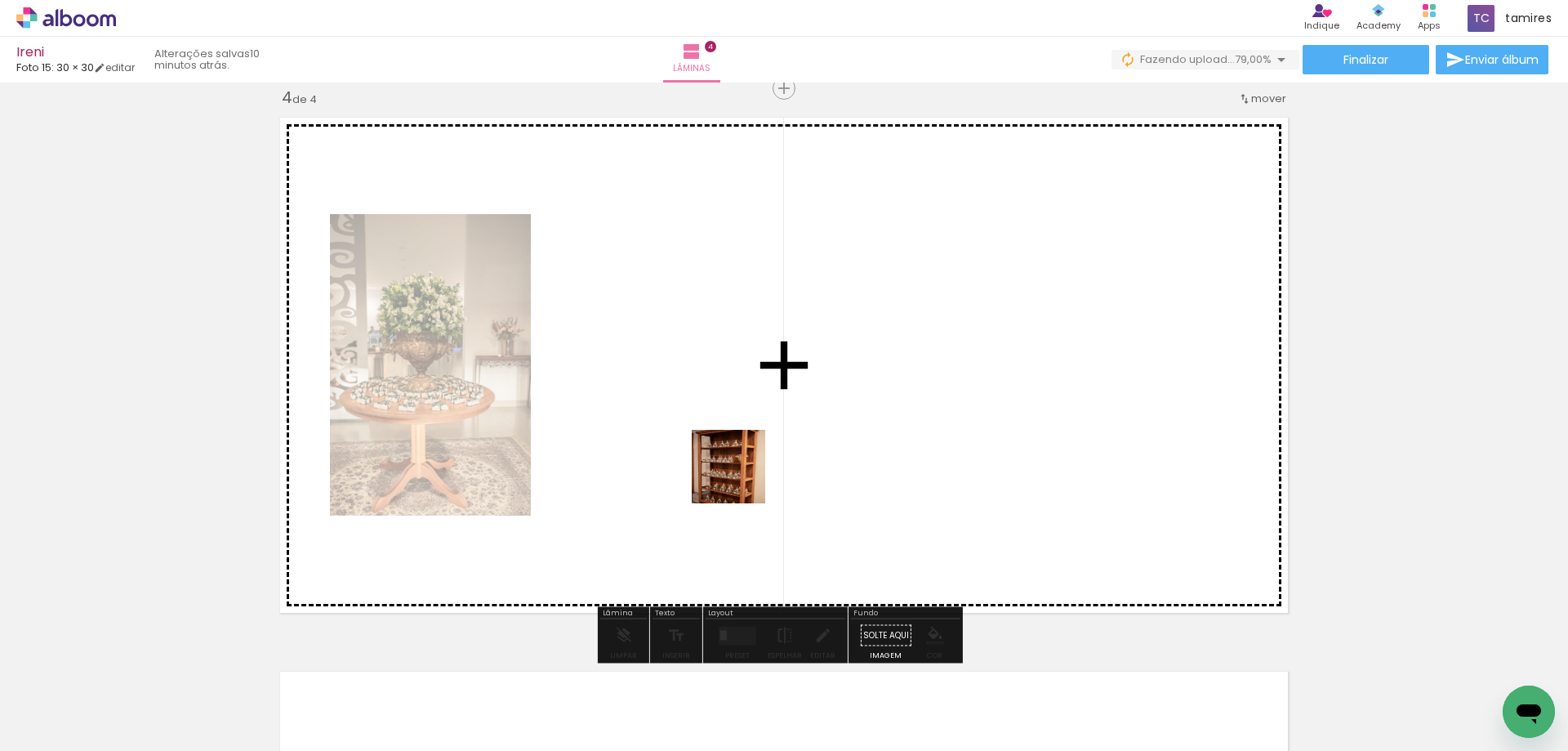
drag, startPoint x: 795, startPoint y: 697, endPoint x: 743, endPoint y: 486, distance: 217.7
click at [741, 467] on quentale-workspace at bounding box center [784, 375] width 1568 height 751
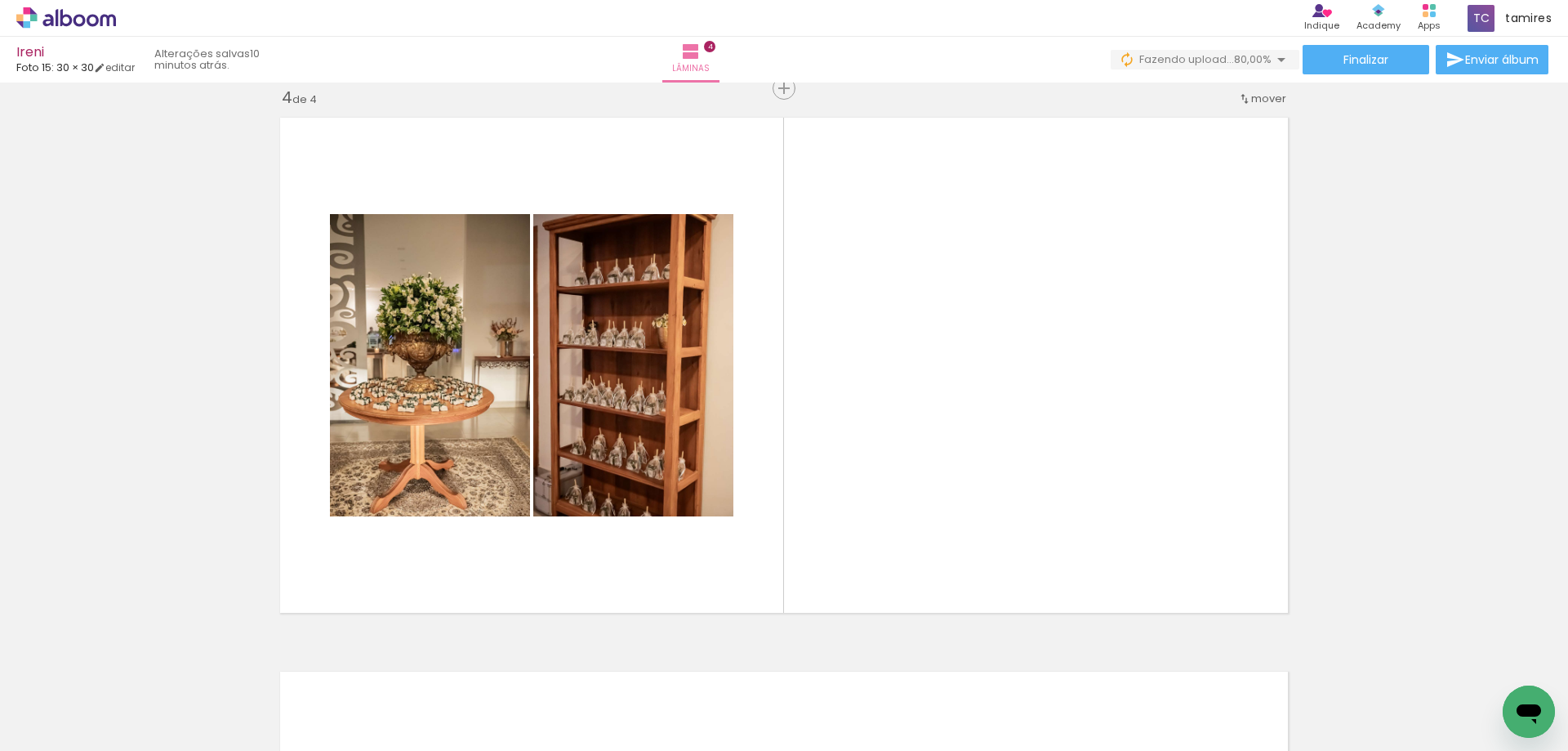
scroll to position [0, 7168]
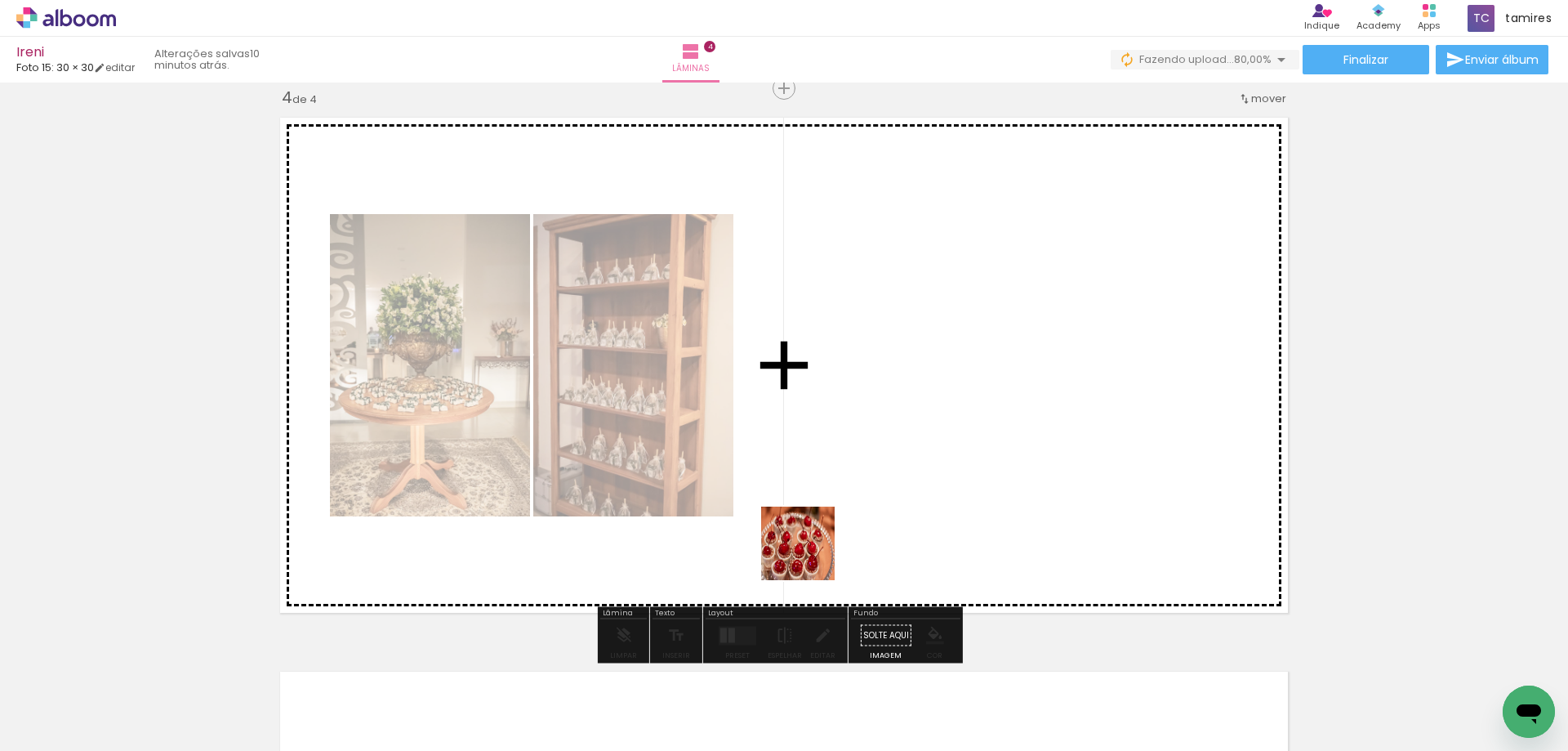
drag, startPoint x: 800, startPoint y: 605, endPoint x: 868, endPoint y: 633, distance: 73.3
click at [813, 551] on quentale-workspace at bounding box center [784, 375] width 1568 height 751
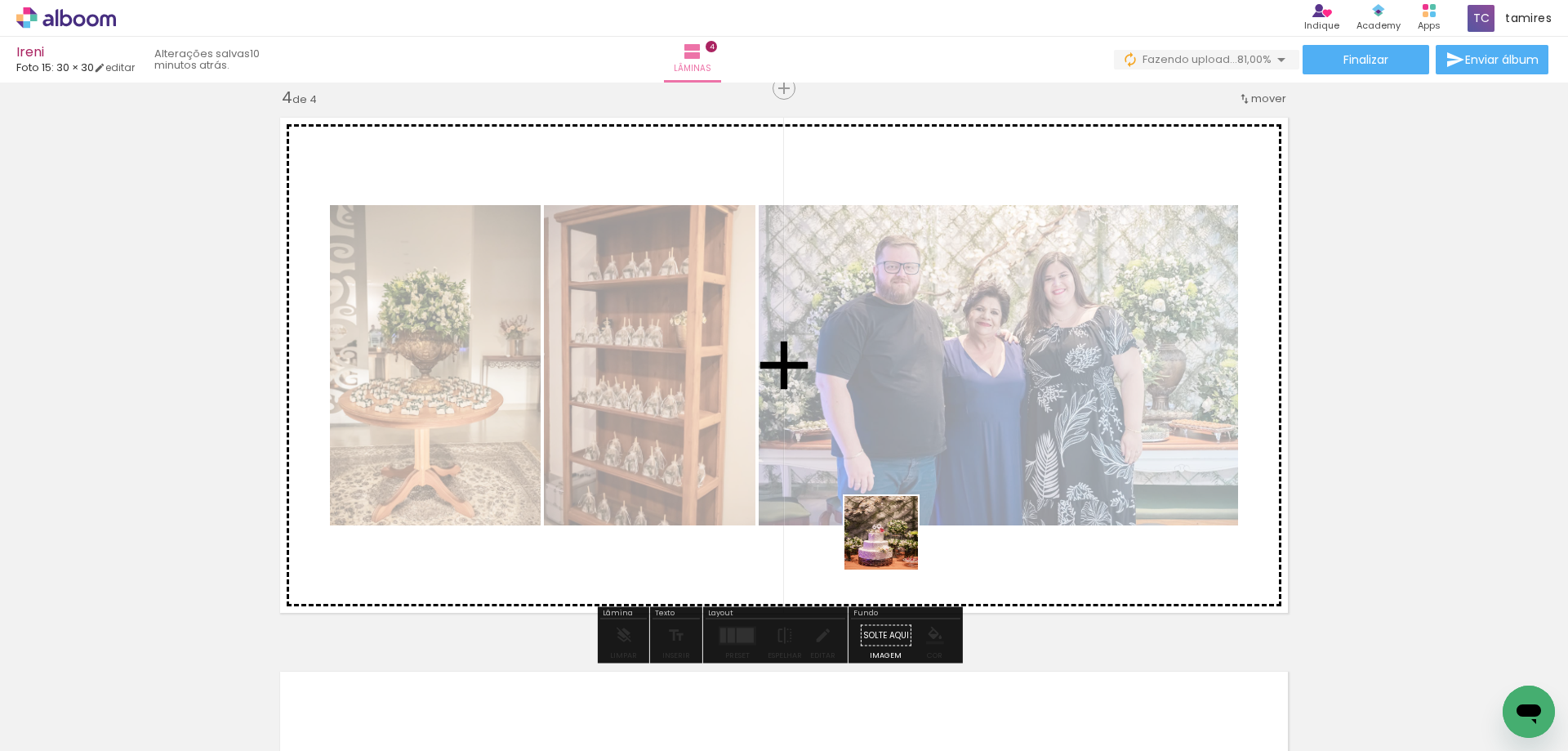
drag, startPoint x: 880, startPoint y: 605, endPoint x: 966, endPoint y: 570, distance: 93.4
click at [898, 479] on quentale-workspace at bounding box center [784, 375] width 1568 height 751
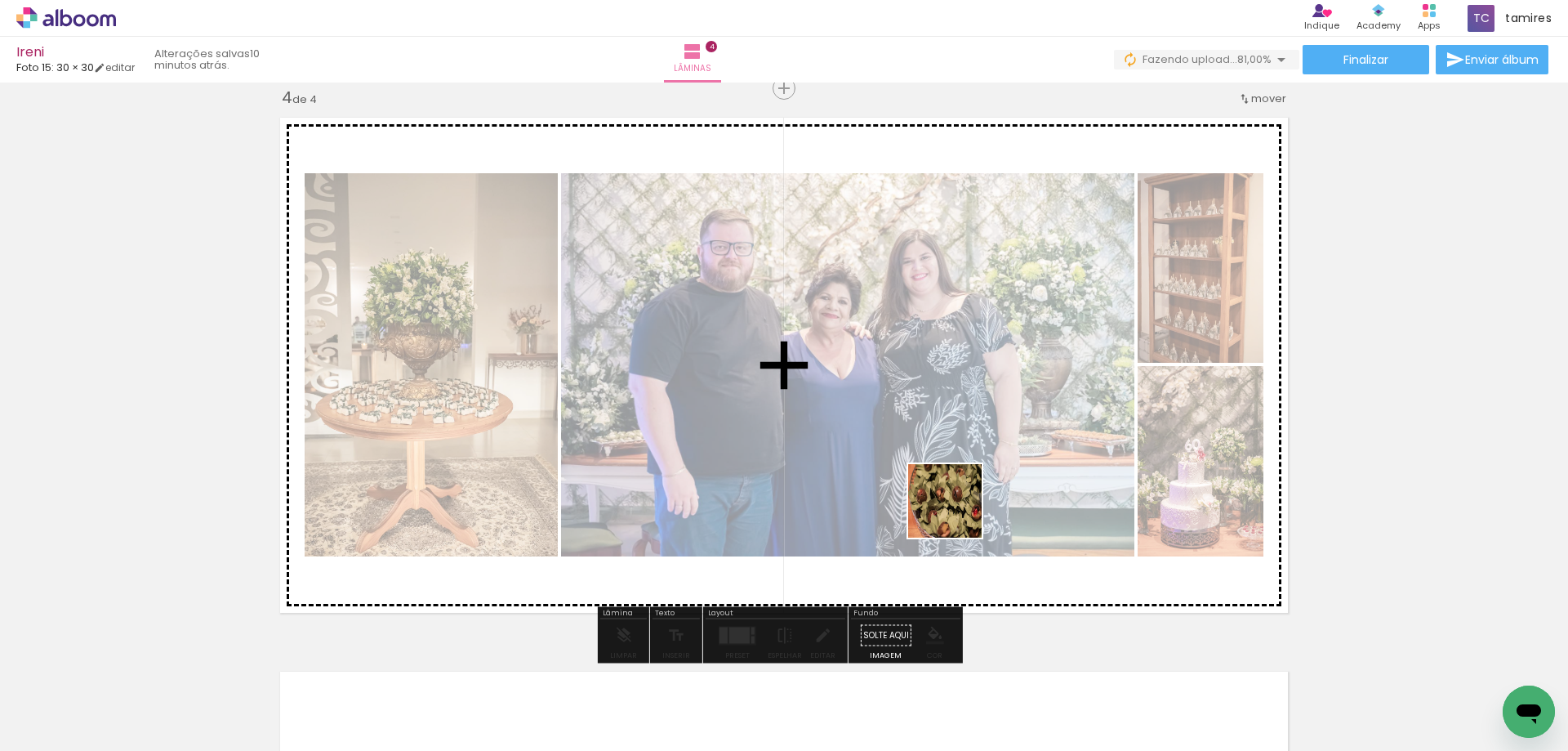
drag, startPoint x: 961, startPoint y: 697, endPoint x: 957, endPoint y: 513, distance: 183.8
click at [957, 513] on quentale-workspace at bounding box center [784, 375] width 1568 height 751
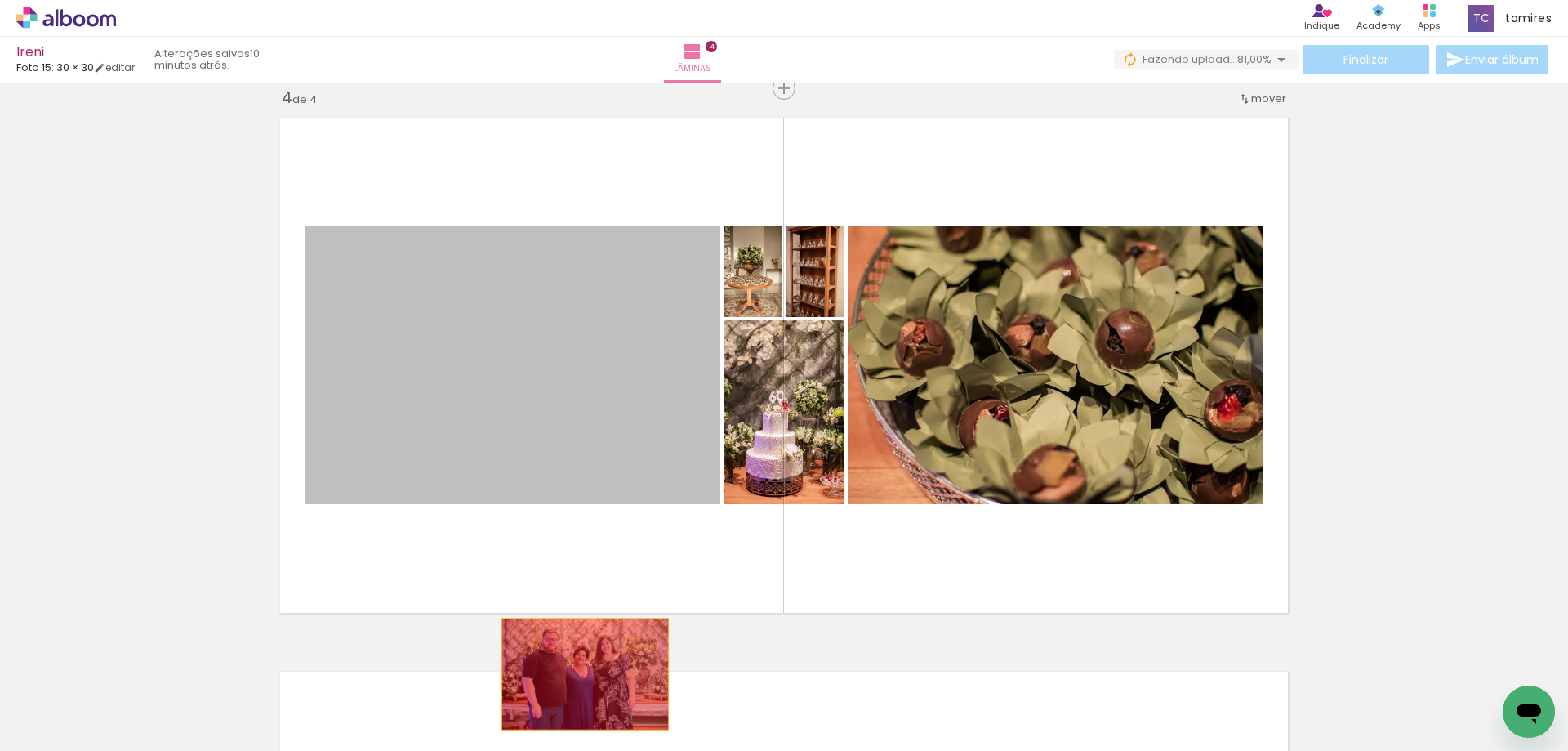
drag, startPoint x: 561, startPoint y: 390, endPoint x: 586, endPoint y: 684, distance: 295.0
click at [584, 687] on quentale-workspace at bounding box center [784, 375] width 1568 height 751
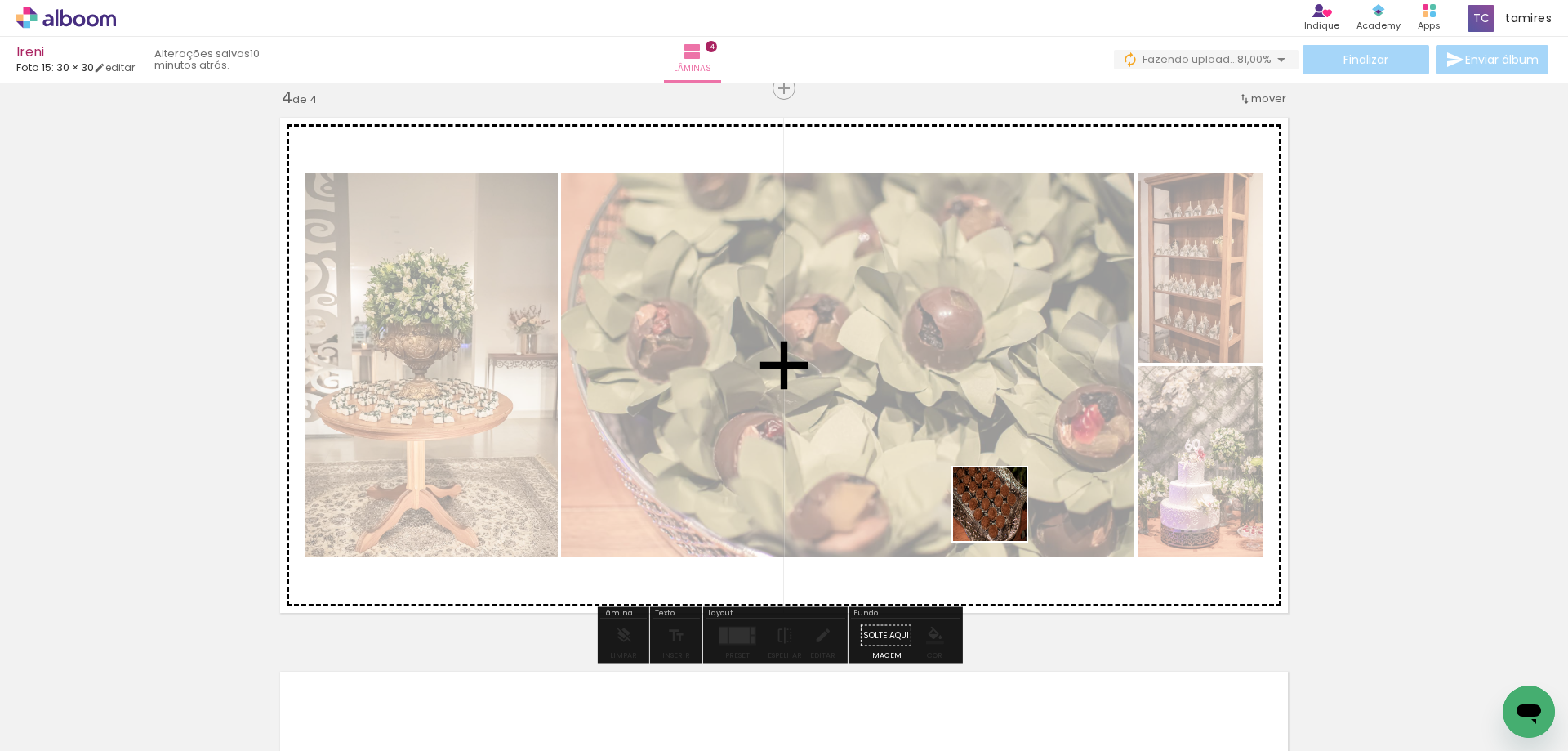
drag, startPoint x: 1025, startPoint y: 598, endPoint x: 990, endPoint y: 463, distance: 139.3
click at [990, 463] on quentale-workspace at bounding box center [784, 375] width 1568 height 751
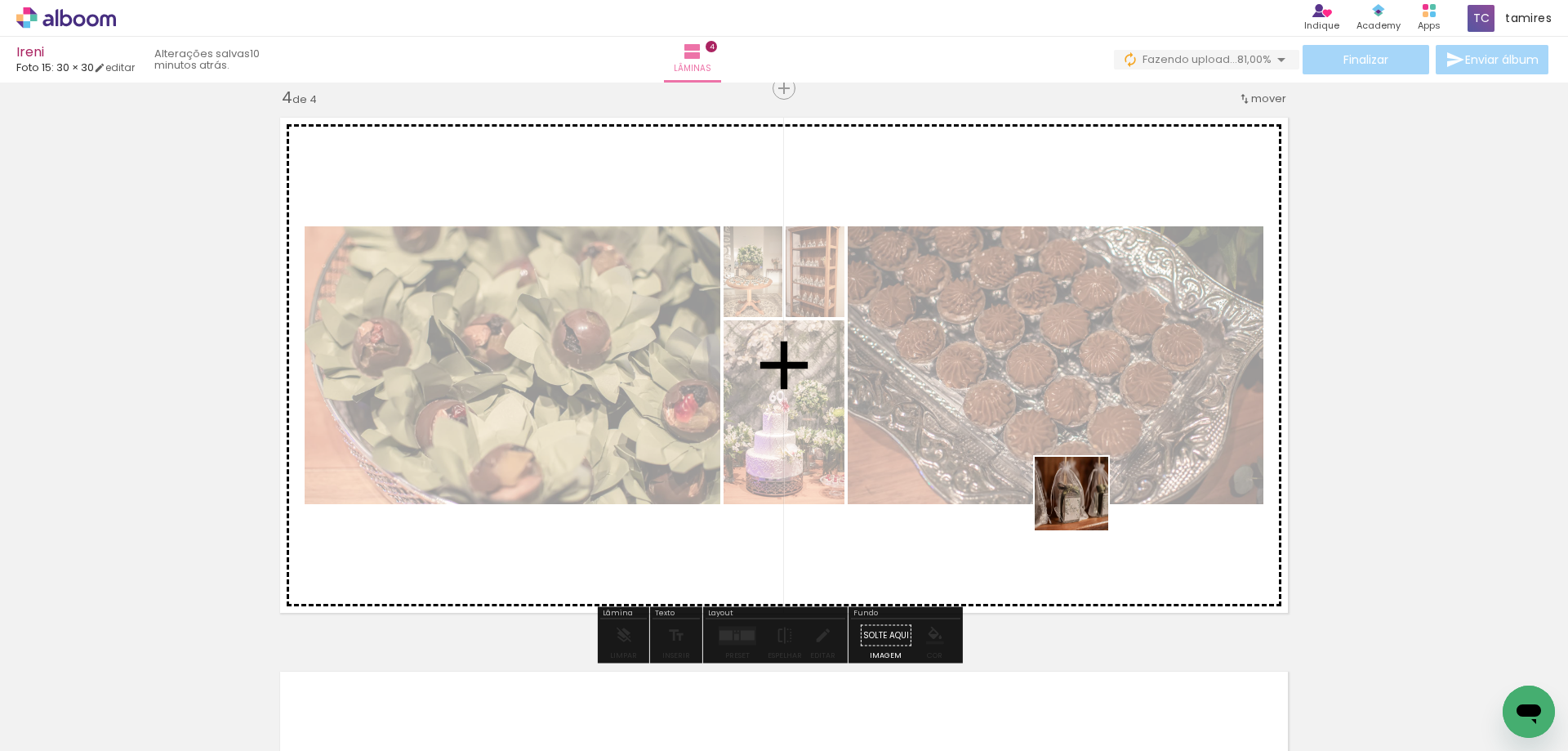
drag, startPoint x: 1145, startPoint y: 696, endPoint x: 1084, endPoint y: 505, distance: 200.7
click at [1083, 505] on quentale-workspace at bounding box center [784, 375] width 1568 height 751
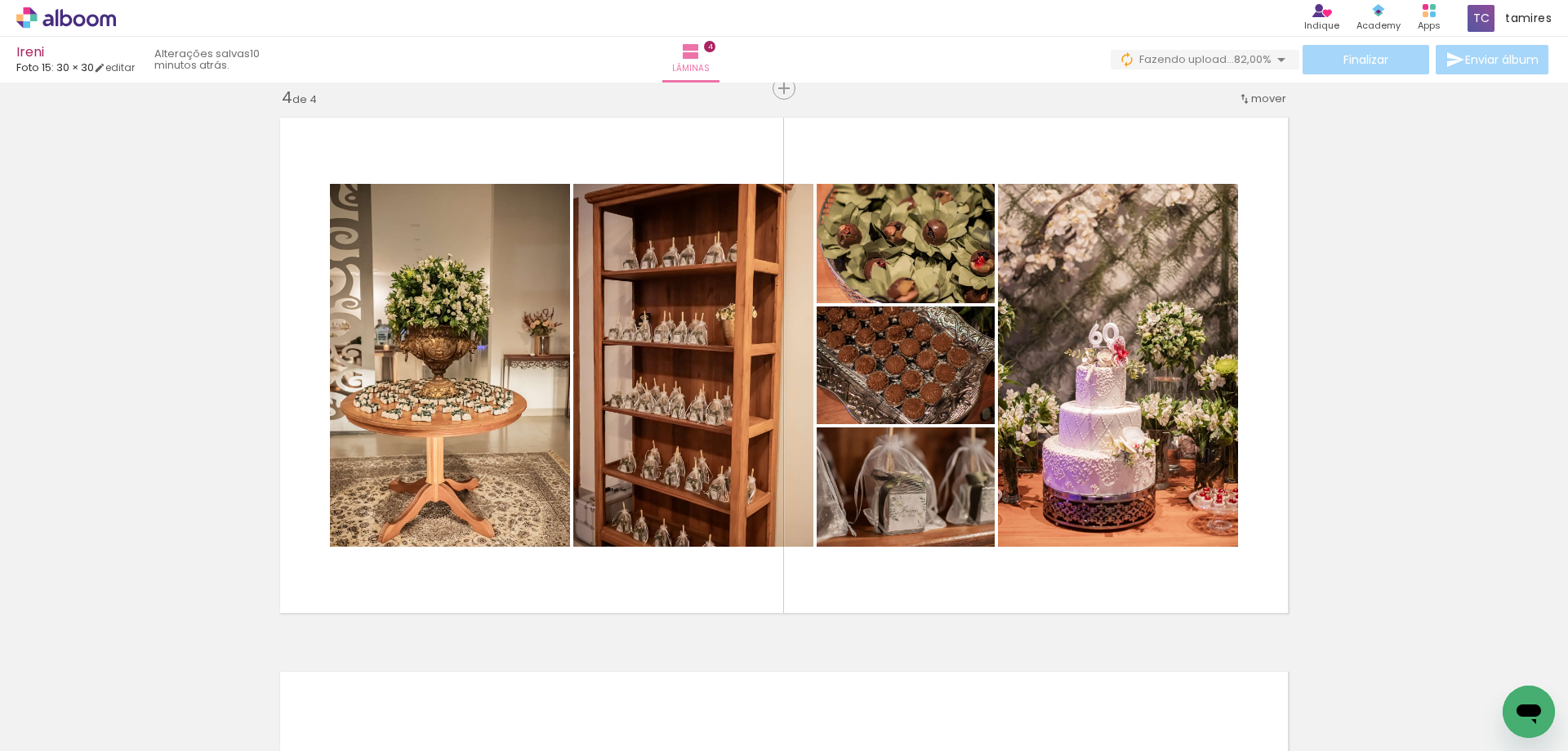
scroll to position [0, 7681]
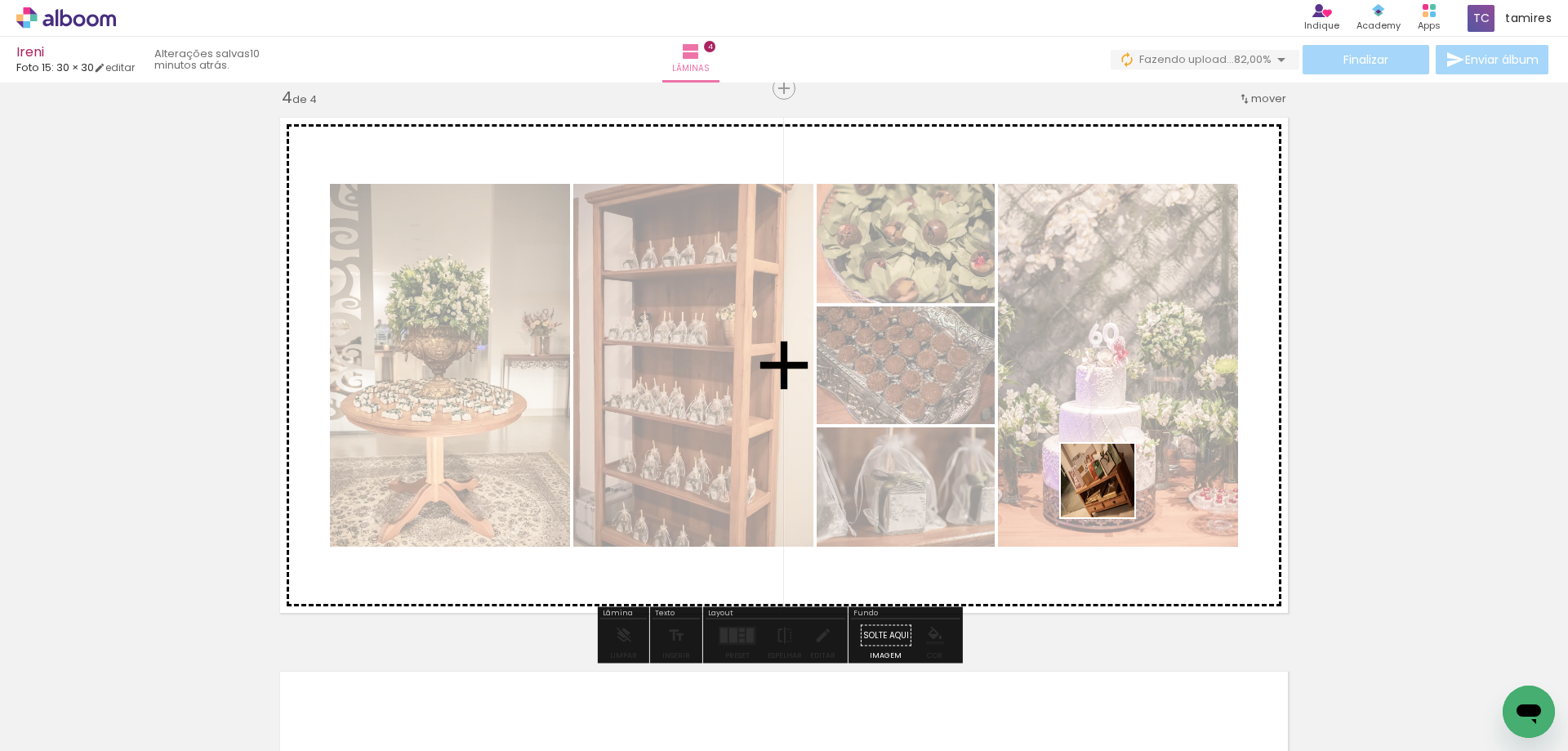
drag, startPoint x: 1258, startPoint y: 705, endPoint x: 1110, endPoint y: 492, distance: 258.7
click at [1110, 492] on quentale-workspace at bounding box center [784, 375] width 1568 height 751
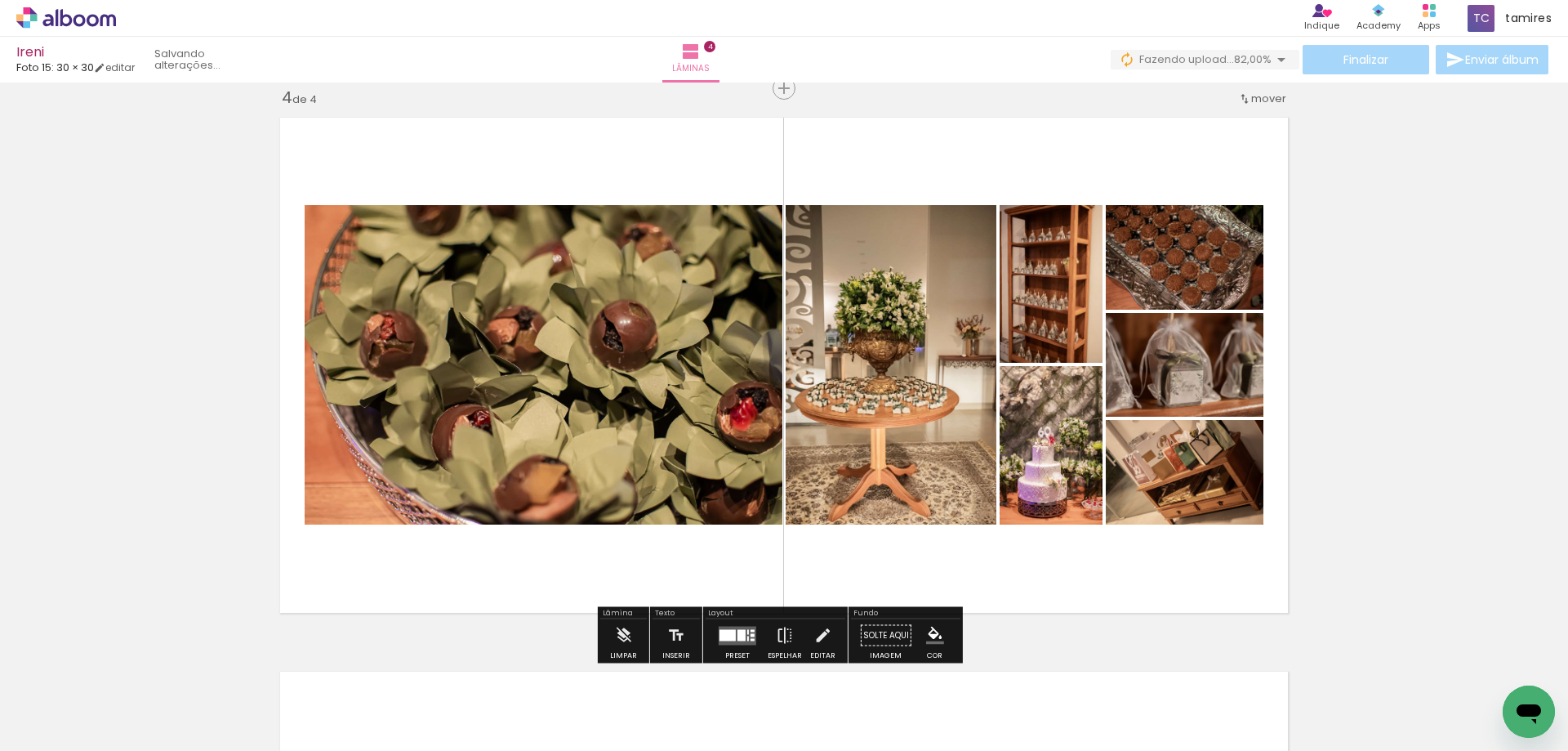
scroll to position [0, 7718]
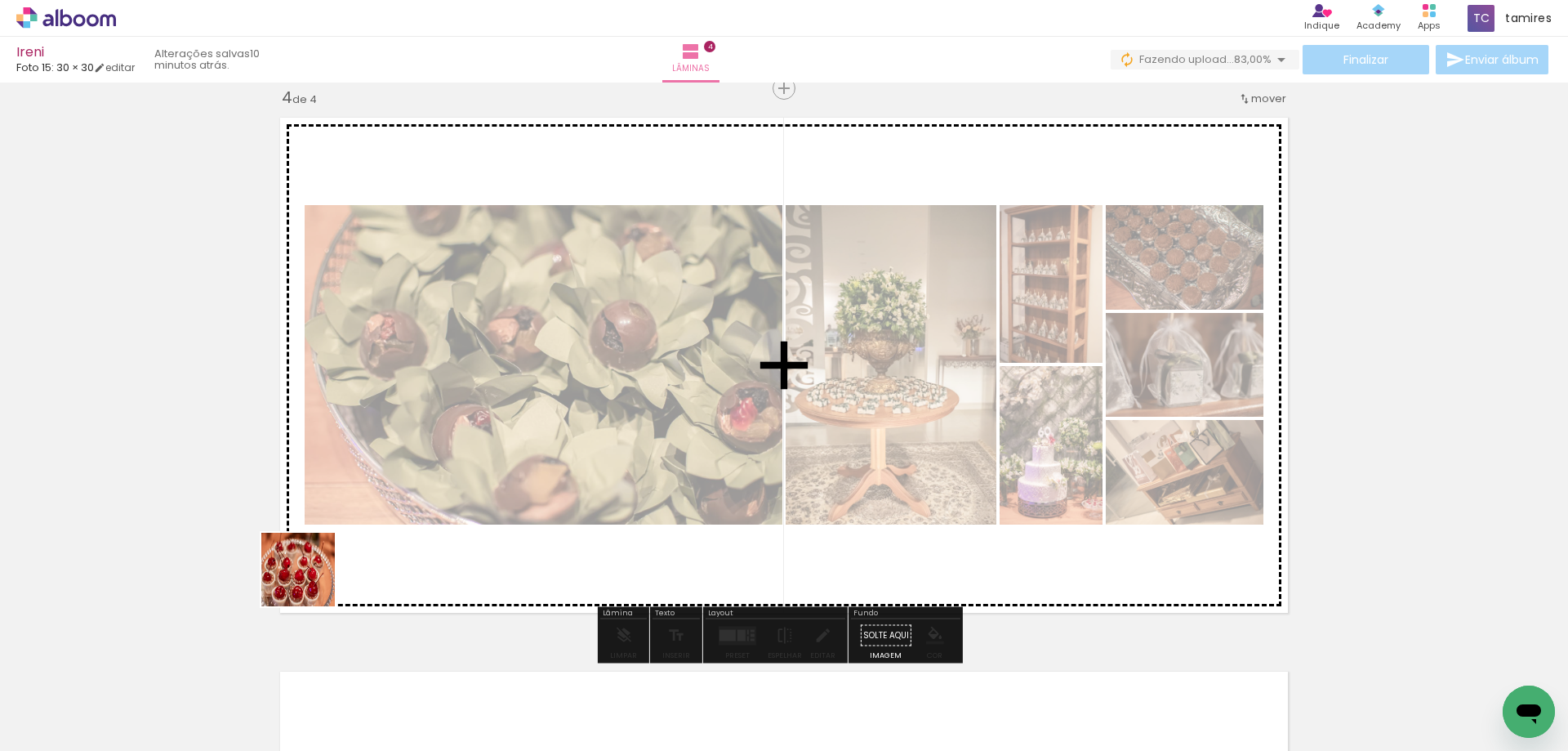
drag, startPoint x: 225, startPoint y: 695, endPoint x: 396, endPoint y: 491, distance: 266.6
click at [396, 491] on quentale-workspace at bounding box center [784, 375] width 1568 height 751
